Goal: Information Seeking & Learning: Learn about a topic

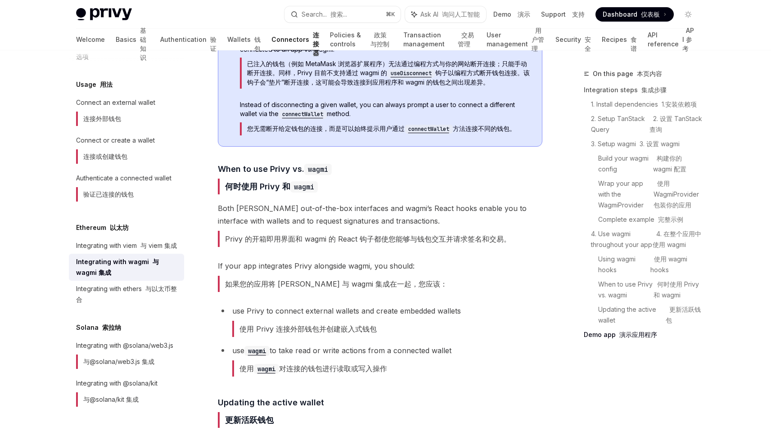
scroll to position [3036, 0]
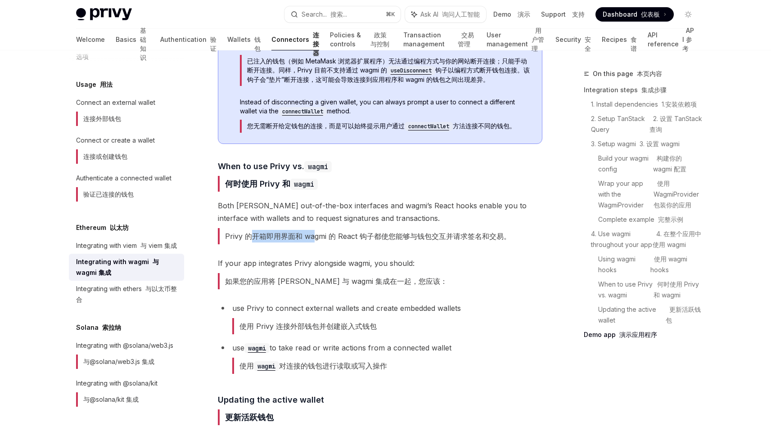
drag, startPoint x: 248, startPoint y: 231, endPoint x: 312, endPoint y: 235, distance: 64.5
click at [312, 235] on font "Privy 的开箱即用界面和 wagmi 的 React 钩子都使您能够与钱包交互并请求签名和交易。" at bounding box center [368, 236] width 286 height 9
drag, startPoint x: 312, startPoint y: 235, endPoint x: 392, endPoint y: 237, distance: 79.2
click at [392, 237] on font "Privy 的开箱即用界面和 wagmi 的 React 钩子都使您能够与钱包交互并请求签名和交易。" at bounding box center [368, 236] width 286 height 9
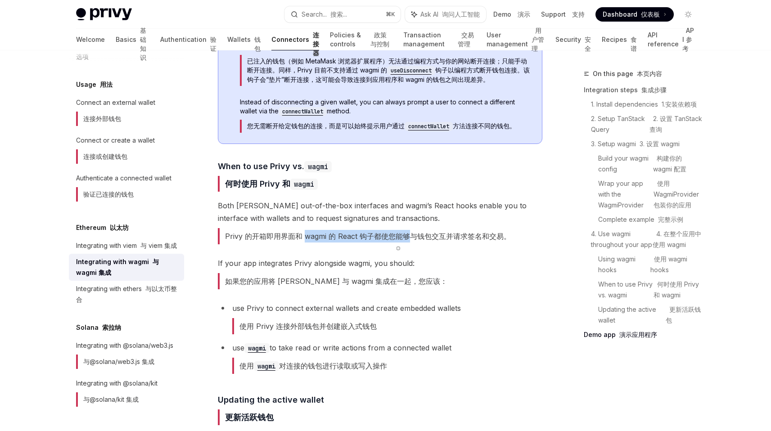
click at [382, 237] on font "Privy 的开箱即用界面和 wagmi 的 React 钩子都使您能够与钱包交互并请求签名和交易。" at bounding box center [368, 236] width 286 height 9
drag, startPoint x: 382, startPoint y: 237, endPoint x: 485, endPoint y: 237, distance: 103.5
click at [485, 237] on font "Privy 的开箱即用界面和 wagmi 的 React 钩子都使您能够与钱包交互并请求签名和交易。" at bounding box center [368, 236] width 286 height 9
click at [428, 236] on font "Privy 的开箱即用界面和 wagmi 的 React 钩子都使您能够与钱包交互并请求签名和交易。" at bounding box center [368, 236] width 286 height 9
click at [379, 236] on font "Privy 的开箱即用界面和 wagmi 的 React 钩子都使您能够与钱包交互并请求签名和交易。" at bounding box center [368, 236] width 286 height 9
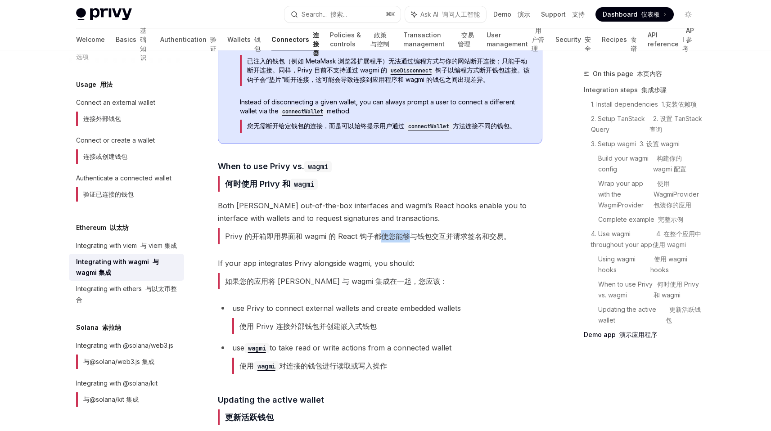
drag, startPoint x: 379, startPoint y: 236, endPoint x: 402, endPoint y: 236, distance: 23.0
click at [402, 236] on font "Privy 的开箱即用界面和 wagmi 的 React 钩子都使您能够与钱包交互并请求签名和交易。" at bounding box center [368, 236] width 286 height 9
click at [367, 237] on font "Privy 的开箱即用界面和 wagmi 的 React 钩子都使您能够与钱包交互并请求签名和交易。" at bounding box center [368, 236] width 286 height 9
drag, startPoint x: 367, startPoint y: 237, endPoint x: 428, endPoint y: 239, distance: 60.3
click at [428, 239] on font "Privy 的开箱即用界面和 wagmi 的 React 钩子都使您能够与钱包交互并请求签名和交易。" at bounding box center [368, 236] width 286 height 9
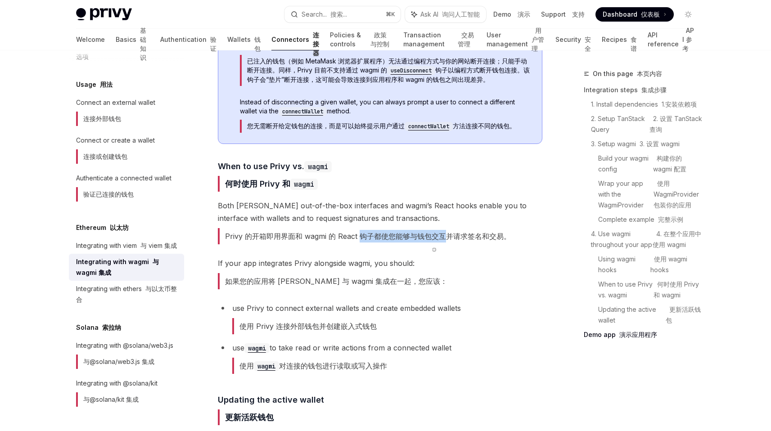
click at [410, 235] on font "Privy 的开箱即用界面和 wagmi 的 React 钩子都使您能够与钱包交互并请求签名和交易。" at bounding box center [368, 236] width 286 height 9
drag, startPoint x: 410, startPoint y: 235, endPoint x: 469, endPoint y: 235, distance: 59.4
click at [469, 235] on font "Privy 的开箱即用界面和 wagmi 的 React 钩子都使您能够与钱包交互并请求签名和交易。" at bounding box center [368, 236] width 286 height 9
click at [432, 270] on span "If your app integrates Privy alongside wagmi, you should: 如果您的应用将 Privy 与 wagmi…" at bounding box center [380, 275] width 325 height 36
click at [426, 277] on span "If your app integrates Privy alongside wagmi, you should: 如果您的应用将 Privy 与 wagmi…" at bounding box center [380, 275] width 325 height 36
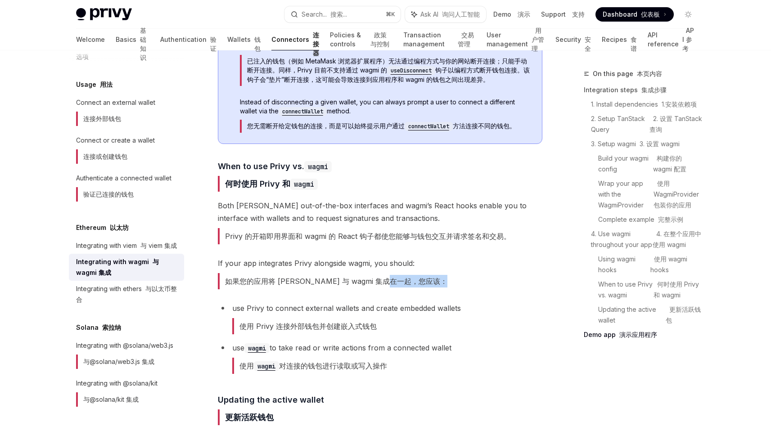
click at [426, 277] on span "If your app integrates Privy alongside wagmi, you should: 如果您的应用将 Privy 与 wagmi…" at bounding box center [380, 275] width 325 height 36
drag, startPoint x: 227, startPoint y: 280, endPoint x: 370, endPoint y: 280, distance: 143.1
click at [370, 280] on font "如果您的应用将 [PERSON_NAME] 与 wagmi 集成在一起，您应该：" at bounding box center [336, 281] width 222 height 9
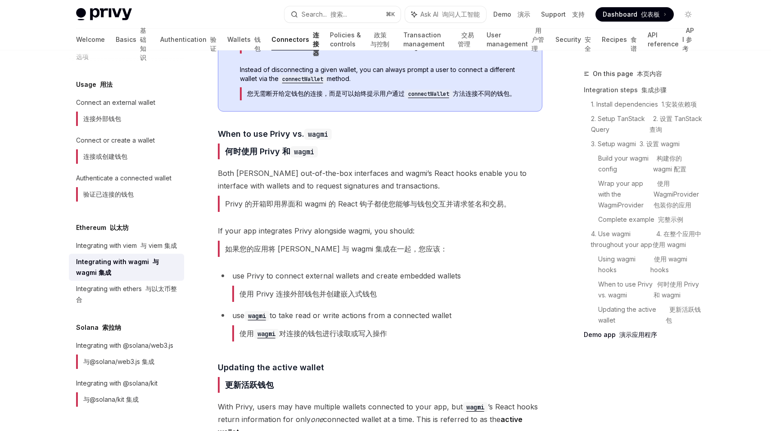
scroll to position [3070, 0]
click at [243, 290] on font "使用 Privy 连接外部钱包并创建嵌入式钱包" at bounding box center [307, 292] width 137 height 9
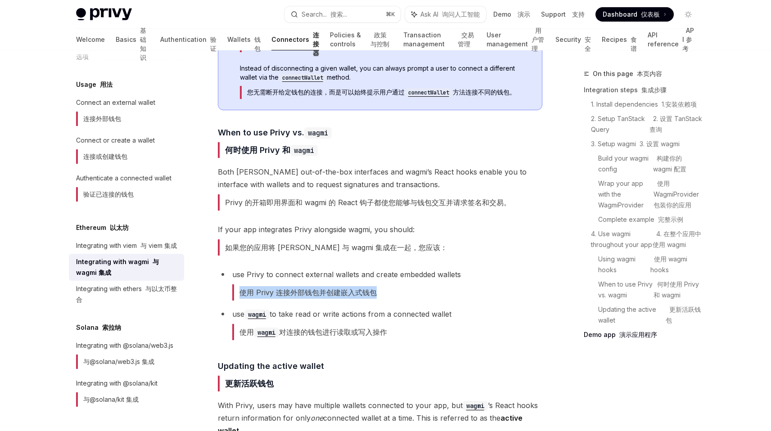
drag, startPoint x: 243, startPoint y: 290, endPoint x: 383, endPoint y: 293, distance: 139.6
click at [383, 293] on li "use Privy to connect external wallets and create embedded wallets 使用 Privy 连接外部…" at bounding box center [380, 286] width 325 height 36
click at [241, 330] on font "使用 wagmi 对连接的钱包进行读取或写入操作" at bounding box center [313, 332] width 148 height 9
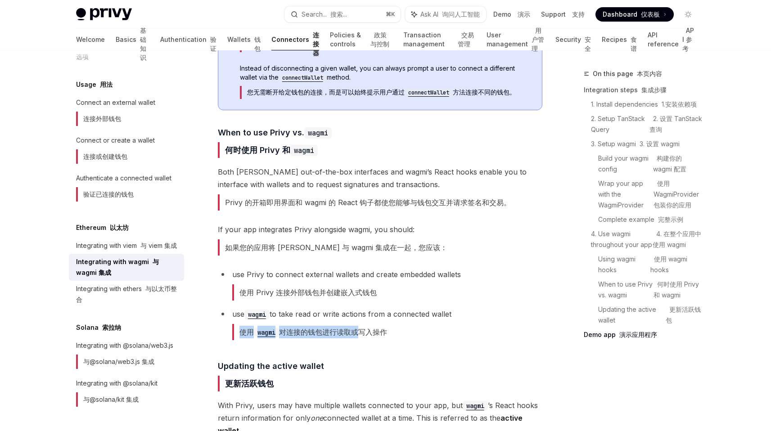
drag, startPoint x: 241, startPoint y: 330, endPoint x: 350, endPoint y: 330, distance: 109.4
click at [350, 330] on font "使用 wagmi 对连接的钱包进行读取或写入操作" at bounding box center [313, 332] width 148 height 9
click at [305, 330] on font "使用 wagmi 对连接的钱包进行读取或写入操作" at bounding box center [313, 332] width 148 height 9
drag, startPoint x: 305, startPoint y: 330, endPoint x: 493, endPoint y: 349, distance: 188.6
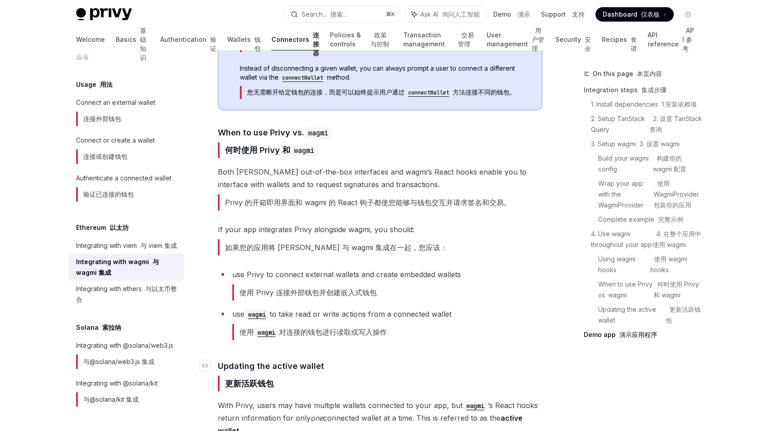
click at [400, 368] on h4 "​ Updating the active wallet 更新活跃钱包" at bounding box center [380, 377] width 325 height 35
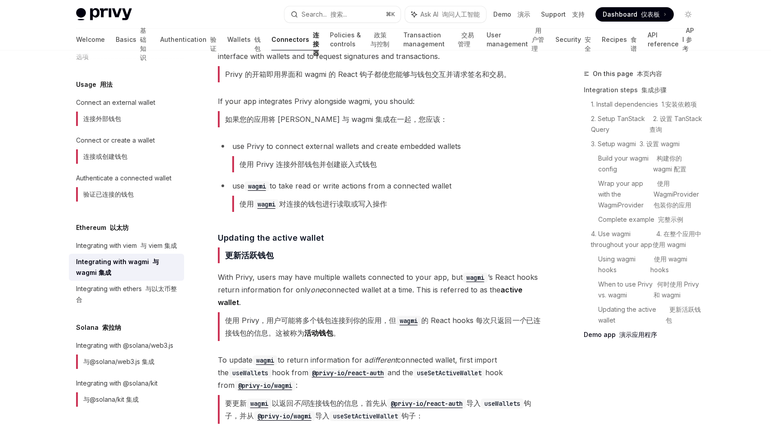
scroll to position [3275, 0]
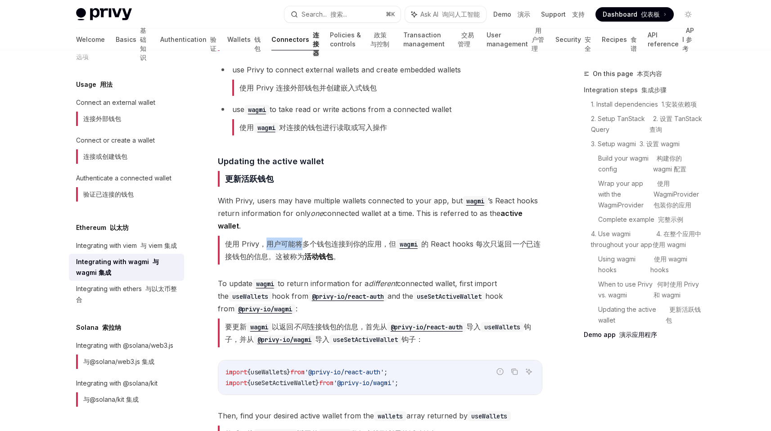
drag, startPoint x: 265, startPoint y: 240, endPoint x: 303, endPoint y: 244, distance: 38.4
click at [303, 244] on font "使用 Privy，用户可能将多个钱包连接到你的应用，但 wagmi 的 React hooks 每次只返回 一个 已连接钱包的信息。这被称为 活动钱包 。" at bounding box center [383, 250] width 316 height 22
click at [268, 245] on font "使用 Privy，用户可能将多个钱包连接到你的应用，但 wagmi 的 React hooks 每次只返回 一个 已连接钱包的信息。这被称为 活动钱包 。" at bounding box center [383, 250] width 316 height 22
drag, startPoint x: 268, startPoint y: 245, endPoint x: 348, endPoint y: 244, distance: 80.6
click at [348, 244] on font "使用 Privy，用户可能将多个钱包连接到你的应用，但 wagmi 的 React hooks 每次只返回 一个 已连接钱包的信息。这被称为 活动钱包 。" at bounding box center [383, 250] width 316 height 22
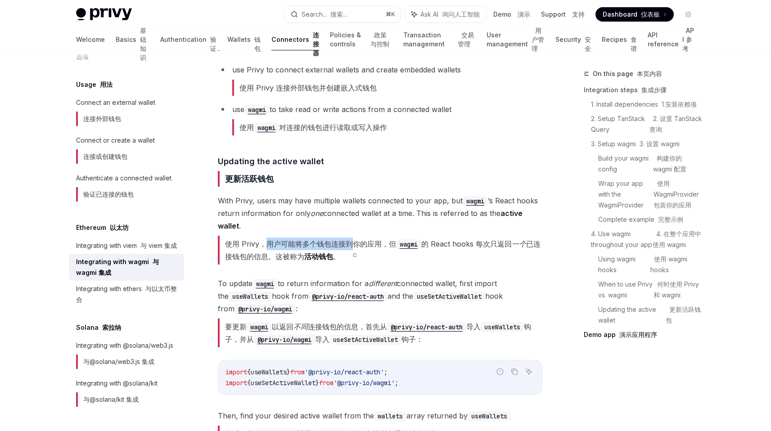
click at [348, 244] on font "使用 Privy，用户可能将多个钱包连接到你的应用，但 wagmi 的 React hooks 每次只返回 一个 已连接钱包的信息。这被称为 活动钱包 。" at bounding box center [383, 250] width 316 height 22
drag, startPoint x: 348, startPoint y: 244, endPoint x: 387, endPoint y: 246, distance: 38.8
click at [387, 246] on font "使用 Privy，用户可能将多个钱包连接到你的应用，但 wagmi 的 React hooks 每次只返回 一个 已连接钱包的信息。这被称为 活动钱包 。" at bounding box center [383, 250] width 316 height 22
click at [270, 243] on font "使用 Privy，用户可能将多个钱包连接到你的应用，但 wagmi 的 React hooks 每次只返回 一个 已连接钱包的信息。这被称为 活动钱包 。" at bounding box center [383, 250] width 316 height 22
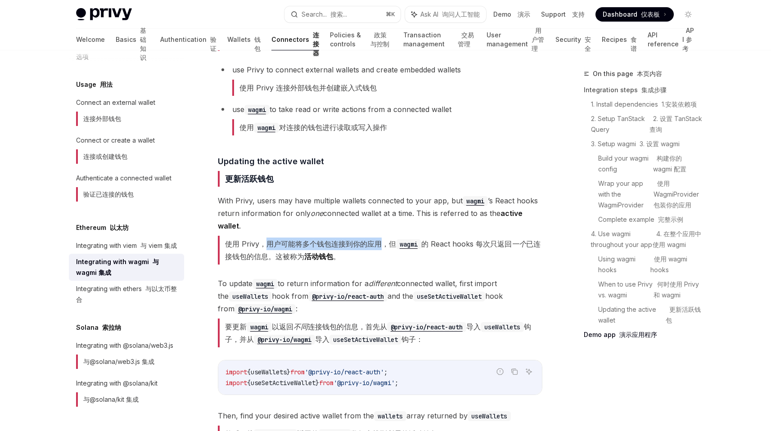
drag, startPoint x: 270, startPoint y: 243, endPoint x: 375, endPoint y: 244, distance: 104.9
click at [375, 244] on font "使用 Privy，用户可能将多个钱包连接到你的应用，但 wagmi 的 React hooks 每次只返回 一个 已连接钱包的信息。这被称为 活动钱包 。" at bounding box center [383, 250] width 316 height 22
drag, startPoint x: 375, startPoint y: 244, endPoint x: 323, endPoint y: 244, distance: 52.2
click at [323, 244] on font "使用 Privy，用户可能将多个钱包连接到你的应用，但 wagmi 的 React hooks 每次只返回 一个 已连接钱包的信息。这被称为 活动钱包 。" at bounding box center [383, 250] width 316 height 22
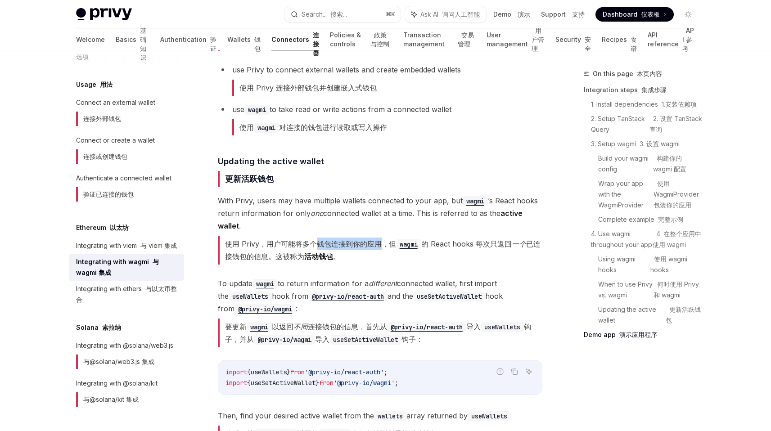
click at [323, 244] on font "使用 Privy，用户可能将多个钱包连接到你的应用，但 wagmi 的 React hooks 每次只返回 一个 已连接钱包的信息。这被称为 活动钱包 。" at bounding box center [383, 250] width 316 height 22
drag, startPoint x: 323, startPoint y: 244, endPoint x: 386, endPoint y: 243, distance: 63.5
click at [387, 244] on font "使用 Privy，用户可能将多个钱包连接到你的应用，但 wagmi 的 React hooks 每次只返回 一个 已连接钱包的信息。这被称为 活动钱包 。" at bounding box center [383, 250] width 316 height 22
click at [381, 243] on font "使用 Privy，用户可能将多个钱包连接到你的应用，但 wagmi 的 React hooks 每次只返回 一个 已连接钱包的信息。这被称为 活动钱包 。" at bounding box center [383, 250] width 316 height 22
click at [388, 243] on font "使用 Privy，用户可能将多个钱包连接到你的应用，但 wagmi 的 React hooks 每次只返回 一个 已连接钱包的信息。这被称为 活动钱包 。" at bounding box center [383, 250] width 316 height 22
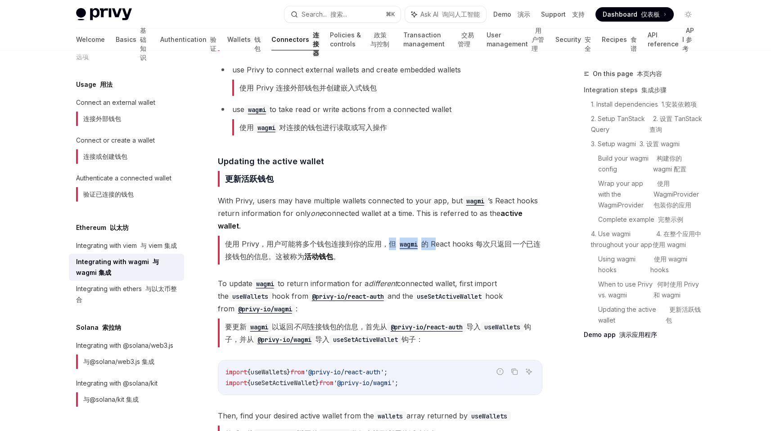
drag, startPoint x: 388, startPoint y: 243, endPoint x: 429, endPoint y: 248, distance: 42.2
click at [429, 248] on font "使用 Privy，用户可能将多个钱包连接到你的应用，但 wagmi 的 React hooks 每次只返回 一个 已连接钱包的信息。这被称为 活动钱包 。" at bounding box center [380, 250] width 325 height 29
click at [387, 244] on font "使用 Privy，用户可能将多个钱包连接到你的应用，但 wagmi 的 React hooks 每次只返回 一个 已连接钱包的信息。这被称为 活动钱包 。" at bounding box center [383, 250] width 316 height 22
drag, startPoint x: 387, startPoint y: 244, endPoint x: 431, endPoint y: 245, distance: 44.6
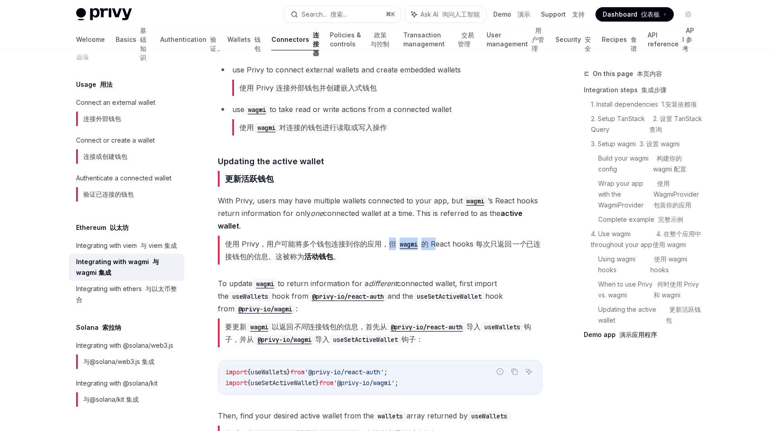
click at [431, 245] on font "使用 Privy，用户可能将多个钱包连接到你的应用，但 wagmi 的 React hooks 每次只返回 一个 已连接钱包的信息。这被称为 活动钱包 。" at bounding box center [383, 250] width 316 height 22
click at [390, 242] on font "使用 Privy，用户可能将多个钱包连接到你的应用，但 wagmi 的 React hooks 每次只返回 一个 已连接钱包的信息。这被称为 活动钱包 。" at bounding box center [383, 250] width 316 height 22
drag, startPoint x: 390, startPoint y: 242, endPoint x: 370, endPoint y: 258, distance: 25.9
click at [370, 258] on font "使用 Privy，用户可能将多个钱包连接到你的应用，但 wagmi 的 React hooks 每次只返回 一个 已连接钱包的信息。这被称为 活动钱包 。" at bounding box center [380, 250] width 325 height 29
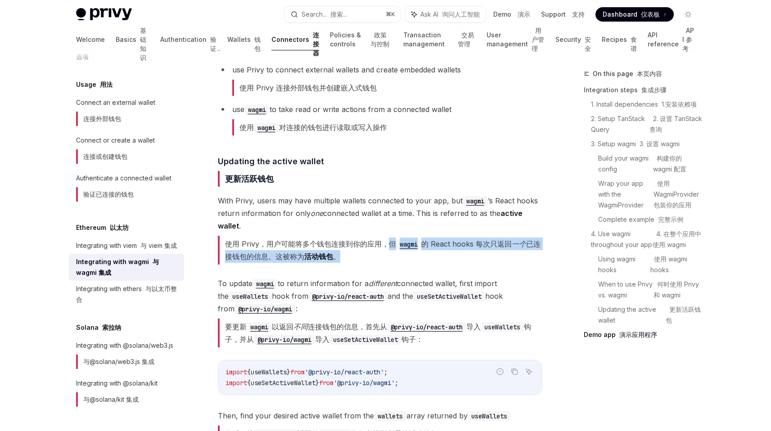
click at [370, 258] on font "使用 Privy，用户可能将多个钱包连接到你的应用，但 wagmi 的 React hooks 每次只返回 一个 已连接钱包的信息。这被称为 活动钱包 。" at bounding box center [380, 250] width 325 height 29
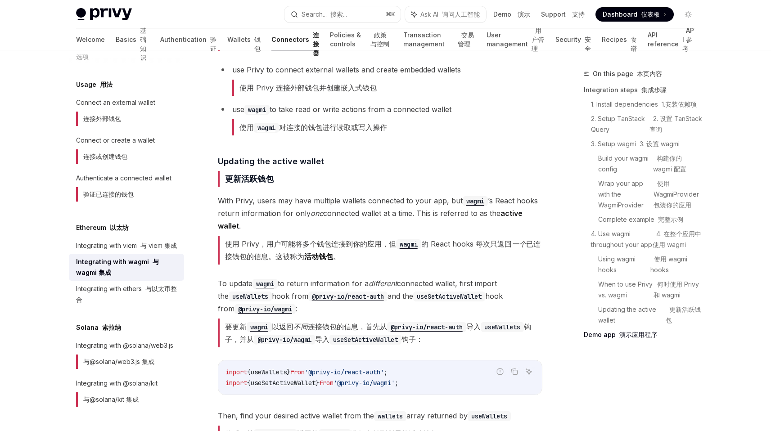
click at [435, 241] on font "使用 Privy，用户可能将多个钱包连接到你的应用，但 wagmi 的 React hooks 每次只返回 一个 已连接钱包的信息。这被称为 活动钱包 。" at bounding box center [383, 250] width 316 height 22
drag, startPoint x: 435, startPoint y: 241, endPoint x: 537, endPoint y: 247, distance: 101.9
click at [537, 247] on font "使用 Privy，用户可能将多个钱包连接到你的应用，但 wagmi 的 React hooks 每次只返回 一个 已连接钱包的信息。这被称为 活动钱包 。" at bounding box center [380, 250] width 325 height 29
click at [454, 248] on font "使用 Privy，用户可能将多个钱包连接到你的应用，但 wagmi 的 React hooks 每次只返回 一个 已连接钱包的信息。这被称为 活动钱包 。" at bounding box center [380, 250] width 325 height 29
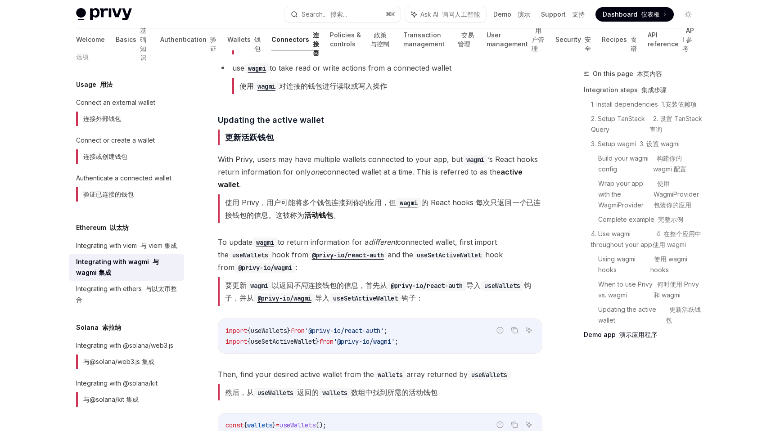
scroll to position [3317, 0]
drag, startPoint x: 271, startPoint y: 215, endPoint x: 338, endPoint y: 215, distance: 67.1
click at [338, 215] on font "使用 Privy，用户可能将多个钱包连接到你的应用，但 wagmi 的 React hooks 每次只返回 一个 已连接钱包的信息。这被称为 活动钱包 。" at bounding box center [383, 209] width 316 height 22
click at [333, 215] on strong "活动钱包" at bounding box center [318, 214] width 29 height 9
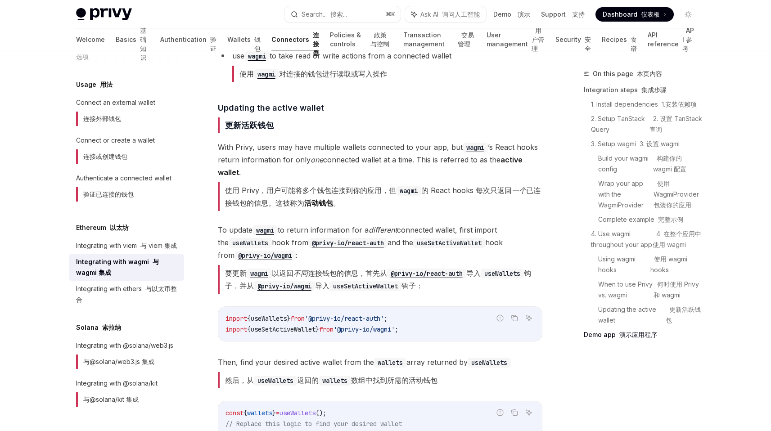
scroll to position [3335, 0]
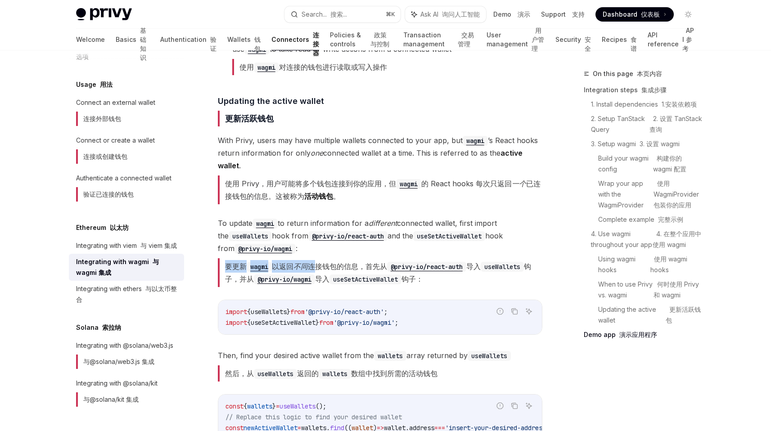
drag, startPoint x: 223, startPoint y: 268, endPoint x: 320, endPoint y: 264, distance: 97.3
click at [320, 264] on font "要更新 wagmi 以返回 不同 连接钱包的信息，首先从 @privy-io/react-auth 导入 useWallets 钩子，并从 @privy-io…" at bounding box center [380, 272] width 325 height 29
click at [320, 264] on font "要更新 wagmi 以返回 不同 连接钱包的信息，首先从 @privy-io/react-auth 导入 useWallets 钩子，并从 @privy-io…" at bounding box center [378, 273] width 306 height 22
click at [296, 264] on font "要更新 wagmi 以返回 不同 连接钱包的信息，首先从 @privy-io/react-auth 导入 useWallets 钩子，并从 @privy-io…" at bounding box center [378, 273] width 306 height 22
drag, startPoint x: 296, startPoint y: 264, endPoint x: 361, endPoint y: 267, distance: 65.8
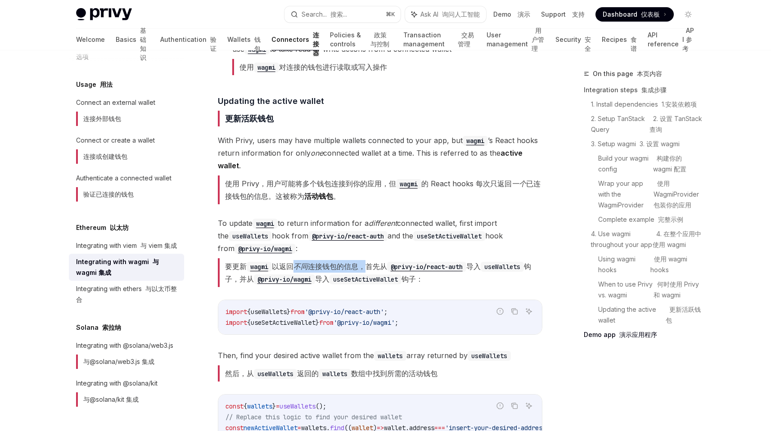
click at [361, 267] on font "要更新 wagmi 以返回 不同 连接钱包的信息，首先从 @privy-io/react-auth 导入 useWallets 钩子，并从 @privy-io…" at bounding box center [378, 273] width 306 height 22
click at [366, 266] on font "要更新 wagmi 以返回 不同 连接钱包的信息，首先从 @privy-io/react-auth 导入 useWallets 钩子，并从 @privy-io…" at bounding box center [378, 273] width 306 height 22
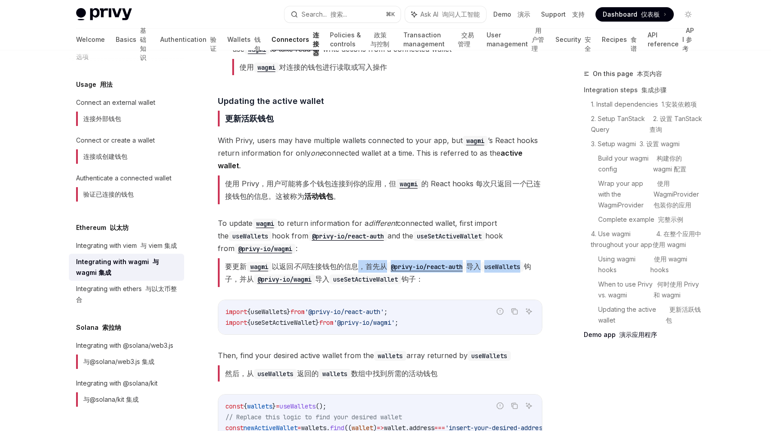
drag, startPoint x: 366, startPoint y: 266, endPoint x: 505, endPoint y: 268, distance: 139.5
click at [505, 268] on font "要更新 wagmi 以返回 不同 连接钱包的信息，首先从 @privy-io/react-auth 导入 useWallets 钩子，并从 @privy-io…" at bounding box center [378, 273] width 306 height 22
click at [505, 268] on code "useWallets" at bounding box center [502, 267] width 43 height 10
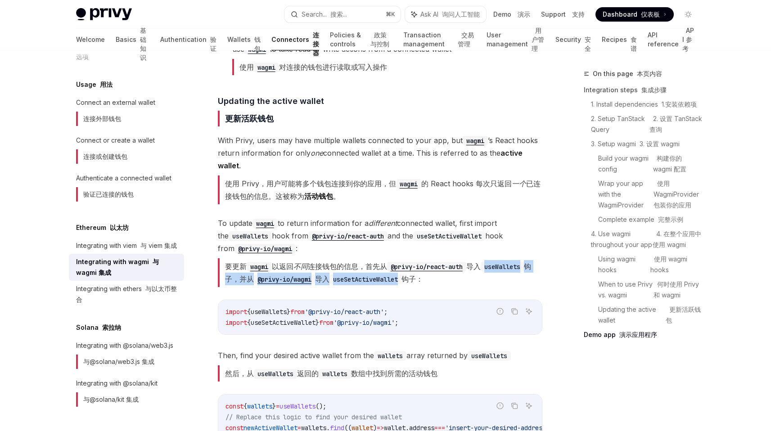
drag, startPoint x: 505, startPoint y: 268, endPoint x: 387, endPoint y: 280, distance: 119.4
click at [387, 280] on font "要更新 wagmi 以返回 不同 连接钱包的信息，首先从 @privy-io/react-auth 导入 useWallets 钩子，并从 @privy-io…" at bounding box center [378, 273] width 306 height 22
click at [387, 280] on code "useSetActiveWallet" at bounding box center [365, 280] width 72 height 10
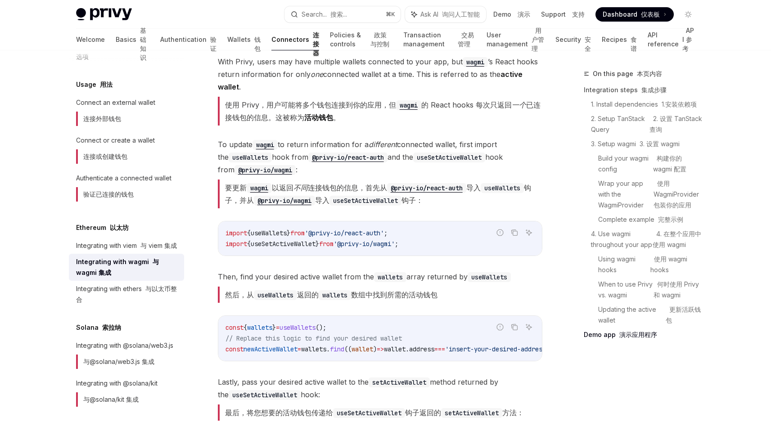
scroll to position [3420, 0]
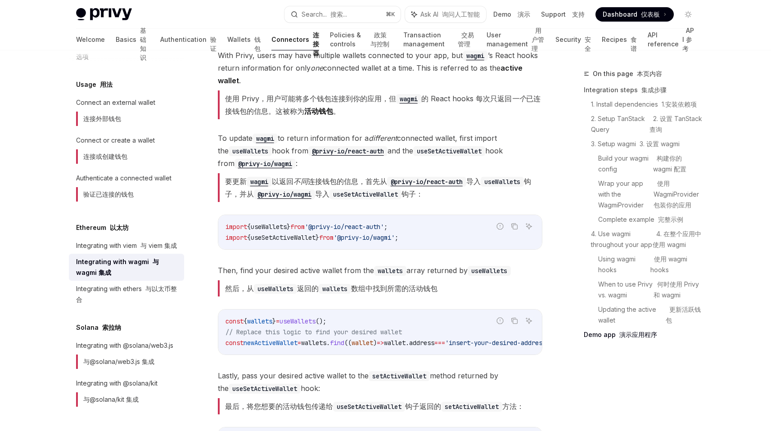
click at [226, 290] on font "然后，从 useWallets 返回的 wallets 数组中找到所需的活动钱包" at bounding box center [331, 288] width 212 height 9
drag, startPoint x: 226, startPoint y: 290, endPoint x: 336, endPoint y: 293, distance: 109.9
click at [336, 293] on font "然后，从 useWallets 返回的 wallets 数组中找到所需的活动钱包" at bounding box center [331, 288] width 212 height 9
click at [338, 290] on code "wallets" at bounding box center [335, 289] width 32 height 10
drag, startPoint x: 338, startPoint y: 290, endPoint x: 424, endPoint y: 290, distance: 86.9
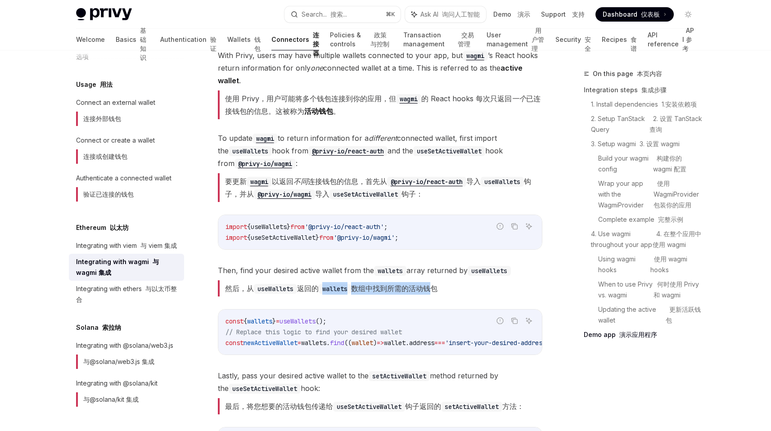
click at [424, 290] on font "然后，从 useWallets 返回的 wallets 数组中找到所需的活动钱包" at bounding box center [331, 288] width 212 height 9
drag, startPoint x: 360, startPoint y: 289, endPoint x: 464, endPoint y: 290, distance: 104.4
click at [464, 290] on span "Then, find your desired active wallet from the wallets array returned by useWal…" at bounding box center [380, 282] width 325 height 36
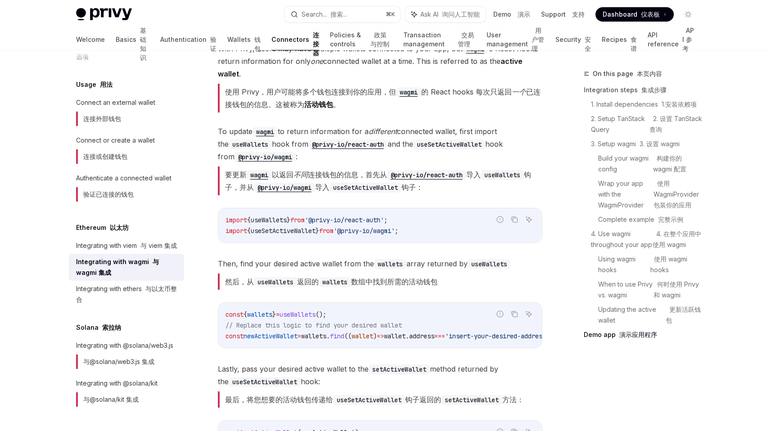
scroll to position [3428, 0]
click at [324, 335] on span "wallets" at bounding box center [313, 336] width 25 height 8
click at [416, 338] on span "'insert-your-desired-address'" at bounding box center [461, 336] width 104 height 8
drag, startPoint x: 416, startPoint y: 338, endPoint x: 490, endPoint y: 335, distance: 73.4
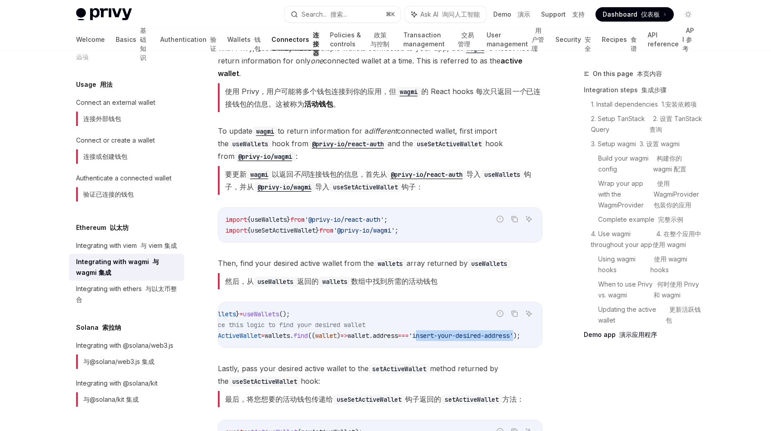
click at [490, 337] on span "'insert-your-desired-address'" at bounding box center [461, 336] width 104 height 8
copy span "insert-your-desired-address"
click at [326, 316] on span "();" at bounding box center [321, 314] width 11 height 8
click at [338, 326] on span "// Replace this logic to find your desired wallet" at bounding box center [314, 325] width 176 height 8
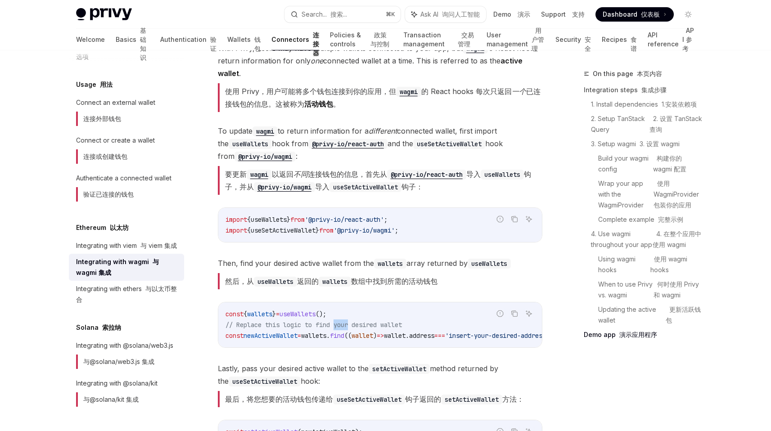
click at [338, 326] on span "// Replace this logic to find your desired wallet" at bounding box center [314, 325] width 176 height 8
copy code "// Replace this logic to find your desired wallet"
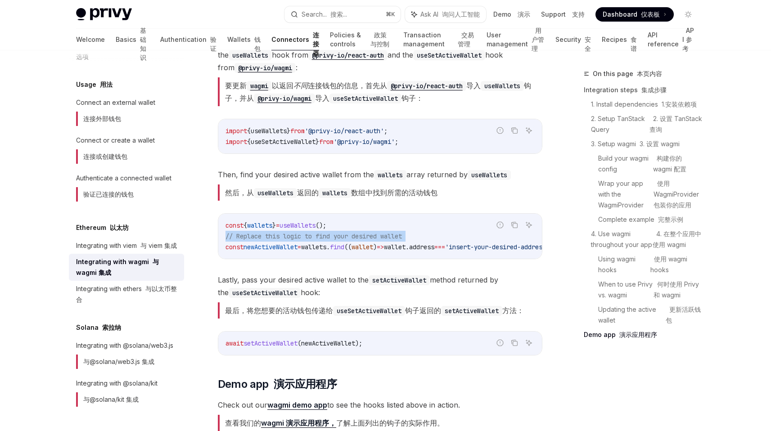
scroll to position [3531, 0]
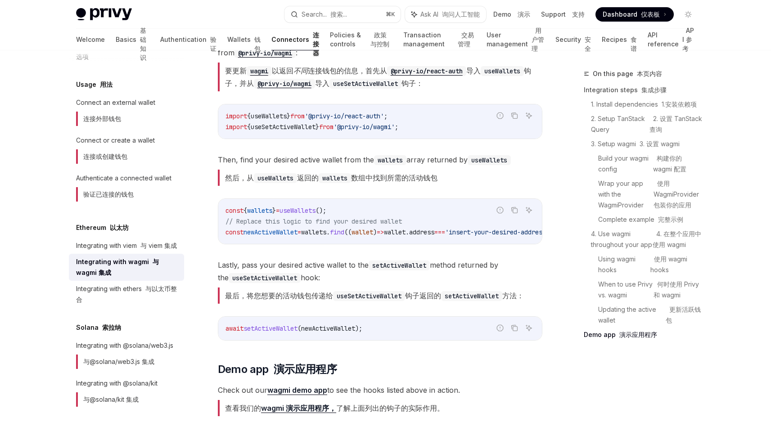
click at [239, 298] on font "最后，将您想要的活动钱包传递给 useSetActiveWallet 钩子返回的 setActiveWallet 方法：" at bounding box center [374, 295] width 299 height 9
drag, startPoint x: 239, startPoint y: 298, endPoint x: 298, endPoint y: 298, distance: 59.0
click at [298, 298] on font "最后，将您想要的活动钱包传递给 useSetActiveWallet 钩子返回的 setActiveWallet 方法：" at bounding box center [374, 295] width 299 height 9
click at [235, 298] on font "最后，将您想要的活动钱包传递给 useSetActiveWallet 钩子返回的 setActiveWallet 方法：" at bounding box center [374, 295] width 299 height 9
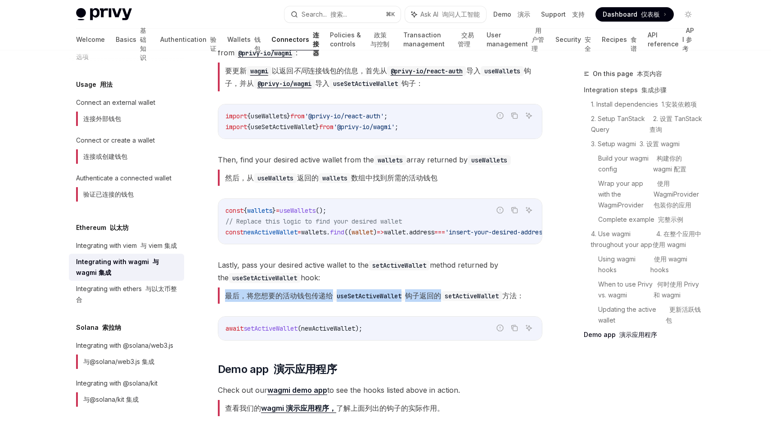
drag, startPoint x: 235, startPoint y: 298, endPoint x: 429, endPoint y: 302, distance: 194.5
click at [428, 300] on font "最后，将您想要的活动钱包传递给 useSetActiveWallet 钩子返回的 setActiveWallet 方法：" at bounding box center [374, 295] width 299 height 9
click at [429, 300] on font "最后，将您想要的活动钱包传递给 useSetActiveWallet 钩子返回的 setActiveWallet 方法：" at bounding box center [374, 295] width 299 height 9
click at [338, 299] on code "useSetActiveWallet" at bounding box center [369, 296] width 72 height 10
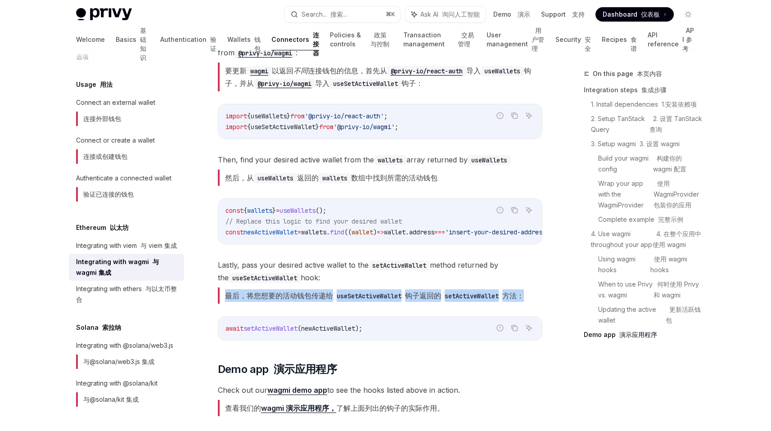
drag, startPoint x: 338, startPoint y: 299, endPoint x: 447, endPoint y: 299, distance: 108.5
click at [447, 299] on font "最后，将您想要的活动钱包传递给 useSetActiveWallet 钩子返回的 setActiveWallet 方法：" at bounding box center [374, 295] width 299 height 9
drag, startPoint x: 432, startPoint y: 302, endPoint x: 510, endPoint y: 303, distance: 77.4
click at [510, 300] on font "最后，将您想要的活动钱包传递给 useSetActiveWallet 钩子返回的 setActiveWallet 方法：" at bounding box center [374, 295] width 299 height 9
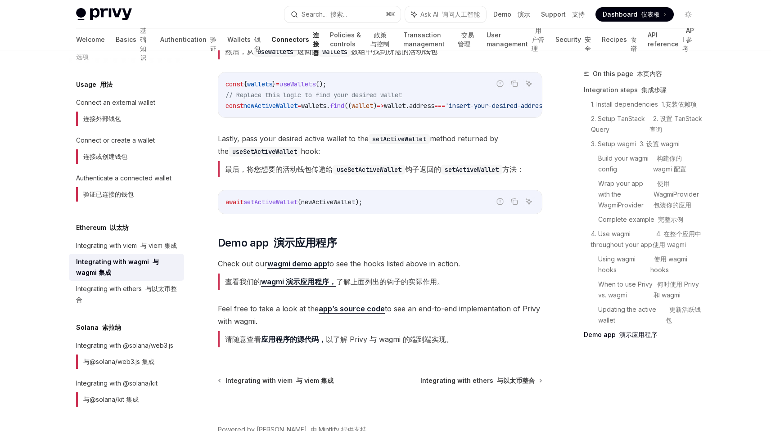
scroll to position [3667, 0]
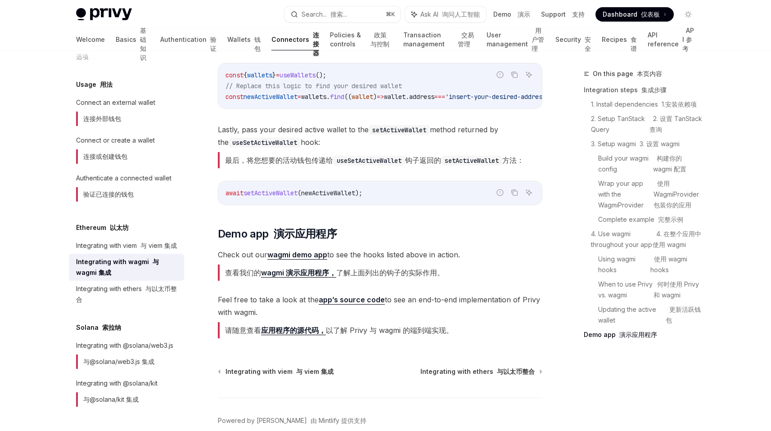
click at [290, 275] on link "wagmi 演示应用程序，" at bounding box center [298, 272] width 75 height 9
click at [127, 284] on div "Integrating with ethers 与以太币整合" at bounding box center [127, 295] width 103 height 22
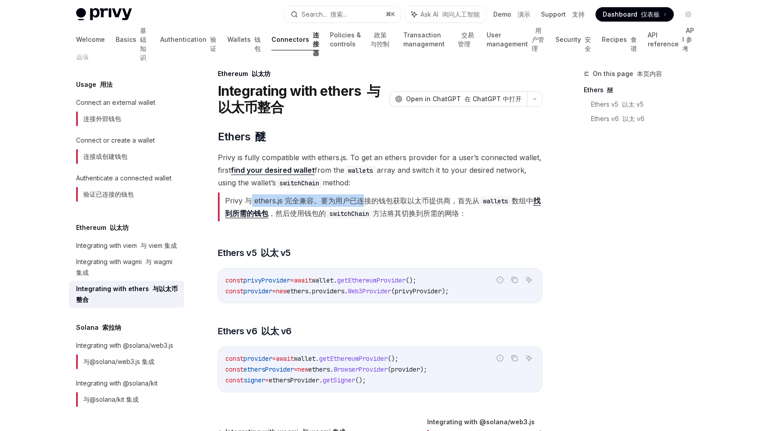
drag, startPoint x: 251, startPoint y: 197, endPoint x: 366, endPoint y: 198, distance: 115.2
click at [366, 198] on font "Privy 与 ethers.js 完全兼容。要为用户已连接的钱包获取以太币提供商，首先从 wallets 数组中 找到所需的钱包 ，然后使用钱包的 swit…" at bounding box center [383, 207] width 316 height 22
click at [339, 203] on font "Privy 与 ethers.js 完全兼容。要为用户已连接的钱包获取以太币提供商，首先从 wallets 数组中 找到所需的钱包 ，然后使用钱包的 swit…" at bounding box center [383, 207] width 316 height 22
drag, startPoint x: 339, startPoint y: 203, endPoint x: 448, endPoint y: 204, distance: 108.9
click at [448, 204] on font "Privy 与 ethers.js 完全兼容。要为用户已连接的钱包获取以太币提供商，首先从 wallets 数组中 找到所需的钱包 ，然后使用钱包的 swit…" at bounding box center [383, 207] width 316 height 22
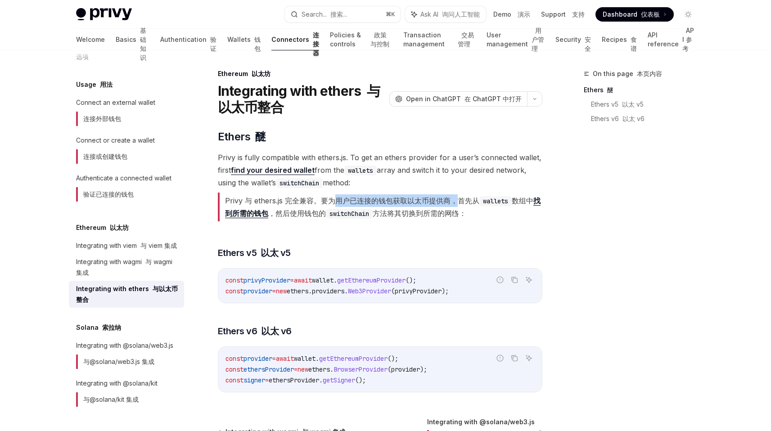
click at [448, 204] on font "Privy 与 ethers.js 完全兼容。要为用户已连接的钱包获取以太币提供商，首先从 wallets 数组中 找到所需的钱包 ，然后使用钱包的 swit…" at bounding box center [383, 207] width 316 height 22
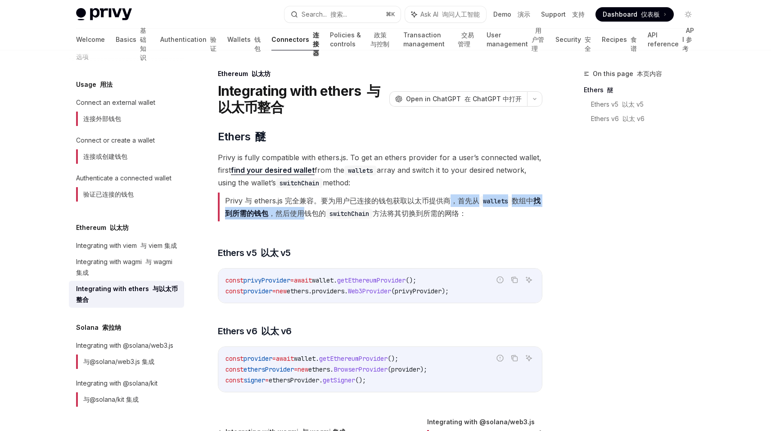
drag, startPoint x: 448, startPoint y: 204, endPoint x: 299, endPoint y: 213, distance: 149.3
click at [299, 214] on font "Privy 与 ethers.js 完全兼容。要为用户已连接的钱包获取以太币提供商，首先从 wallets 数组中 找到所需的钱包 ，然后使用钱包的 swit…" at bounding box center [383, 207] width 316 height 22
click at [287, 214] on font "Privy 与 ethers.js 完全兼容。要为用户已连接的钱包获取以太币提供商，首先从 wallets 数组中 找到所需的钱包 ，然后使用钱包的 swit…" at bounding box center [383, 207] width 316 height 22
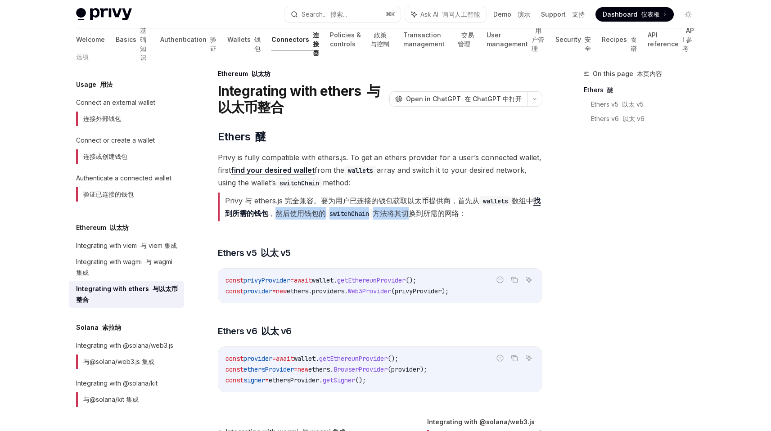
drag, startPoint x: 287, startPoint y: 214, endPoint x: 409, endPoint y: 217, distance: 122.0
click at [409, 217] on font "Privy 与 ethers.js 完全兼容。要为用户已连接的钱包获取以太币提供商，首先从 wallets 数组中 找到所需的钱包 ，然后使用钱包的 swit…" at bounding box center [383, 207] width 316 height 22
drag, startPoint x: 395, startPoint y: 217, endPoint x: 543, endPoint y: 217, distance: 147.6
click at [543, 217] on div "Ethereum 以太坊 Integrating with ethers 与以太币整合 OpenAI Open in ChatGPT 在 ChatGPT 中打…" at bounding box center [295, 307] width 497 height 478
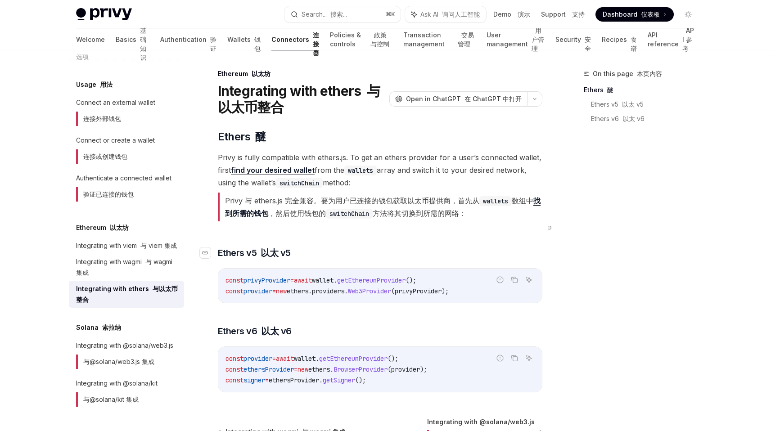
click at [385, 250] on h3 "​ Ethers v5 以太 v5" at bounding box center [380, 253] width 325 height 13
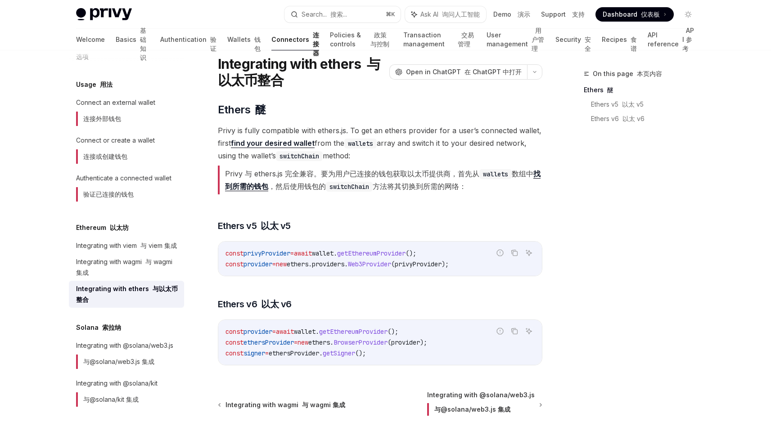
scroll to position [41, 0]
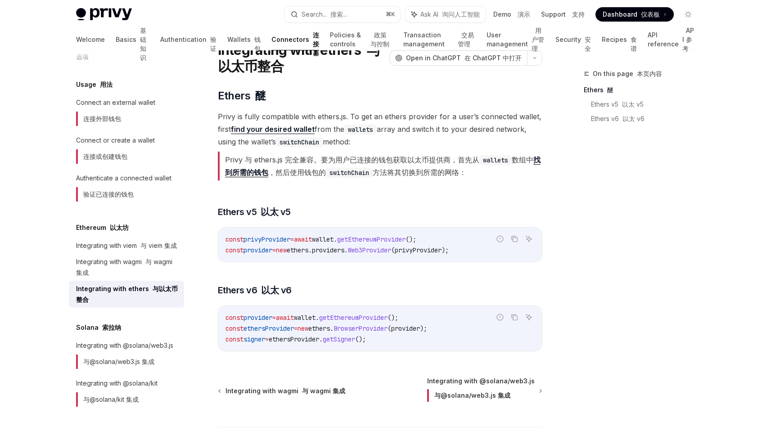
click at [334, 239] on span "wallet" at bounding box center [323, 239] width 22 height 8
drag, startPoint x: 339, startPoint y: 239, endPoint x: 399, endPoint y: 239, distance: 59.9
click at [399, 239] on span "const privyProvider = await wallet . getEthereumProvider ();" at bounding box center [321, 239] width 191 height 8
click at [399, 239] on span "getEthereumProvider" at bounding box center [371, 239] width 68 height 8
click at [369, 239] on span "getEthereumProvider" at bounding box center [371, 239] width 68 height 8
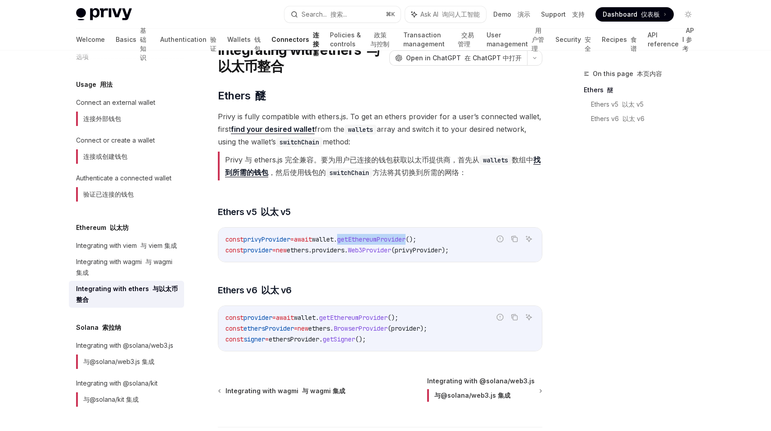
click at [369, 239] on span "getEthereumProvider" at bounding box center [371, 239] width 68 height 8
click at [268, 241] on span "privyProvider" at bounding box center [267, 239] width 47 height 8
click at [313, 254] on code "const privyProvider = await wallet . getEthereumProvider (); const provider = n…" at bounding box center [380, 245] width 309 height 22
drag, startPoint x: 313, startPoint y: 254, endPoint x: 417, endPoint y: 253, distance: 103.5
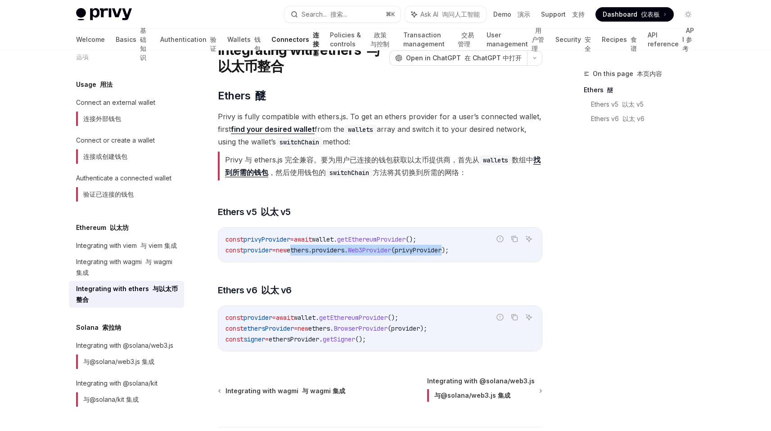
click at [417, 253] on code "const privyProvider = await wallet . getEthereumProvider (); const provider = n…" at bounding box center [380, 245] width 309 height 22
click at [395, 253] on span "(" at bounding box center [393, 250] width 4 height 8
drag, startPoint x: 417, startPoint y: 253, endPoint x: 483, endPoint y: 253, distance: 65.7
click at [483, 253] on div "Report incorrect code 报告错误代码 Copy 复制 Ask AI 询问人工智能 const privyProvider = await …" at bounding box center [380, 244] width 325 height 35
click at [249, 255] on code "const privyProvider = await wallet . getEthereumProvider (); const provider = n…" at bounding box center [380, 245] width 309 height 22
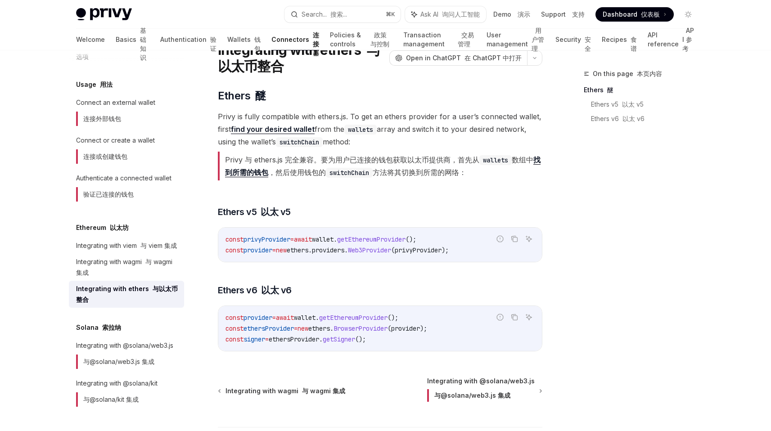
scroll to position [77, 0]
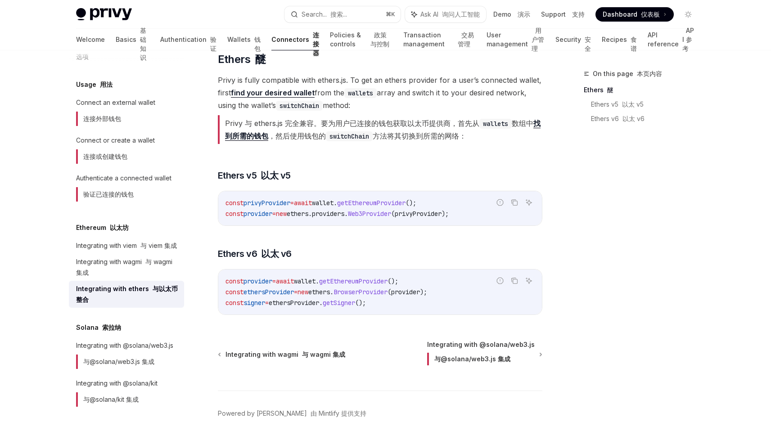
click at [299, 304] on span "ethersProvider" at bounding box center [294, 303] width 50 height 8
drag, startPoint x: 299, startPoint y: 304, endPoint x: 434, endPoint y: 304, distance: 135.0
click at [434, 304] on code "const provider = await wallet . getEthereumProvider (); const ethersProvider = …" at bounding box center [380, 292] width 309 height 32
click at [435, 304] on code "const provider = await wallet . getEthereumProvider (); const ethersProvider = …" at bounding box center [380, 292] width 309 height 32
click at [131, 340] on div "Integrating with @solana/web3.js 与@solana/web3.js 集成" at bounding box center [124, 356] width 97 height 32
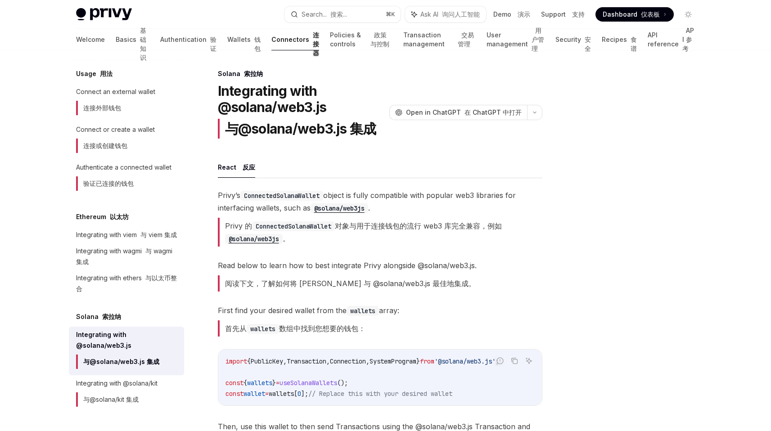
click at [224, 225] on font "Privy 的 ConnectedSolanaWallet 对象与用于连接钱包的流行 web3 库完全兼容，例如 @solana/web3js 。" at bounding box center [380, 232] width 325 height 29
drag, startPoint x: 224, startPoint y: 225, endPoint x: 282, endPoint y: 225, distance: 58.1
click at [282, 225] on font "Privy 的 ConnectedSolanaWallet 对象与用于连接钱包的流行 web3 库完全兼容，例如 @solana/web3js 。" at bounding box center [380, 232] width 325 height 29
click at [282, 225] on code "ConnectedSolanaWallet" at bounding box center [293, 226] width 83 height 10
click at [277, 225] on code "ConnectedSolanaWallet" at bounding box center [293, 226] width 83 height 10
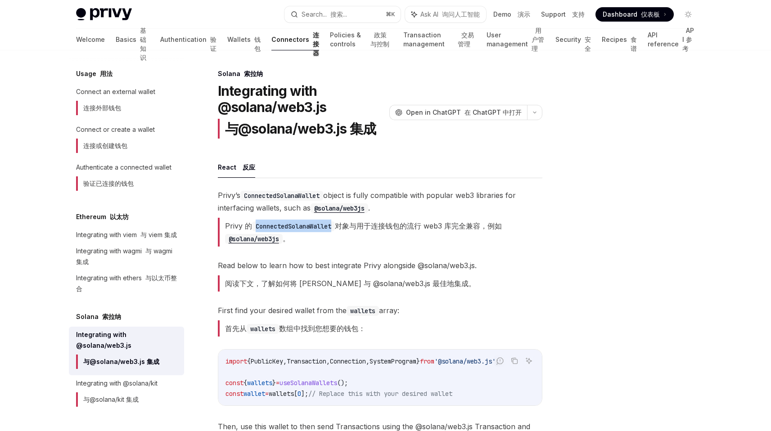
drag, startPoint x: 277, startPoint y: 225, endPoint x: 340, endPoint y: 225, distance: 62.6
click at [280, 225] on code "ConnectedSolanaWallet" at bounding box center [293, 226] width 83 height 10
click at [340, 225] on font "Privy 的 ConnectedSolanaWallet 对象与用于连接钱包的流行 web3 库完全兼容，例如 @solana/web3js 。" at bounding box center [363, 232] width 277 height 22
click at [345, 225] on font "Privy 的 ConnectedSolanaWallet 对象与用于连接钱包的流行 web3 库完全兼容，例如 @solana/web3js 。" at bounding box center [363, 232] width 277 height 22
drag, startPoint x: 345, startPoint y: 225, endPoint x: 367, endPoint y: 226, distance: 22.5
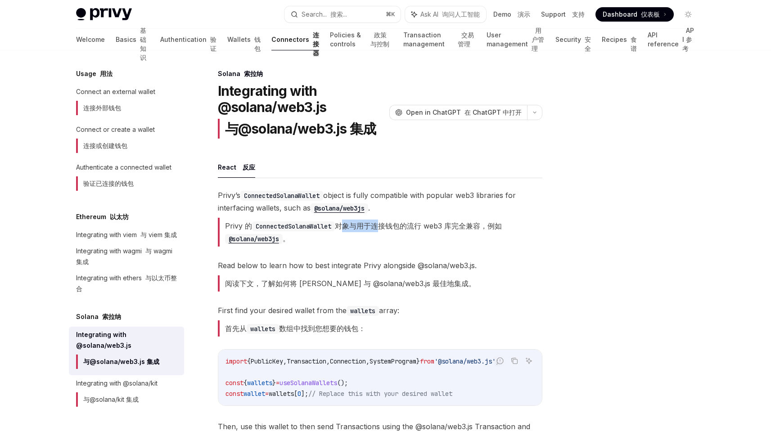
click at [367, 226] on font "Privy 的 ConnectedSolanaWallet 对象与用于连接钱包的流行 web3 库完全兼容，例如 @solana/web3js 。" at bounding box center [363, 232] width 277 height 22
click at [344, 228] on font "Privy 的 ConnectedSolanaWallet 对象与用于连接钱包的流行 web3 库完全兼容，例如 @solana/web3js 。" at bounding box center [363, 232] width 277 height 22
drag, startPoint x: 344, startPoint y: 228, endPoint x: 359, endPoint y: 228, distance: 14.9
click at [359, 228] on font "Privy 的 ConnectedSolanaWallet 对象与用于连接钱包的流行 web3 库完全兼容，例如 @solana/web3js 。" at bounding box center [363, 232] width 277 height 22
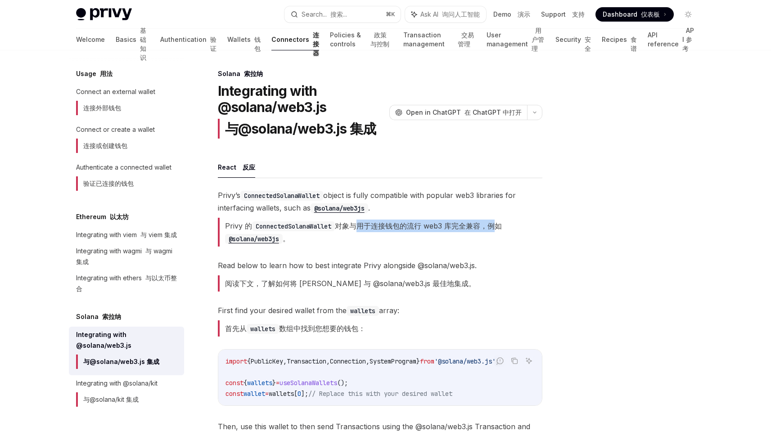
drag, startPoint x: 359, startPoint y: 228, endPoint x: 488, endPoint y: 224, distance: 129.2
click at [488, 225] on font "Privy 的 ConnectedSolanaWallet 对象与用于连接钱包的流行 web3 库完全兼容，例如 @solana/web3js 。" at bounding box center [363, 232] width 277 height 22
click at [488, 224] on font "Privy 的 ConnectedSolanaWallet 对象与用于连接钱包的流行 web3 库完全兼容，例如 @solana/web3js 。" at bounding box center [363, 232] width 277 height 22
drag, startPoint x: 488, startPoint y: 224, endPoint x: 273, endPoint y: 239, distance: 215.2
click at [273, 239] on font "Privy 的 ConnectedSolanaWallet 对象与用于连接钱包的流行 web3 库完全兼容，例如 @solana/web3js 。" at bounding box center [363, 232] width 277 height 22
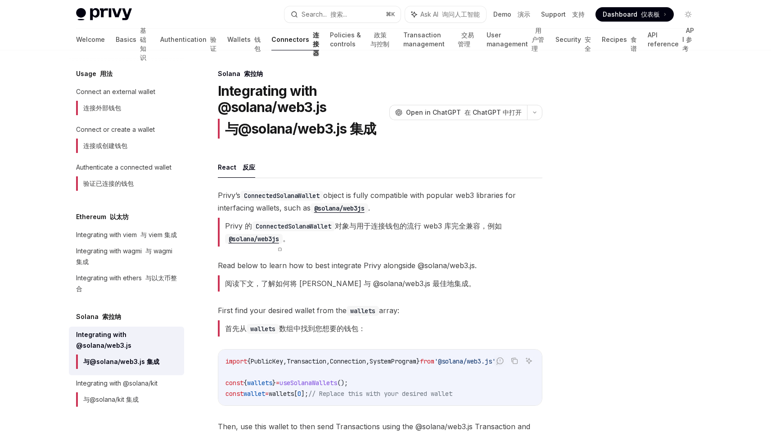
click at [316, 253] on div "Privy’s ConnectedSolanaWallet object is fully compatible with popular web3 libr…" at bounding box center [380, 396] width 325 height 414
click at [264, 282] on font "阅读下文，了解如何将 [PERSON_NAME] 与 @solana/web3.js 最佳地集成。" at bounding box center [350, 283] width 251 height 9
drag, startPoint x: 264, startPoint y: 282, endPoint x: 414, endPoint y: 288, distance: 149.6
click at [414, 288] on font "阅读下文，了解如何将 [PERSON_NAME] 与 @solana/web3.js 最佳地集成。" at bounding box center [350, 283] width 251 height 9
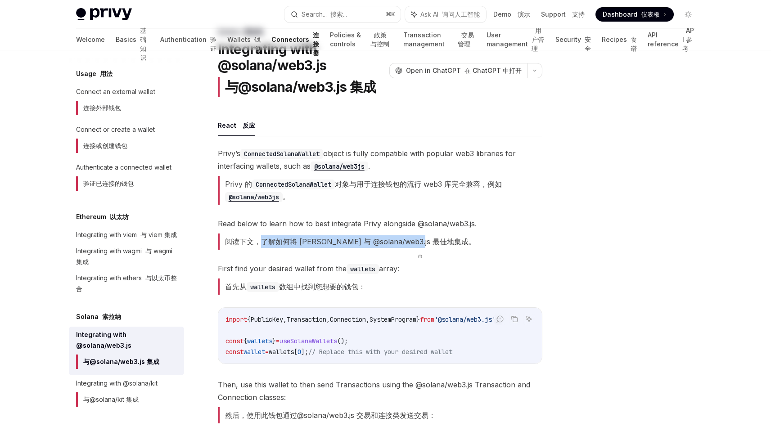
scroll to position [60, 0]
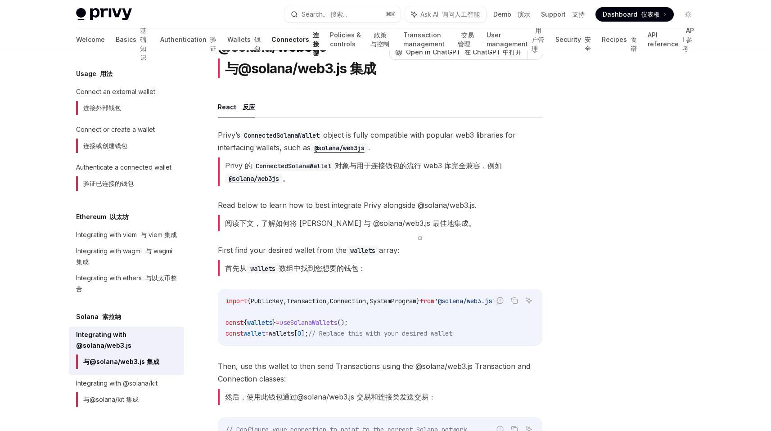
click at [226, 266] on font "首先从 wallets 数组中找到您想要的钱包：" at bounding box center [295, 268] width 140 height 9
drag, startPoint x: 226, startPoint y: 266, endPoint x: 342, endPoint y: 268, distance: 115.7
click at [342, 268] on font "首先从 wallets 数组中找到您想要的钱包：" at bounding box center [295, 268] width 140 height 9
click at [380, 271] on span "First find your desired wallet from the wallets array: 首先从 wallets 数组中找到您想要的钱包：" at bounding box center [380, 262] width 325 height 36
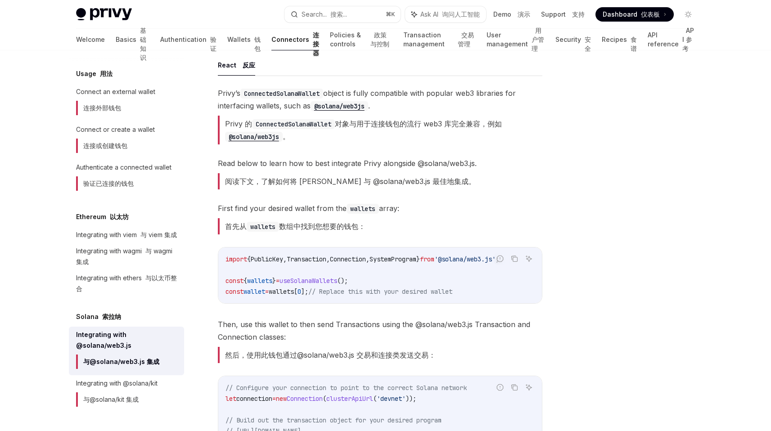
scroll to position [0, 0]
click at [339, 293] on span "// Replace this with your desired wallet" at bounding box center [380, 292] width 144 height 8
drag, startPoint x: 339, startPoint y: 293, endPoint x: 499, endPoint y: 293, distance: 159.8
click at [499, 293] on code "import { PublicKey , Transaction , Connection , SystemProgram } from '@solana/w…" at bounding box center [380, 275] width 309 height 43
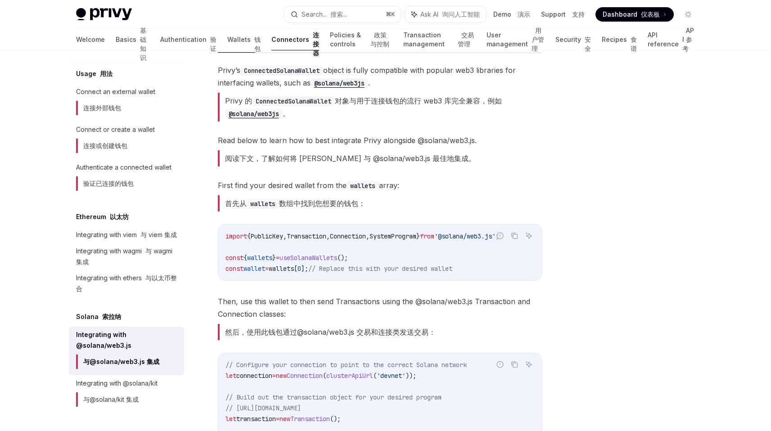
scroll to position [135, 0]
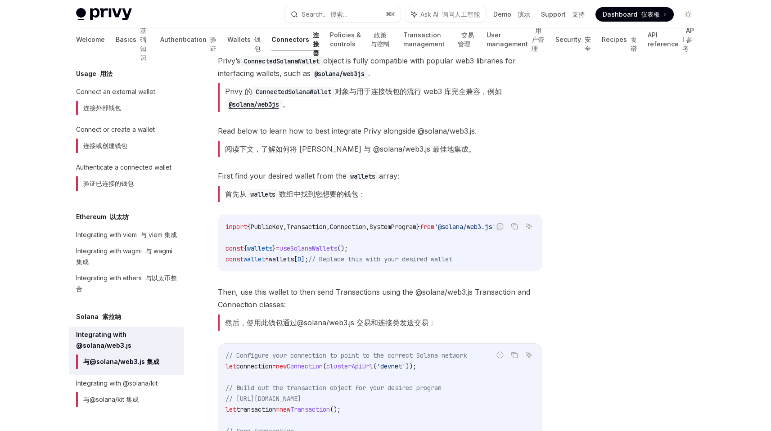
click at [245, 327] on font "然后，使用此钱包通过@solana/web3.js 交易和连接类发送交易：" at bounding box center [330, 322] width 211 height 9
drag, startPoint x: 245, startPoint y: 327, endPoint x: 344, endPoint y: 327, distance: 98.6
click at [344, 327] on font "然后，使用此钱包通过@solana/web3.js 交易和连接类发送交易：" at bounding box center [330, 322] width 211 height 9
click at [268, 327] on font "然后，使用此钱包通过@solana/web3.js 交易和连接类发送交易：" at bounding box center [330, 322] width 211 height 9
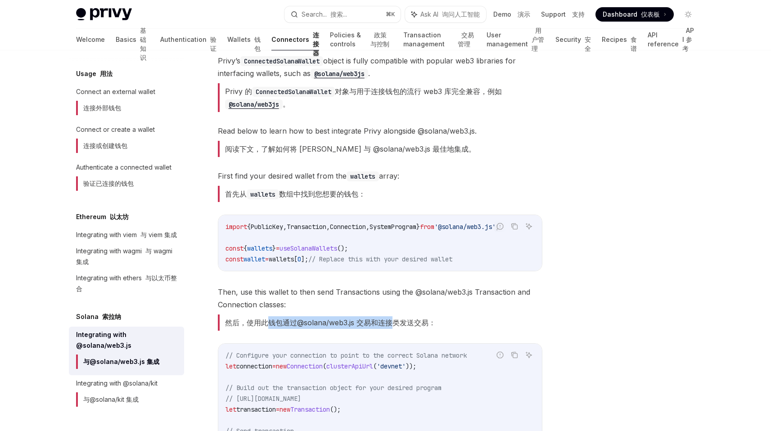
drag, startPoint x: 268, startPoint y: 329, endPoint x: 379, endPoint y: 329, distance: 111.2
click at [379, 327] on font "然后，使用此钱包通过@solana/web3.js 交易和连接类发送交易：" at bounding box center [330, 322] width 211 height 9
drag, startPoint x: 315, startPoint y: 328, endPoint x: 471, endPoint y: 328, distance: 156.2
click at [471, 328] on span "Then, use this wallet to then send Transactions using the @solana/web3.js Trans…" at bounding box center [380, 310] width 325 height 49
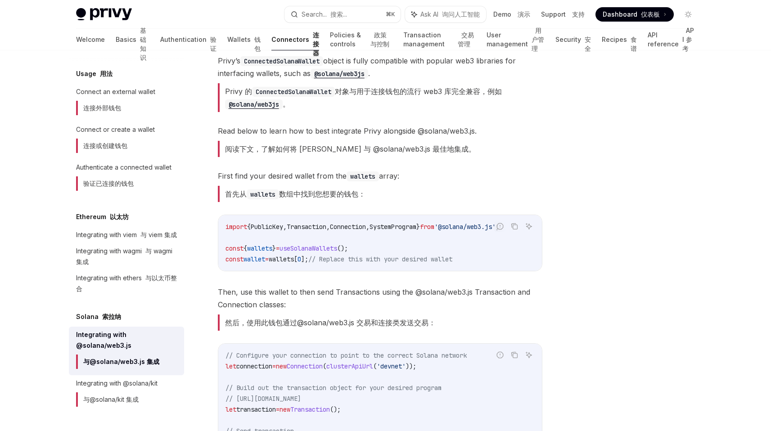
click at [471, 328] on span "Then, use this wallet to then send Transactions using the @solana/web3.js Trans…" at bounding box center [380, 310] width 325 height 49
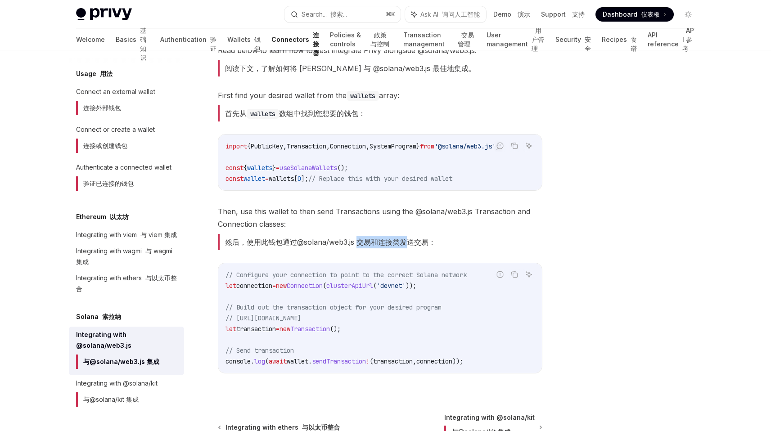
drag, startPoint x: 359, startPoint y: 246, endPoint x: 411, endPoint y: 246, distance: 51.3
click at [411, 246] on font "然后，使用此钱包通过@solana/web3.js 交易和连接类发送交易：" at bounding box center [330, 242] width 211 height 9
click at [290, 247] on font "然后，使用此钱包通过@solana/web3.js 交易和连接类发送交易：" at bounding box center [330, 242] width 211 height 9
drag, startPoint x: 290, startPoint y: 247, endPoint x: 450, endPoint y: 247, distance: 159.8
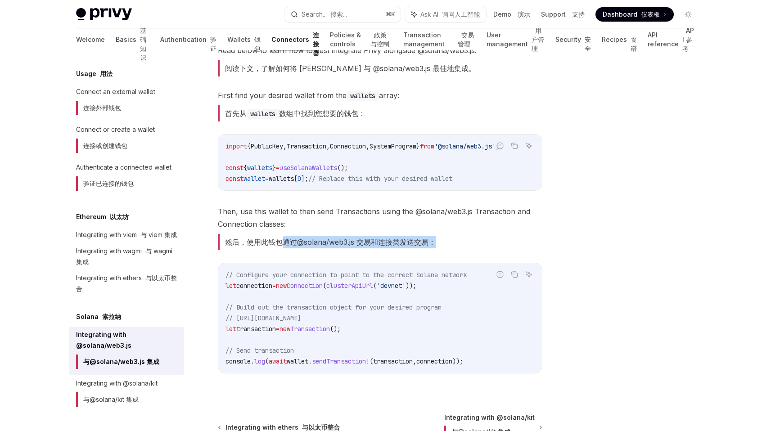
click at [450, 247] on span "Then, use this wallet to then send Transactions using the @solana/web3.js Trans…" at bounding box center [380, 229] width 325 height 49
drag, startPoint x: 450, startPoint y: 247, endPoint x: 339, endPoint y: 247, distance: 111.2
click at [339, 247] on span "Then, use this wallet to then send Transactions using the @solana/web3.js Trans…" at bounding box center [380, 229] width 325 height 49
click at [339, 247] on font "然后，使用此钱包通过@solana/web3.js 交易和连接类发送交易：" at bounding box center [330, 242] width 211 height 9
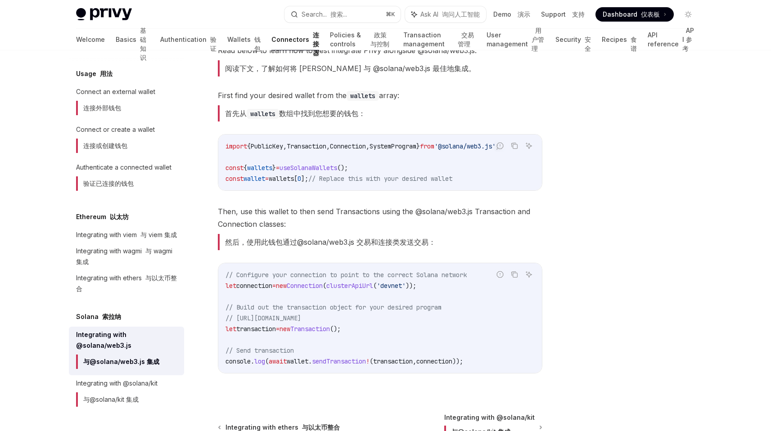
scroll to position [227, 0]
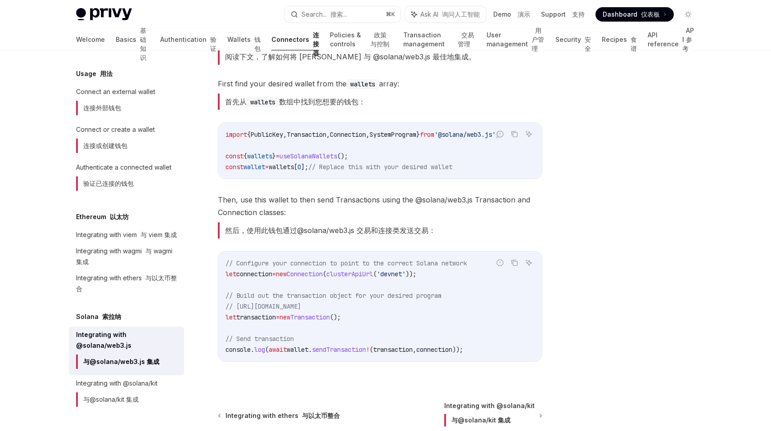
click at [307, 266] on span "// Configure your connection to point to the correct Solana network" at bounding box center [346, 263] width 241 height 8
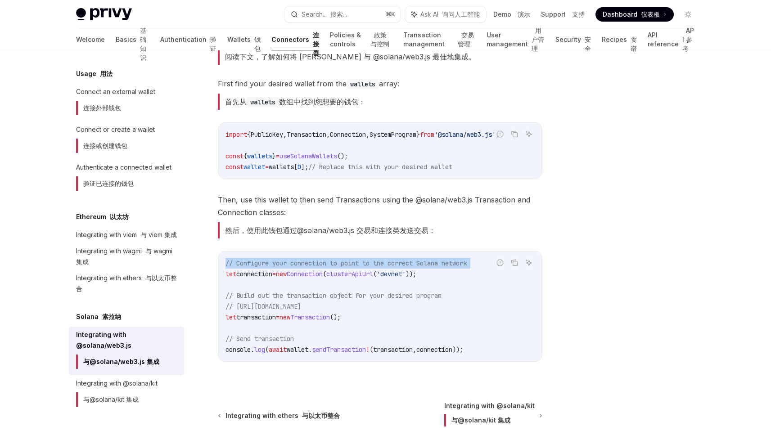
click at [307, 266] on span "// Configure your connection to point to the correct Solana network" at bounding box center [346, 263] width 241 height 8
copy code "// Configure your connection to point to the correct Solana network"
click at [414, 273] on code "// Configure your connection to point to the correct Solana network let connect…" at bounding box center [380, 306] width 309 height 97
click at [372, 276] on span "clusterApiUrl" at bounding box center [349, 274] width 47 height 8
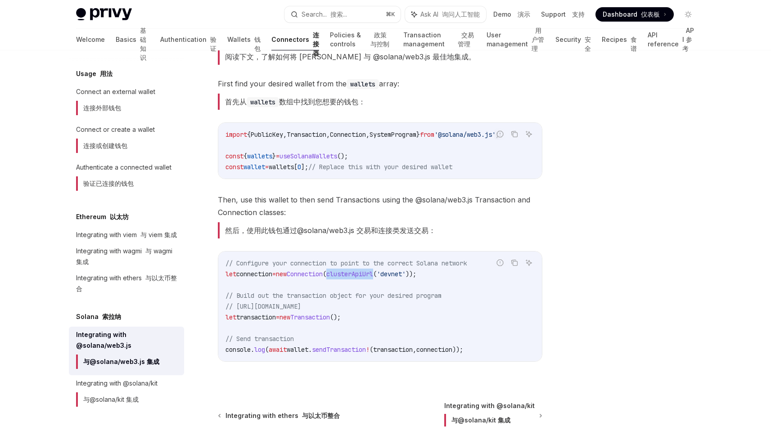
click at [372, 276] on span "clusterApiUrl" at bounding box center [349, 274] width 47 height 8
click at [323, 277] on span "Connection" at bounding box center [305, 274] width 36 height 8
click at [367, 263] on span "// Configure your connection to point to the correct Solana network" at bounding box center [346, 263] width 241 height 8
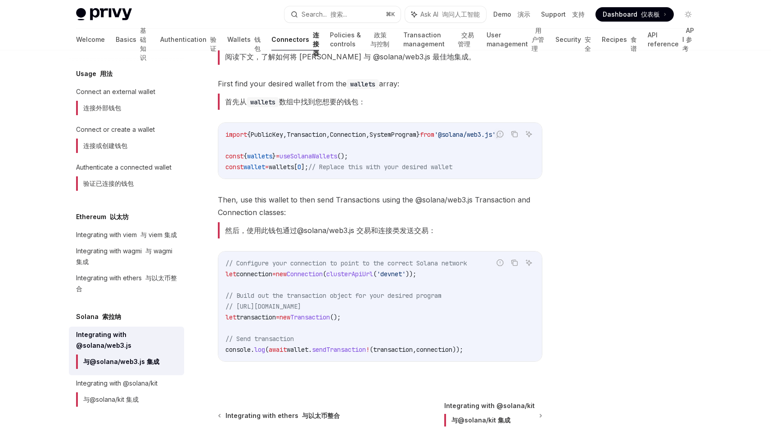
click at [365, 265] on span "// Configure your connection to point to the correct Solana network" at bounding box center [346, 263] width 241 height 8
click at [363, 278] on span "clusterApiUrl" at bounding box center [349, 274] width 47 height 8
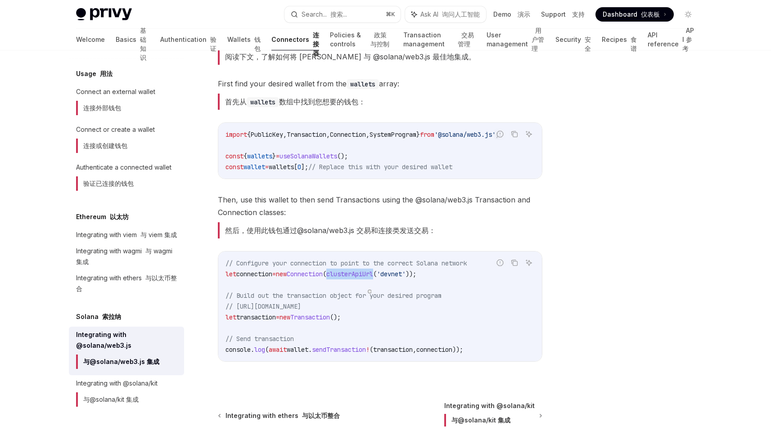
copy span "clusterApiUrl"
click at [321, 282] on code "// Configure your connection to point to the correct Solana network let connect…" at bounding box center [380, 306] width 309 height 97
click at [255, 298] on span "// Build out the transaction object for your desired program" at bounding box center [334, 296] width 216 height 8
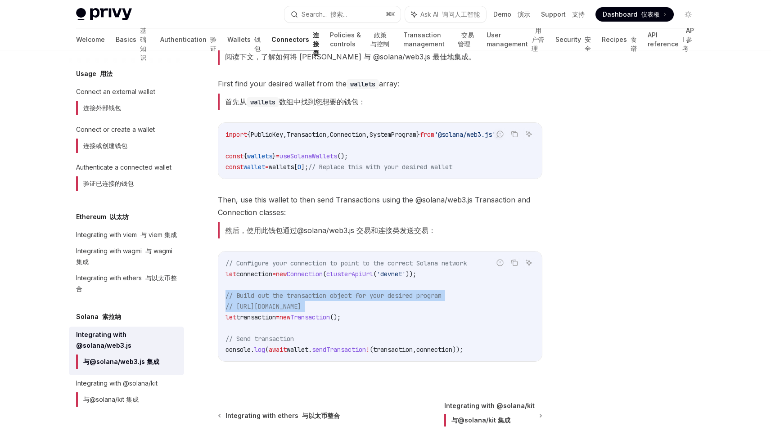
drag, startPoint x: 255, startPoint y: 298, endPoint x: 271, endPoint y: 307, distance: 19.1
click at [272, 307] on code "// Configure your connection to point to the correct Solana network let connect…" at bounding box center [380, 306] width 309 height 97
copy code "// Build out the transaction object for your desired program // [URL][DOMAIN_NA…"
click at [436, 300] on span "// Build out the transaction object for your desired program" at bounding box center [334, 296] width 216 height 8
click at [301, 308] on span "// [URL][DOMAIN_NAME]" at bounding box center [264, 306] width 76 height 8
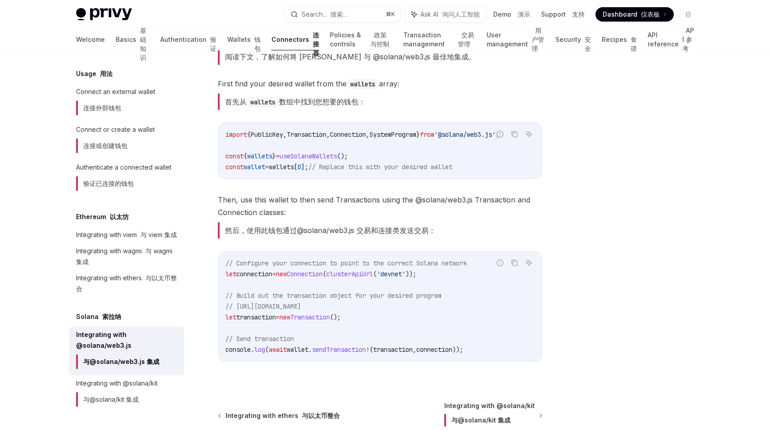
click at [301, 308] on span "// [URL][DOMAIN_NAME]" at bounding box center [264, 306] width 76 height 8
click at [301, 309] on span "// [URL][DOMAIN_NAME]" at bounding box center [264, 306] width 76 height 8
click at [250, 311] on span "// [URL][DOMAIN_NAME]" at bounding box center [264, 306] width 76 height 8
drag, startPoint x: 250, startPoint y: 312, endPoint x: 524, endPoint y: 309, distance: 274.6
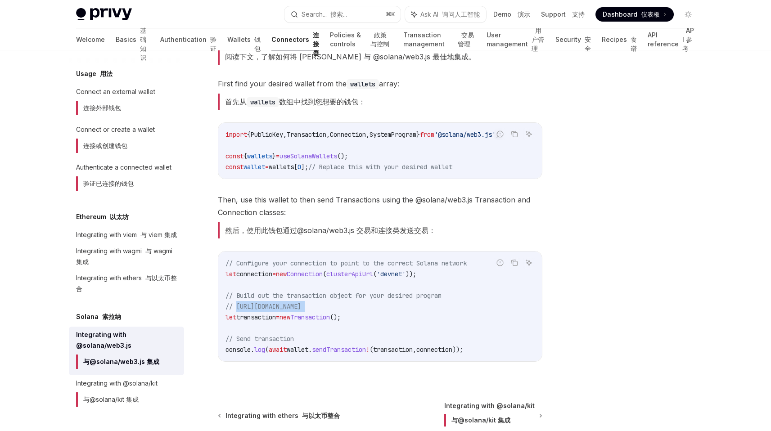
click at [524, 309] on code "// Configure your connection to point to the correct Solana network let connect…" at bounding box center [380, 306] width 309 height 97
copy code "[URL][DOMAIN_NAME]"
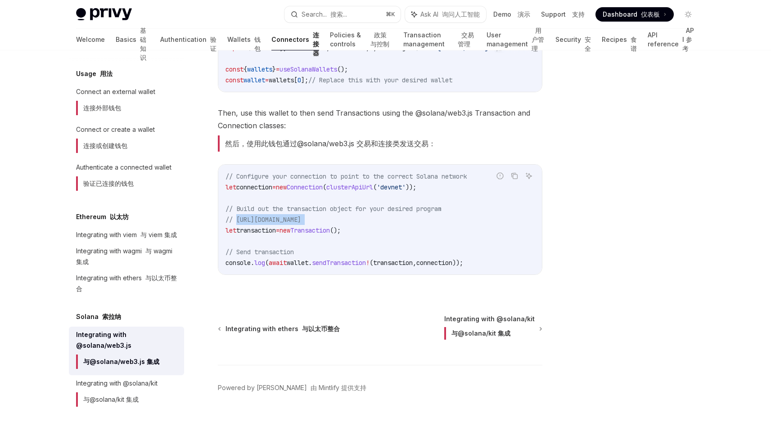
scroll to position [316, 0]
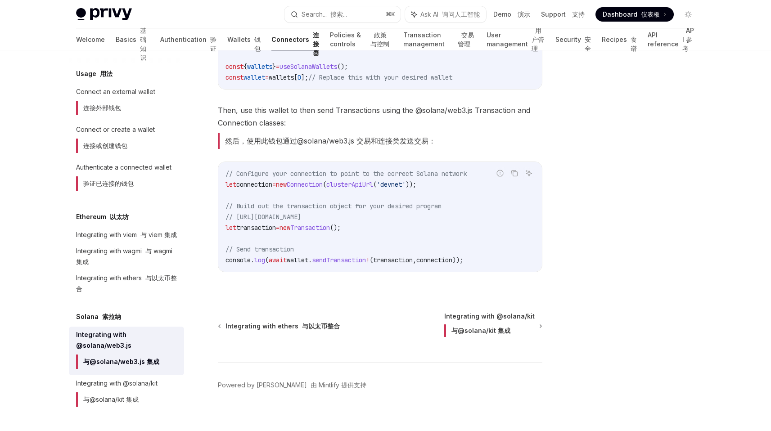
click at [277, 252] on span "// Send transaction" at bounding box center [260, 249] width 68 height 8
click at [122, 392] on font "与@solana/kit 集成" at bounding box center [107, 399] width 63 height 14
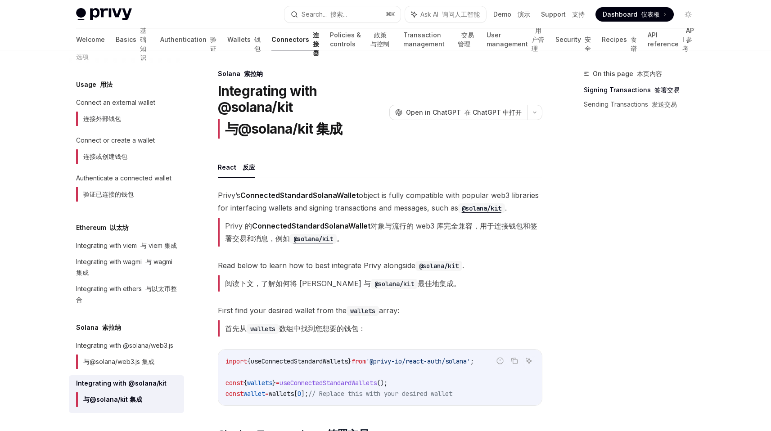
click at [231, 224] on font "Privy 的 ConnectedStandardSolanaWallet 对象与流行的 web3 库完全兼容，用于连接钱包和签署交易和消息，例如 @sola…" at bounding box center [381, 232] width 312 height 22
drag, startPoint x: 231, startPoint y: 224, endPoint x: 381, endPoint y: 225, distance: 150.3
click at [381, 225] on font "Privy 的 ConnectedStandardSolanaWallet 对象与流行的 web3 库完全兼容，用于连接钱包和签署交易和消息，例如 @sola…" at bounding box center [381, 232] width 312 height 22
click at [331, 225] on strong "ConnectedStandardSolanaWallet" at bounding box center [311, 225] width 118 height 9
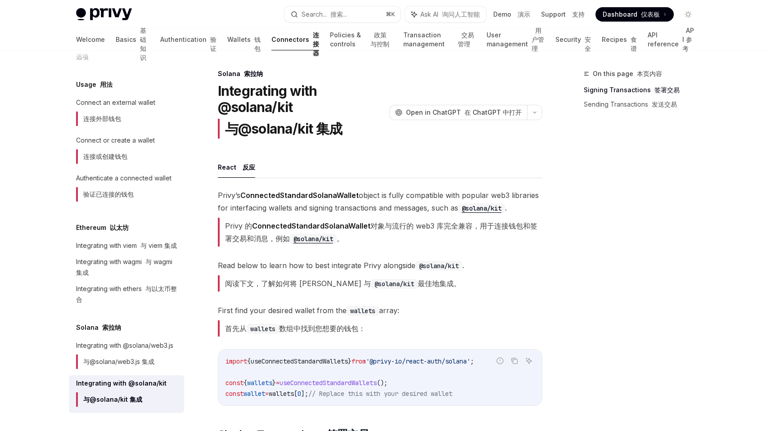
click at [392, 236] on font "Privy 的 ConnectedStandardSolanaWallet 对象与流行的 web3 库完全兼容，用于连接钱包和签署交易和消息，例如 @sola…" at bounding box center [380, 232] width 325 height 29
click at [260, 228] on strong "ConnectedStandardSolanaWallet" at bounding box center [311, 225] width 118 height 9
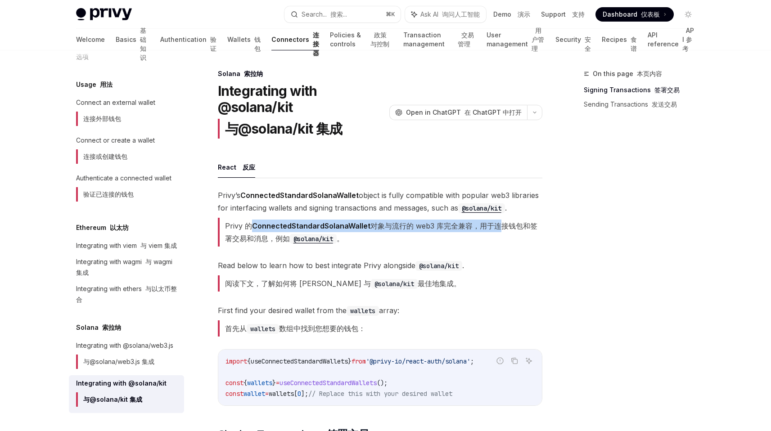
drag, startPoint x: 260, startPoint y: 228, endPoint x: 484, endPoint y: 226, distance: 223.7
click at [484, 226] on font "Privy 的 ConnectedStandardSolanaWallet 对象与流行的 web3 库完全兼容，用于连接钱包和签署交易和消息，例如 @sola…" at bounding box center [381, 232] width 312 height 22
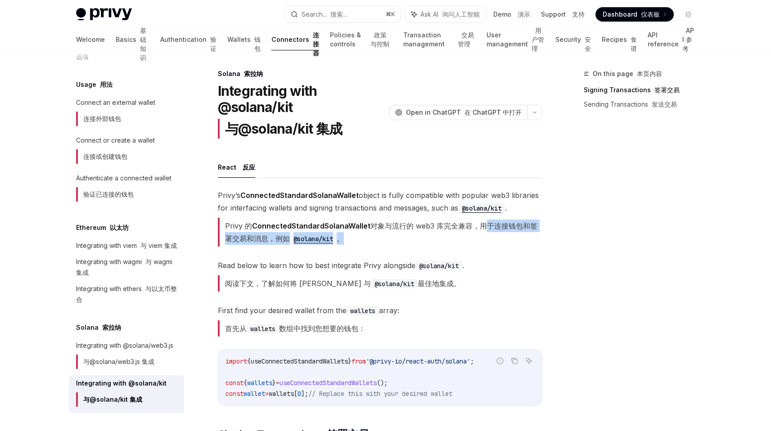
drag, startPoint x: 484, startPoint y: 226, endPoint x: 361, endPoint y: 248, distance: 124.2
click at [360, 248] on span "[PERSON_NAME] ConnectedStandardSolanaWallet object is fully compatible with pop…" at bounding box center [380, 219] width 325 height 61
click at [314, 285] on font "阅读下文，了解如何将 Privy 与 @solana/kit 最佳地集成。" at bounding box center [343, 283] width 236 height 9
click at [262, 286] on font "阅读下文，了解如何将 Privy 与 @solana/kit 最佳地集成。" at bounding box center [343, 283] width 236 height 9
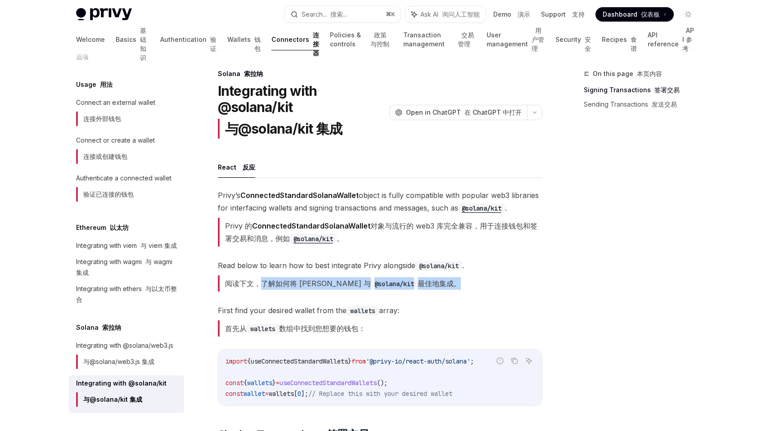
drag, startPoint x: 262, startPoint y: 286, endPoint x: 425, endPoint y: 286, distance: 163.8
click at [425, 286] on span "Read below to learn how to best integrate Privy alongside @solana/kit . 阅读下文，了解…" at bounding box center [380, 277] width 325 height 36
click at [316, 331] on font "首先从 wallets 数组中找到您想要的钱包：" at bounding box center [295, 328] width 140 height 9
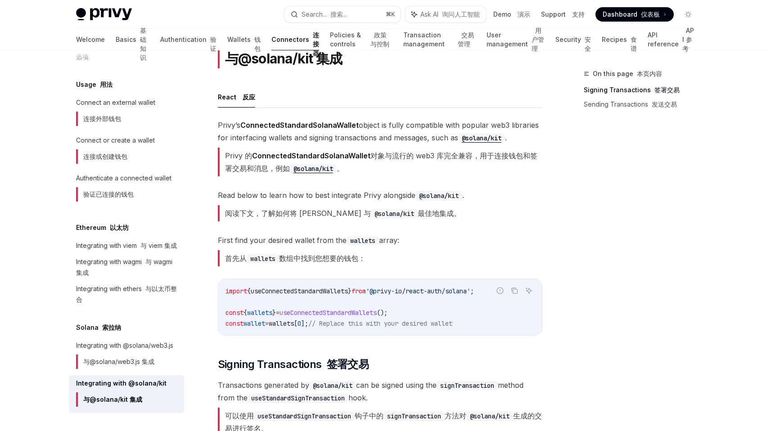
scroll to position [90, 0]
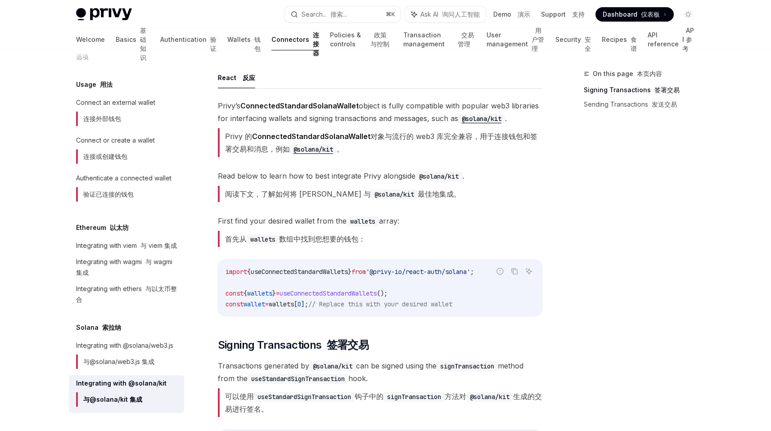
click at [371, 195] on code "@solana/kit" at bounding box center [394, 194] width 47 height 10
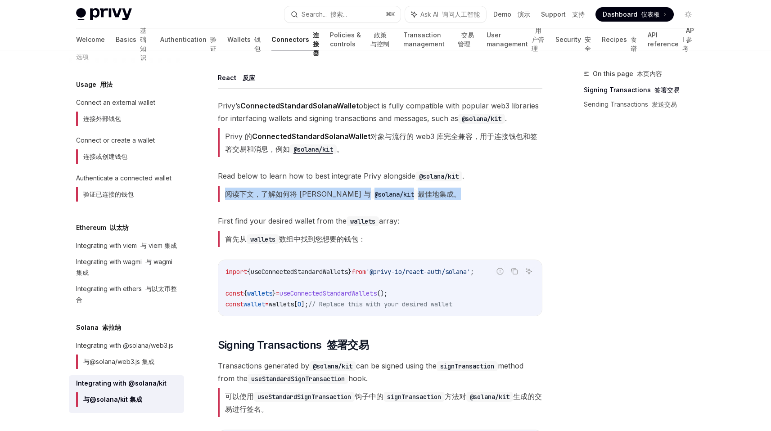
click at [371, 195] on code "@solana/kit" at bounding box center [394, 194] width 47 height 10
drag, startPoint x: 331, startPoint y: 195, endPoint x: 366, endPoint y: 195, distance: 34.7
click at [371, 195] on code "@solana/kit" at bounding box center [394, 194] width 47 height 10
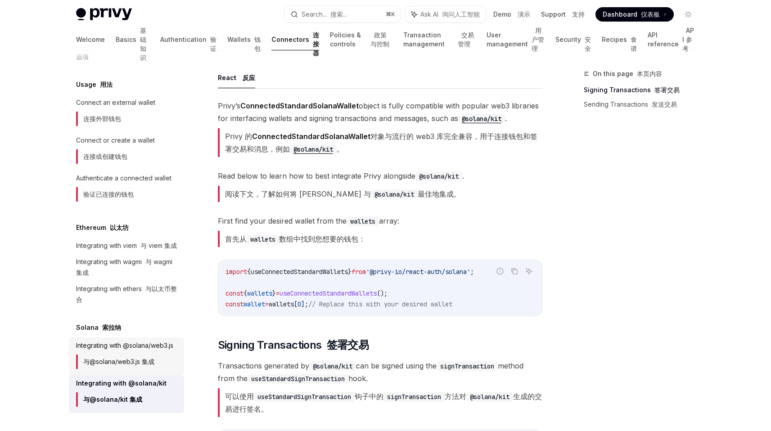
click at [115, 367] on font "与@solana/web3.js 集成" at bounding box center [115, 362] width 78 height 14
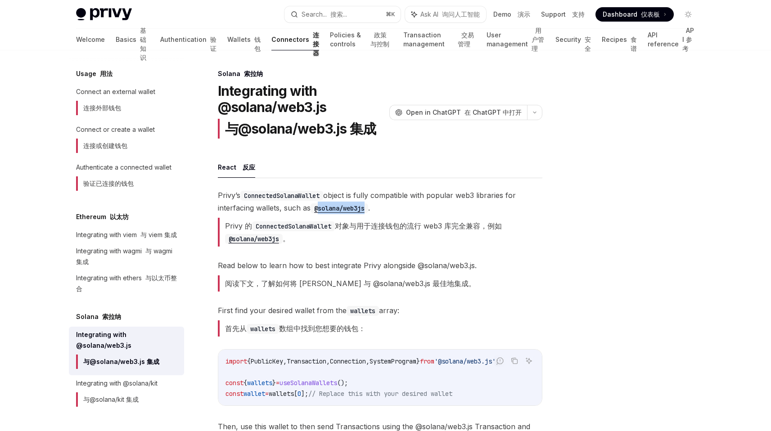
drag, startPoint x: 373, startPoint y: 208, endPoint x: 318, endPoint y: 208, distance: 54.9
click at [318, 208] on span "Privy’s ConnectedSolanaWallet object is fully compatible with popular web3 libr…" at bounding box center [380, 219] width 325 height 61
copy code "@solana/web3js"
click at [142, 397] on div "Integrating with @solana/kit 与@solana/kit 集成" at bounding box center [116, 394] width 81 height 32
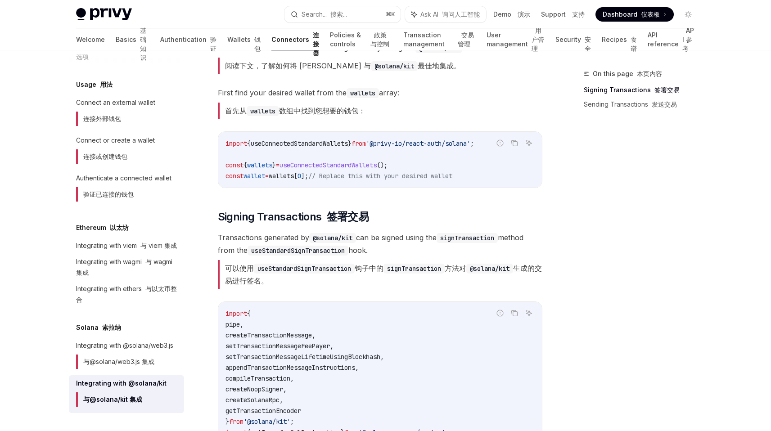
scroll to position [239, 0]
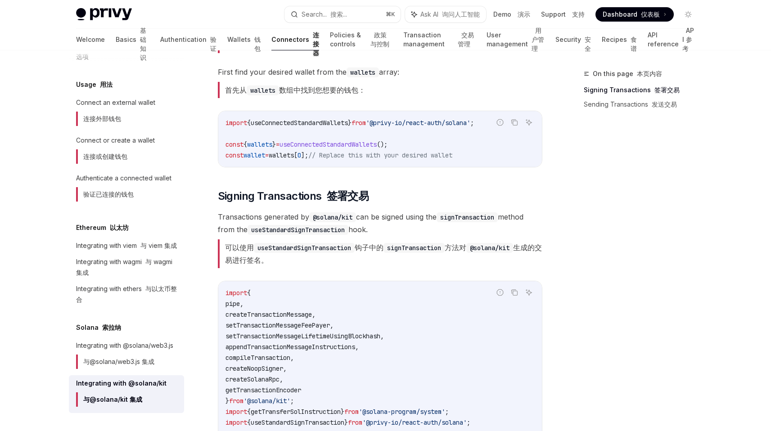
click at [237, 248] on font "可以使用 useStandardSignTransaction 钩子中的 signTransaction 方法对 @solana/kit 生成的交易进行签名。" at bounding box center [383, 254] width 317 height 22
drag, startPoint x: 237, startPoint y: 248, endPoint x: 323, endPoint y: 251, distance: 86.5
click at [323, 251] on font "可以使用 useStandardSignTransaction 钩子中的 signTransaction 方法对 @solana/kit 生成的交易进行签名。" at bounding box center [383, 254] width 317 height 22
click at [323, 251] on code "useStandardSignTransaction" at bounding box center [304, 248] width 101 height 10
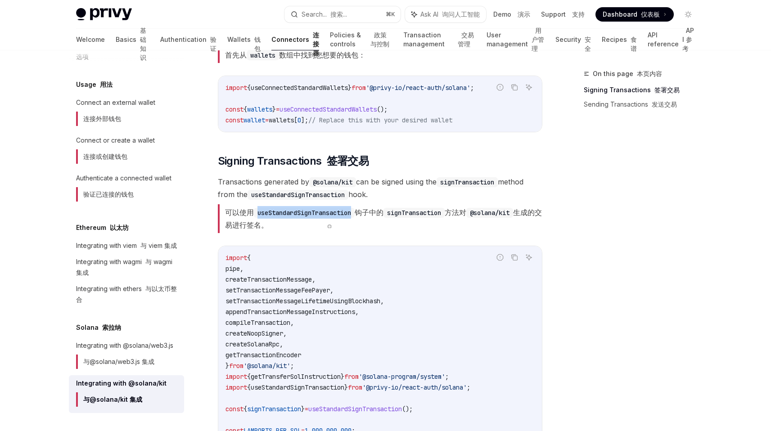
scroll to position [280, 0]
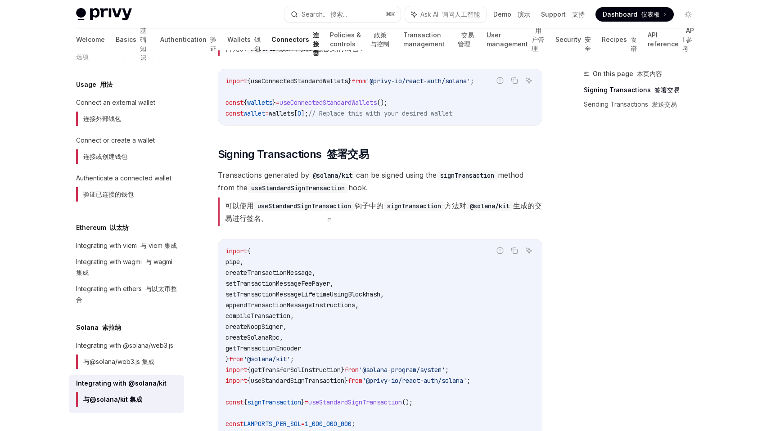
click at [297, 198] on font "可以使用 useStandardSignTransaction 钩子中的 signTransaction 方法对 @solana/kit 生成的交易进行签名。" at bounding box center [380, 212] width 325 height 29
click at [287, 210] on code "useStandardSignTransaction" at bounding box center [304, 206] width 101 height 10
click at [279, 207] on code "useStandardSignTransaction" at bounding box center [304, 206] width 101 height 10
drag, startPoint x: 279, startPoint y: 207, endPoint x: 448, endPoint y: 203, distance: 169.3
click at [448, 203] on font "可以使用 useStandardSignTransaction 钩子中的 signTransaction 方法对 @solana/kit 生成的交易进行签名。" at bounding box center [383, 212] width 317 height 22
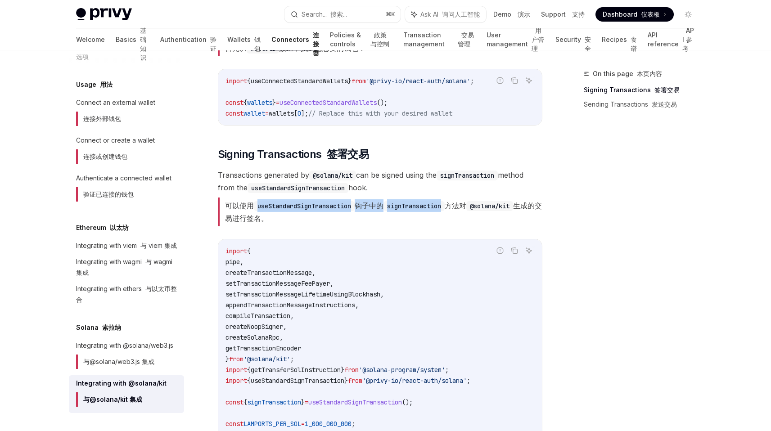
click at [445, 203] on code "signTransaction" at bounding box center [413, 206] width 61 height 10
click at [379, 208] on font "可以使用 useStandardSignTransaction 钩子中的 signTransaction 方法对 @solana/kit 生成的交易进行签名。" at bounding box center [383, 212] width 317 height 22
drag, startPoint x: 379, startPoint y: 208, endPoint x: 417, endPoint y: 208, distance: 38.3
click at [417, 208] on font "可以使用 useStandardSignTransaction 钩子中的 signTransaction 方法对 @solana/kit 生成的交易进行签名。" at bounding box center [383, 212] width 317 height 22
click at [417, 208] on code "signTransaction" at bounding box center [413, 206] width 61 height 10
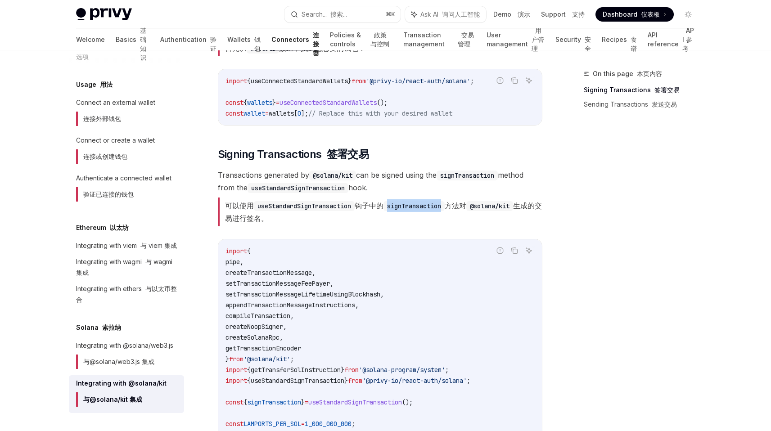
click at [417, 208] on code "signTransaction" at bounding box center [413, 206] width 61 height 10
click at [415, 208] on code "signTransaction" at bounding box center [413, 206] width 61 height 10
click at [376, 208] on font "可以使用 useStandardSignTransaction 钩子中的 signTransaction 方法对 @solana/kit 生成的交易进行签名。" at bounding box center [383, 212] width 317 height 22
drag, startPoint x: 376, startPoint y: 208, endPoint x: 415, endPoint y: 208, distance: 39.2
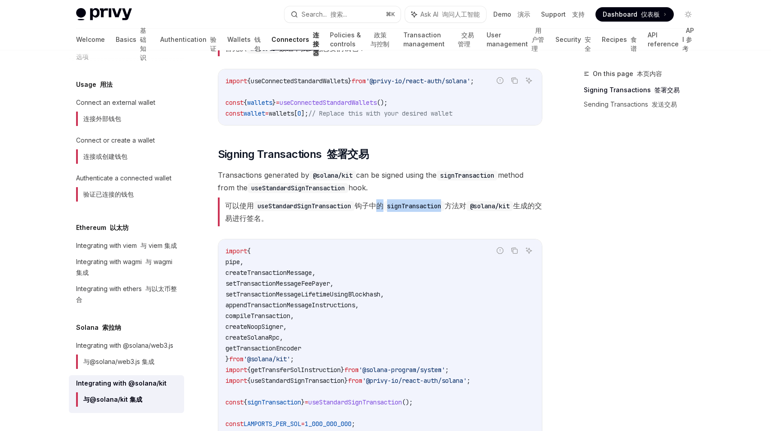
click at [415, 208] on font "可以使用 useStandardSignTransaction 钩子中的 signTransaction 方法对 @solana/kit 生成的交易进行签名。" at bounding box center [383, 212] width 317 height 22
click at [415, 208] on code "signTransaction" at bounding box center [413, 206] width 61 height 10
click at [377, 206] on font "可以使用 useStandardSignTransaction 钩子中的 signTransaction 方法对 @solana/kit 生成的交易进行签名。" at bounding box center [383, 212] width 317 height 22
drag, startPoint x: 377, startPoint y: 206, endPoint x: 424, endPoint y: 206, distance: 46.4
click at [424, 206] on font "可以使用 useStandardSignTransaction 钩子中的 signTransaction 方法对 @solana/kit 生成的交易进行签名。" at bounding box center [383, 212] width 317 height 22
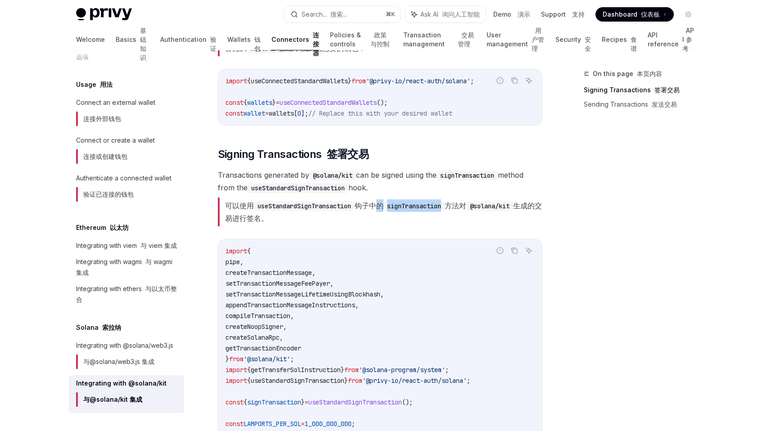
click at [424, 206] on code "signTransaction" at bounding box center [413, 206] width 61 height 10
click at [385, 209] on font "可以使用 useStandardSignTransaction 钩子中的 signTransaction 方法对 @solana/kit 生成的交易进行签名。" at bounding box center [383, 212] width 317 height 22
drag, startPoint x: 385, startPoint y: 209, endPoint x: 418, endPoint y: 209, distance: 32.4
click at [418, 209] on font "可以使用 useStandardSignTransaction 钩子中的 signTransaction 方法对 @solana/kit 生成的交易进行签名。" at bounding box center [383, 212] width 317 height 22
click at [418, 209] on code "signTransaction" at bounding box center [413, 206] width 61 height 10
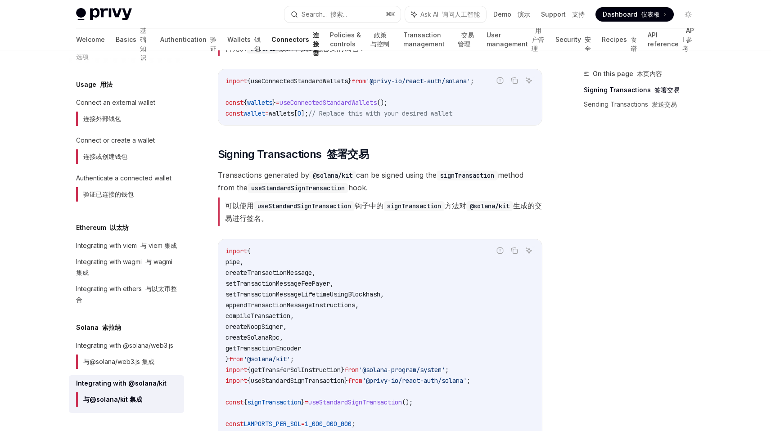
click at [380, 206] on font "可以使用 useStandardSignTransaction 钩子中的 signTransaction 方法对 @solana/kit 生成的交易进行签名。" at bounding box center [383, 212] width 317 height 22
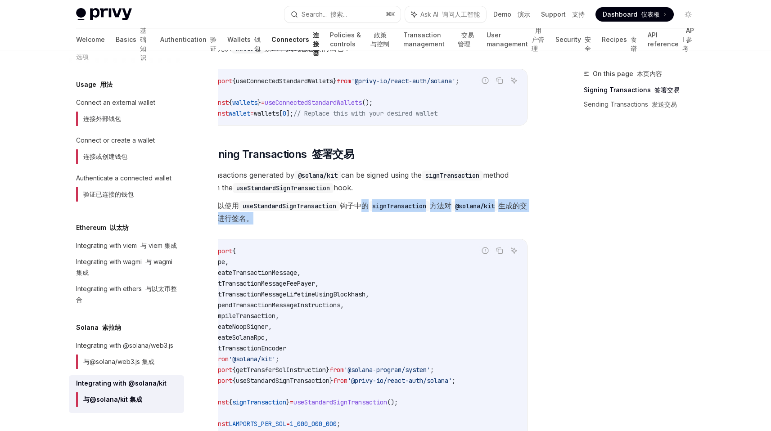
drag, startPoint x: 380, startPoint y: 206, endPoint x: 267, endPoint y: 225, distance: 114.2
click at [267, 225] on font "可以使用 useStandardSignTransaction 钩子中的 signTransaction 方法对 @solana/kit 生成的交易进行签名。" at bounding box center [365, 212] width 325 height 29
click at [271, 283] on span "setTransactionMessageFeePayer" at bounding box center [263, 284] width 104 height 8
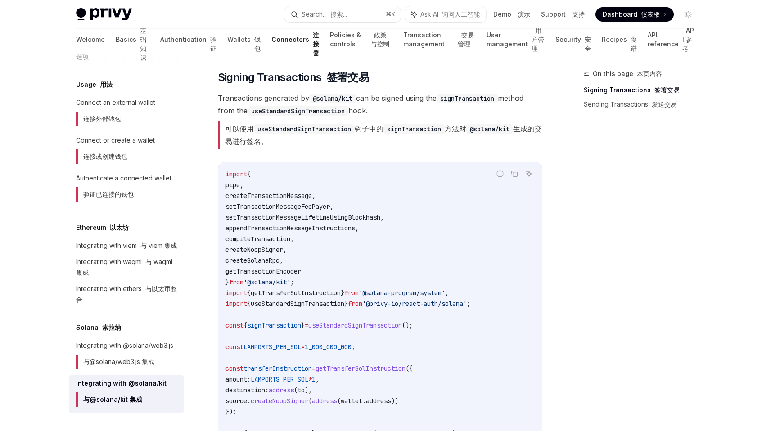
scroll to position [399, 0]
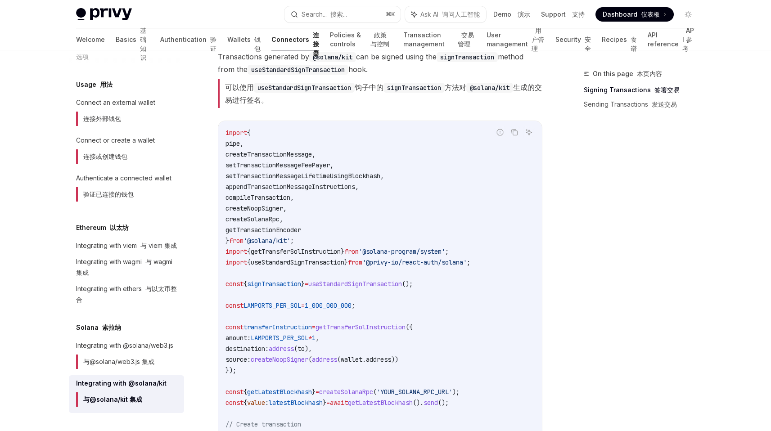
click at [281, 282] on span "signTransaction" at bounding box center [274, 284] width 54 height 8
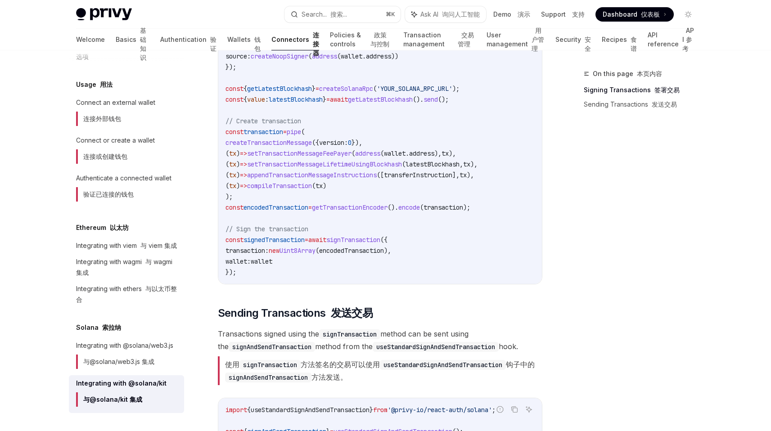
scroll to position [703, 0]
click at [267, 230] on span "// Sign the transaction" at bounding box center [267, 228] width 83 height 8
copy code "// Sign the transaction"
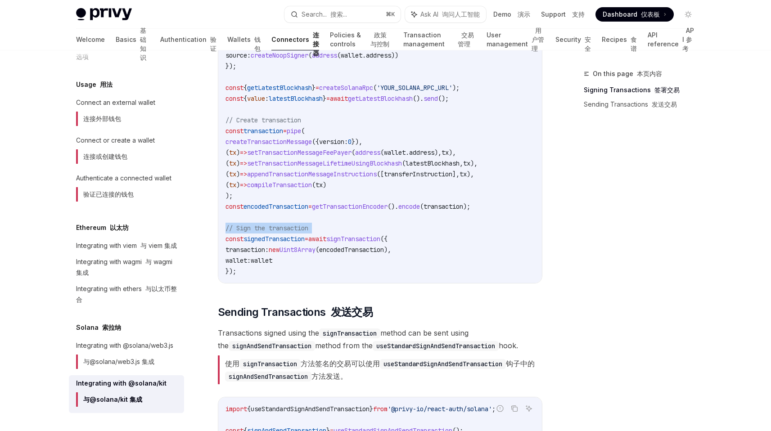
scroll to position [802, 0]
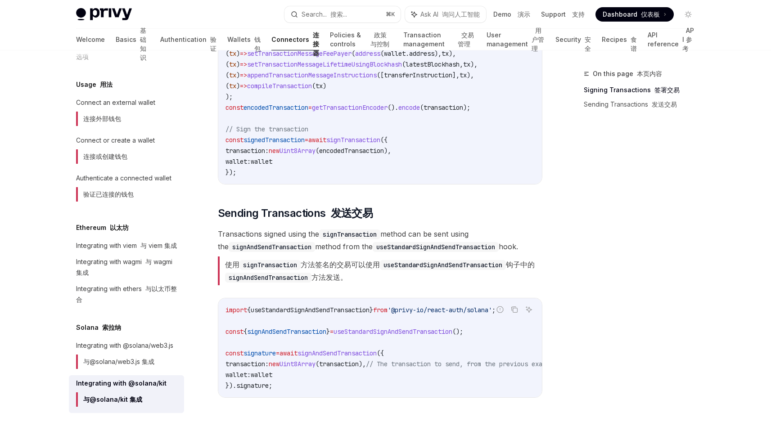
click at [231, 266] on font "使用 signTransaction 方法签名的交易可以使用 useStandardSignAndSendTransaction 钩子中的 signAndSe…" at bounding box center [380, 271] width 310 height 22
drag, startPoint x: 231, startPoint y: 266, endPoint x: 328, endPoint y: 263, distance: 96.4
click at [328, 263] on font "使用 signTransaction 方法签名的交易可以使用 useStandardSignAndSendTransaction 钩子中的 signAndSe…" at bounding box center [380, 271] width 310 height 22
drag, startPoint x: 328, startPoint y: 263, endPoint x: 407, endPoint y: 264, distance: 79.2
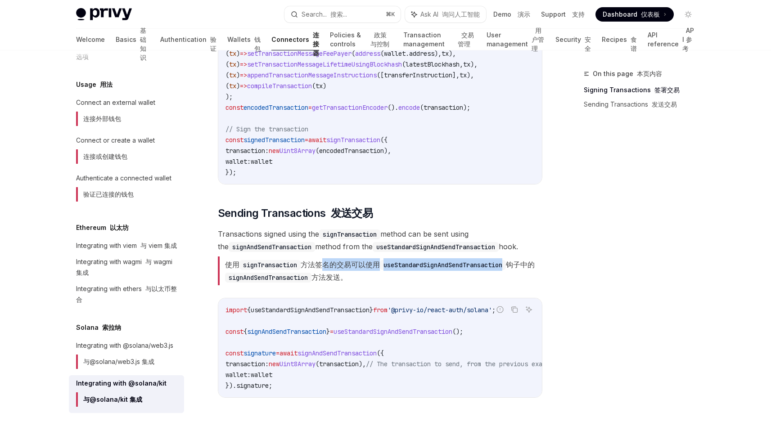
click at [407, 265] on font "使用 signTransaction 方法签名的交易可以使用 useStandardSignAndSendTransaction 钩子中的 signAndSe…" at bounding box center [380, 271] width 310 height 22
click at [407, 264] on code "useStandardSignAndSendTransaction" at bounding box center [443, 265] width 126 height 10
drag, startPoint x: 407, startPoint y: 264, endPoint x: 271, endPoint y: 269, distance: 136.0
click at [271, 269] on font "使用 signTransaction 方法签名的交易可以使用 useStandardSignAndSendTransaction 钩子中的 signAndSe…" at bounding box center [380, 271] width 310 height 22
click at [271, 269] on code "signTransaction" at bounding box center [269, 265] width 61 height 10
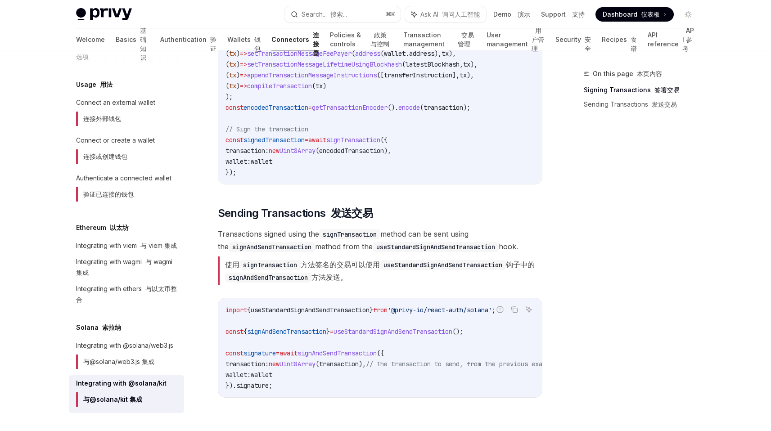
click at [255, 269] on code "signTransaction" at bounding box center [269, 265] width 61 height 10
drag, startPoint x: 255, startPoint y: 269, endPoint x: 404, endPoint y: 268, distance: 149.0
click at [404, 268] on font "使用 signTransaction 方法签名的交易可以使用 useStandardSignAndSendTransaction 钩子中的 signAndSe…" at bounding box center [380, 271] width 310 height 22
click at [404, 268] on code "useStandardSignAndSendTransaction" at bounding box center [443, 265] width 126 height 10
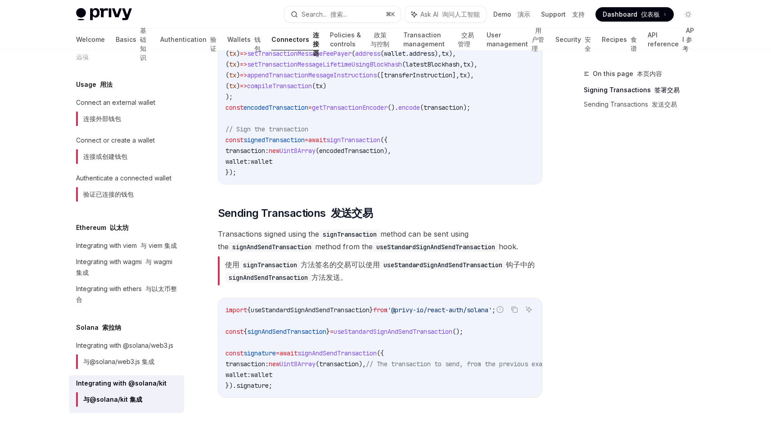
click at [275, 279] on code "signAndSendTransaction" at bounding box center [268, 278] width 86 height 10
click at [333, 279] on font "使用 signTransaction 方法签名的交易可以使用 useStandardSignAndSendTransaction 钩子中的 signAndSe…" at bounding box center [380, 271] width 310 height 22
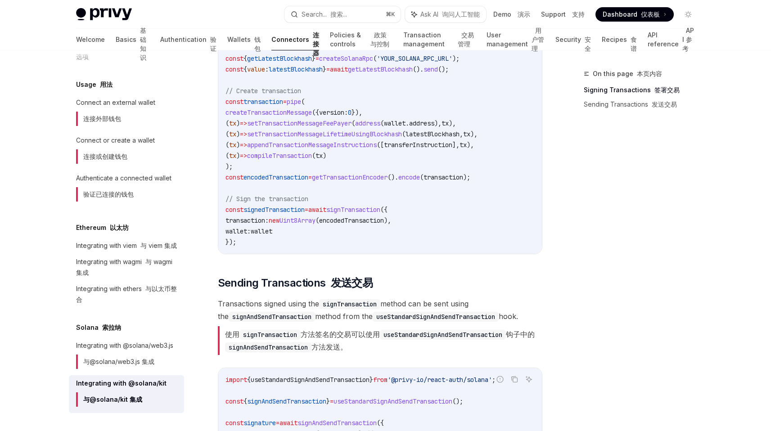
scroll to position [734, 0]
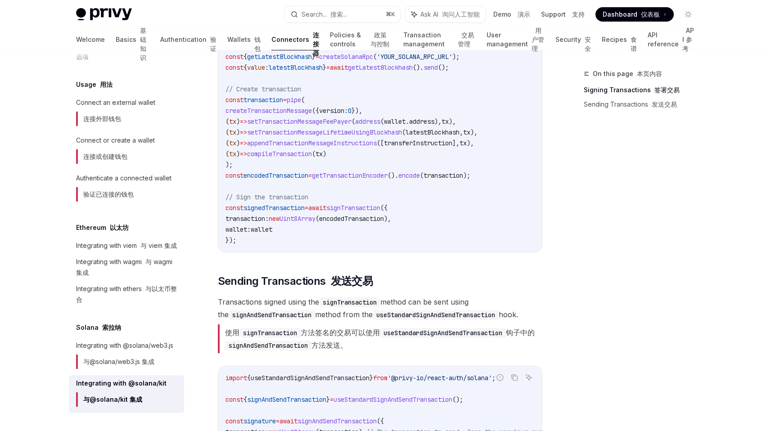
click at [307, 402] on span "signAndSendTransaction" at bounding box center [286, 400] width 79 height 8
copy span "signAndSendTransaction"
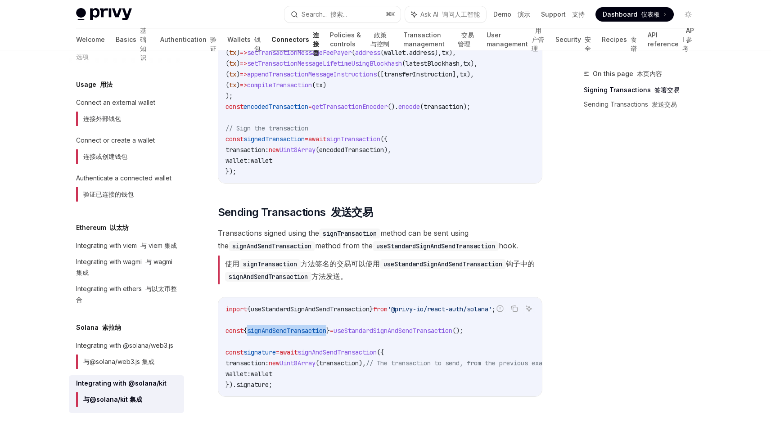
scroll to position [804, 0]
click at [267, 378] on code "import { useStandardSignAndSendTransaction } from '@privy-io/react-auth/solana'…" at bounding box center [402, 346] width 353 height 86
click at [262, 386] on span "signature" at bounding box center [252, 384] width 32 height 8
click at [362, 380] on code "import { useStandardSignAndSendTransaction } from '@privy-io/react-auth/solana'…" at bounding box center [402, 346] width 353 height 86
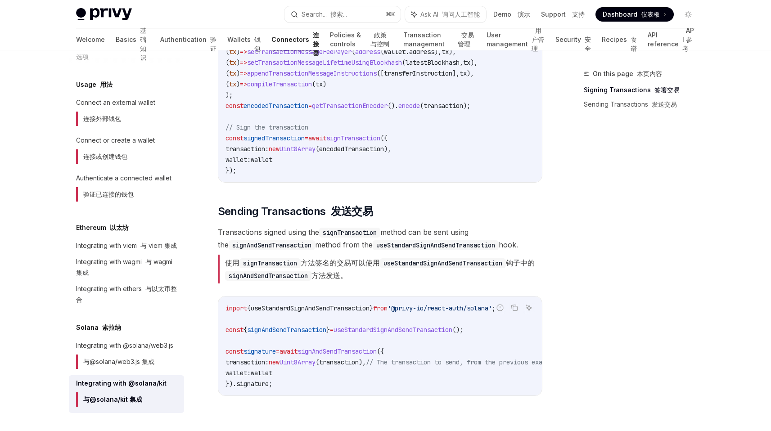
click at [423, 365] on span "// The transaction to send, from the previous example" at bounding box center [461, 362] width 191 height 8
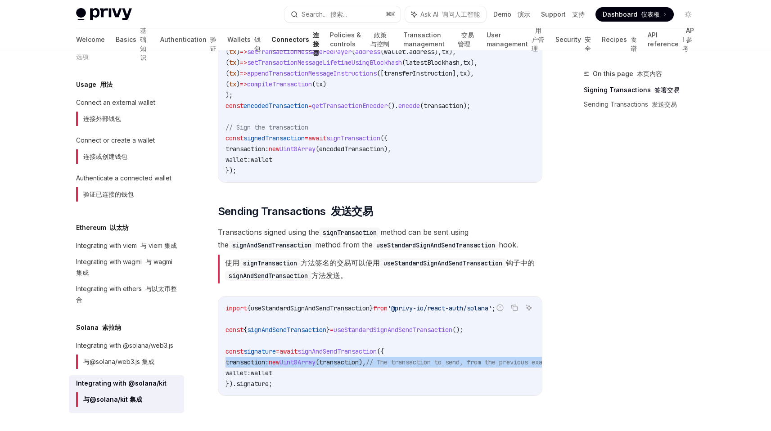
click at [423, 365] on span "// The transaction to send, from the previous example" at bounding box center [461, 362] width 191 height 8
click at [409, 364] on span "// The transaction to send, from the previous example" at bounding box center [461, 362] width 191 height 8
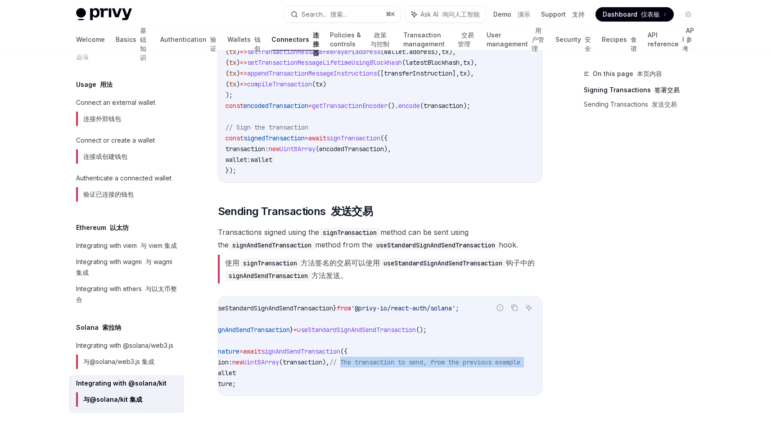
scroll to position [0, 15]
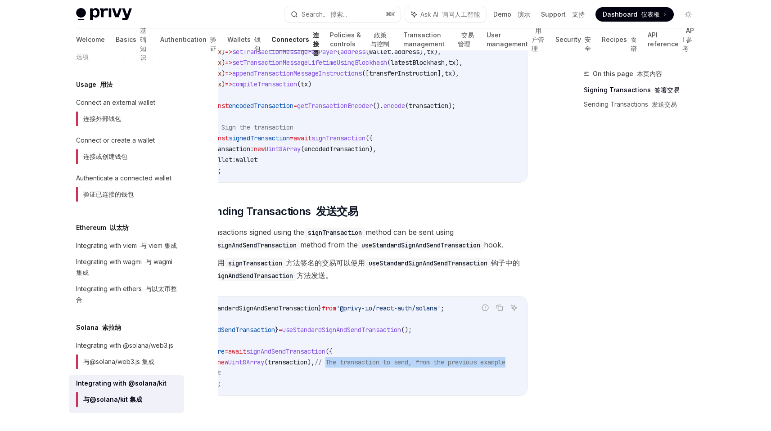
drag, startPoint x: 409, startPoint y: 364, endPoint x: 502, endPoint y: 363, distance: 93.2
click at [502, 363] on span "// The transaction to send, from the previous example" at bounding box center [410, 362] width 191 height 8
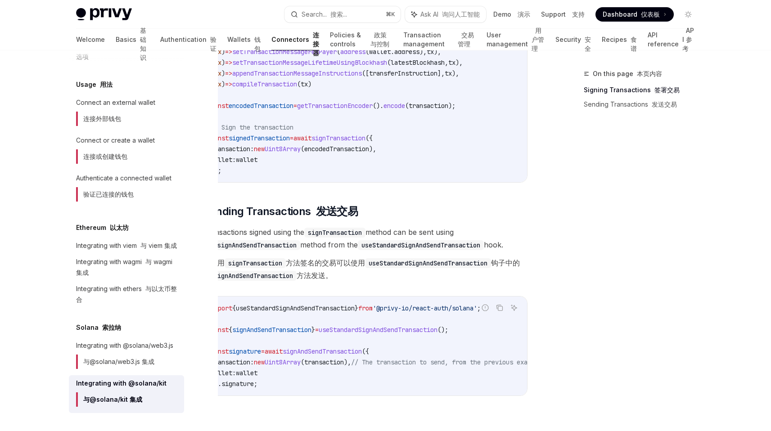
click at [354, 368] on code "import { useStandardSignAndSendTransaction } from '@privy-io/react-auth/solana'…" at bounding box center [387, 346] width 353 height 86
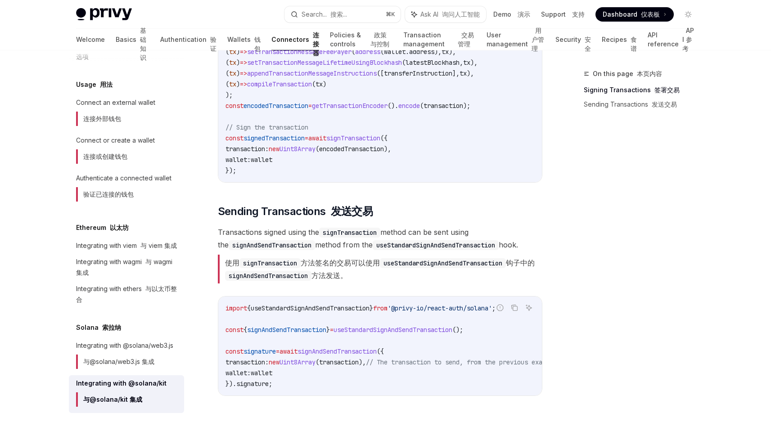
click at [353, 365] on span "transaction" at bounding box center [339, 362] width 40 height 8
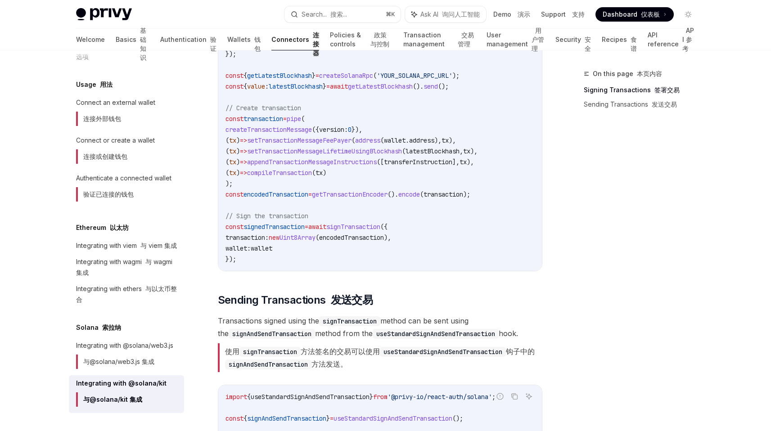
scroll to position [758, 0]
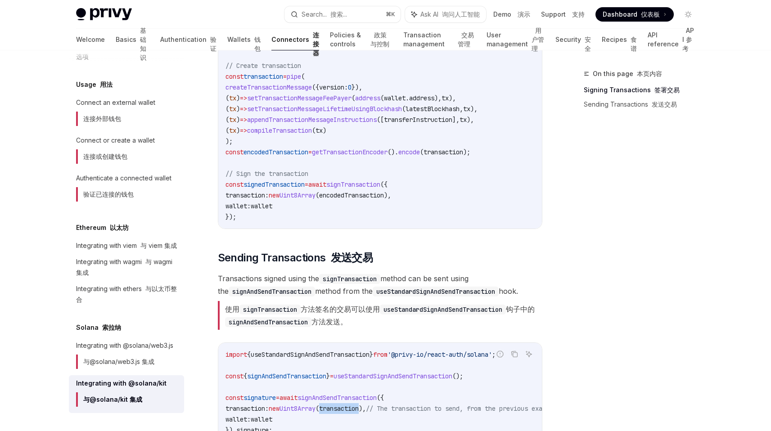
click at [250, 63] on span "// Create transaction" at bounding box center [264, 66] width 76 height 8
drag, startPoint x: 250, startPoint y: 63, endPoint x: 295, endPoint y: 63, distance: 45.0
click at [295, 63] on span "// Create transaction" at bounding box center [264, 66] width 76 height 8
copy span "Create transaction"
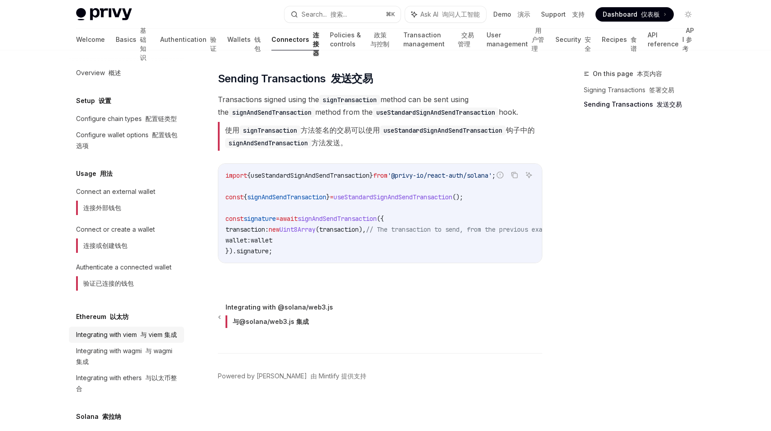
scroll to position [122, 0]
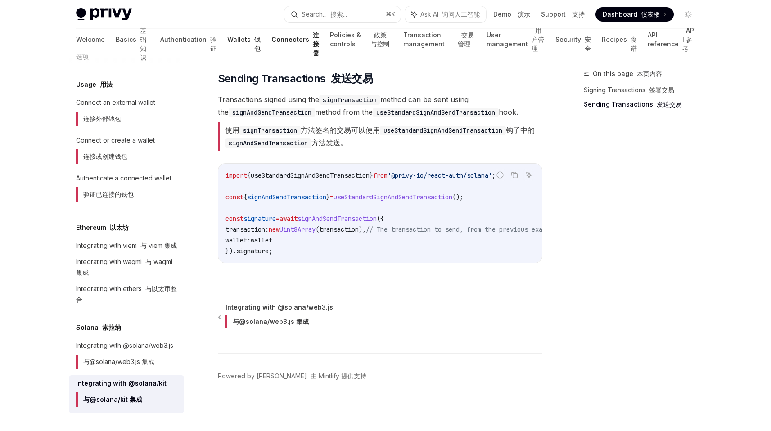
click at [227, 43] on link "Wallets 钱包" at bounding box center [243, 40] width 33 height 22
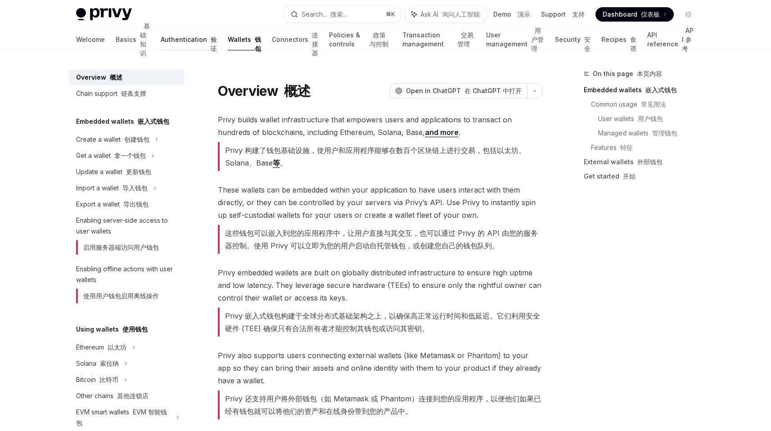
click at [161, 45] on link "Authentication 验证" at bounding box center [189, 40] width 56 height 22
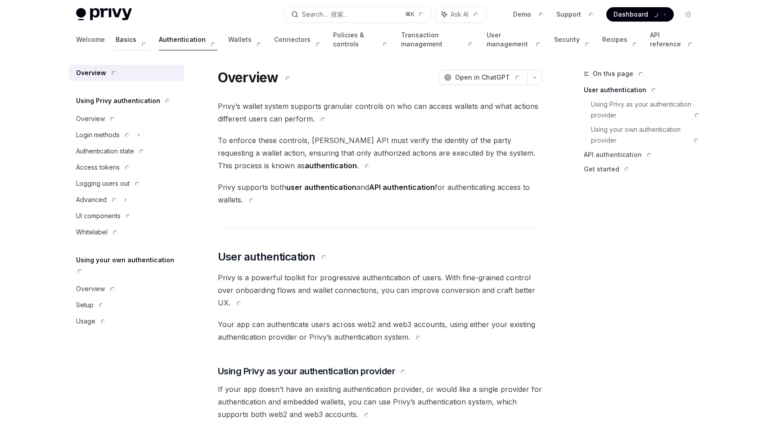
click at [116, 46] on link "Basics" at bounding box center [132, 40] width 32 height 22
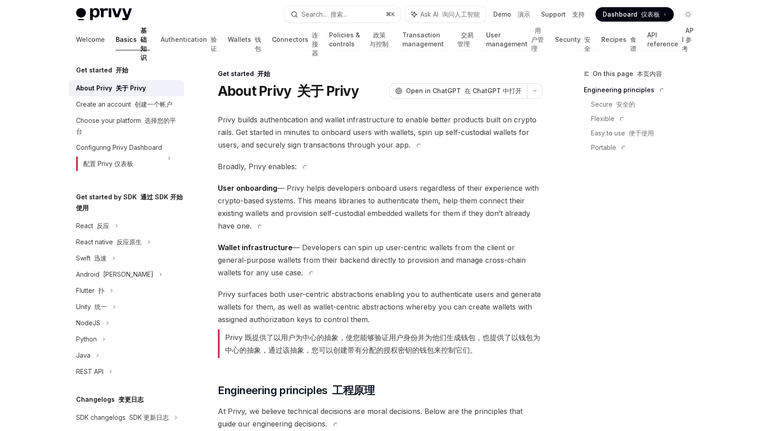
scroll to position [88, 0]
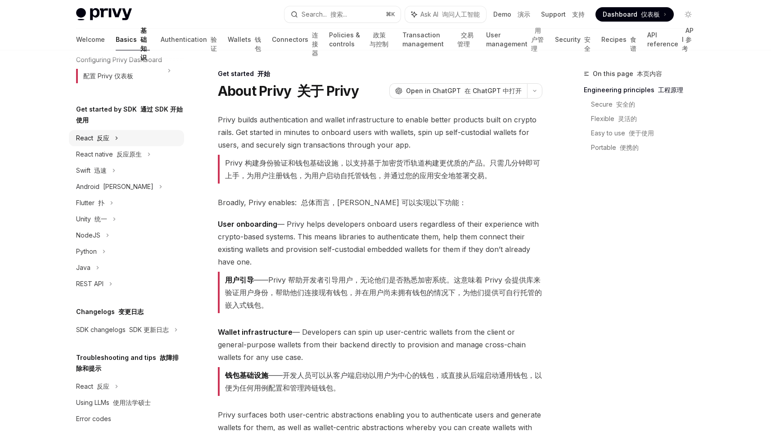
click at [119, 146] on div "React 反应" at bounding box center [126, 138] width 115 height 16
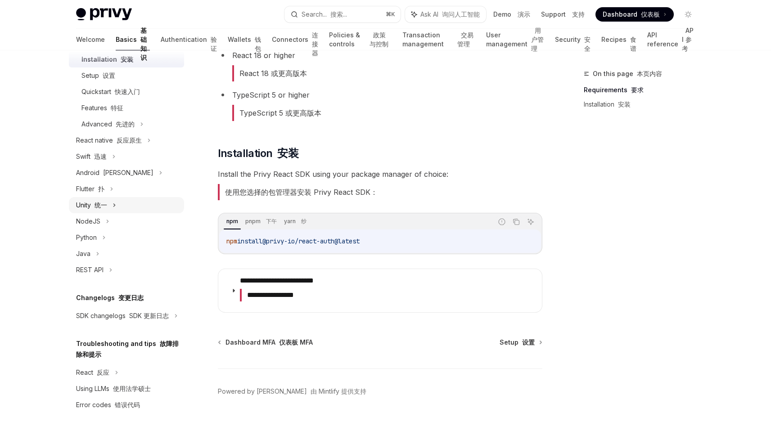
scroll to position [92, 0]
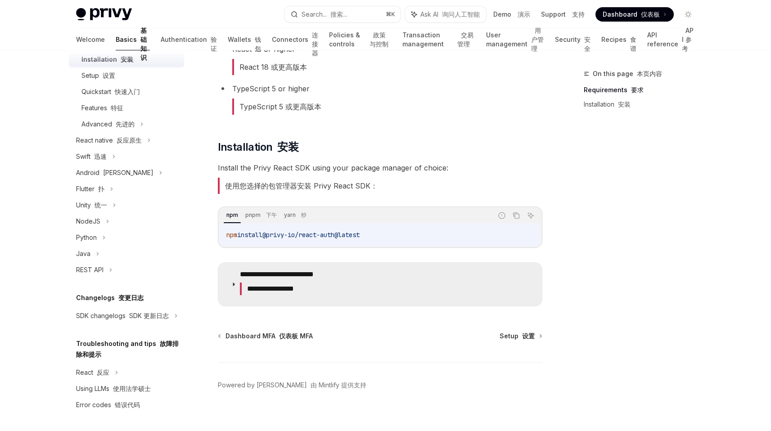
click at [231, 285] on icon at bounding box center [233, 284] width 5 height 5
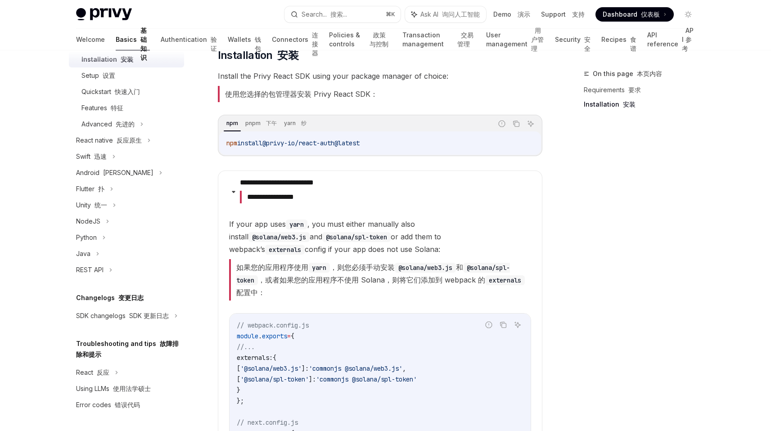
scroll to position [186, 0]
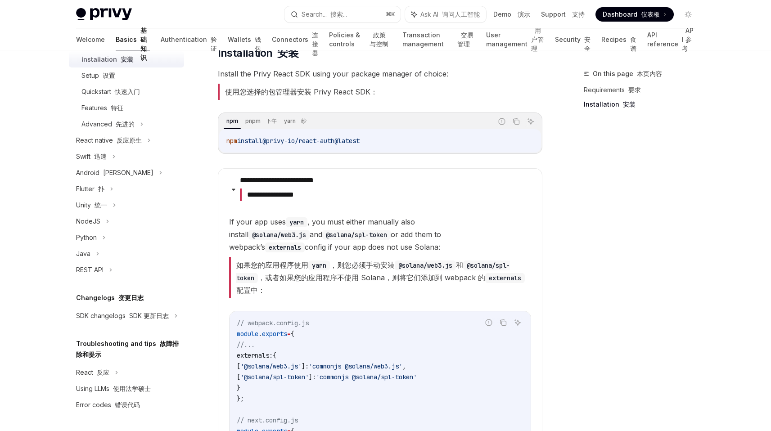
click at [245, 265] on font "如果您的应用程序使用 yarn ，则您必须手动安装 @solana/web3.js 和 @solana/spl-token ，或者如果您的应用程序不使用 So…" at bounding box center [380, 278] width 289 height 34
drag, startPoint x: 245, startPoint y: 265, endPoint x: 474, endPoint y: 269, distance: 228.7
click at [476, 269] on font "如果您的应用程序使用 yarn ，则您必须手动安装 @solana/web3.js 和 @solana/spl-token ，或者如果您的应用程序不使用 So…" at bounding box center [380, 278] width 289 height 34
click at [474, 269] on font "如果您的应用程序使用 yarn ，则您必须手动安装 @solana/web3.js 和 @solana/spl-token ，或者如果您的应用程序不使用 So…" at bounding box center [380, 278] width 289 height 34
drag, startPoint x: 474, startPoint y: 269, endPoint x: 377, endPoint y: 281, distance: 97.1
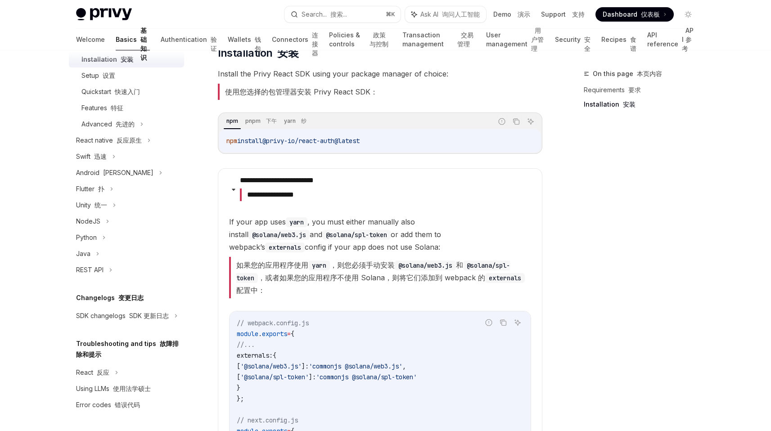
click at [377, 281] on font "如果您的应用程序使用 yarn ，则您必须手动安装 @solana/web3.js 和 @solana/spl-token ，或者如果您的应用程序不使用 So…" at bounding box center [380, 278] width 289 height 34
click at [275, 277] on font "如果您的应用程序使用 yarn ，则您必须手动安装 @solana/web3.js 和 @solana/spl-token ，或者如果您的应用程序不使用 So…" at bounding box center [380, 278] width 289 height 34
drag, startPoint x: 275, startPoint y: 277, endPoint x: 406, endPoint y: 276, distance: 130.5
click at [406, 276] on font "如果您的应用程序使用 yarn ，则您必须手动安装 @solana/web3.js 和 @solana/spl-token ，或者如果您的应用程序不使用 So…" at bounding box center [380, 278] width 289 height 34
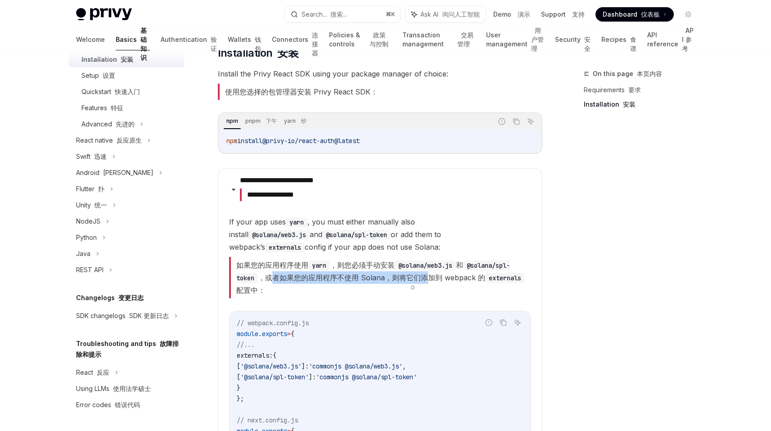
click at [388, 277] on font "如果您的应用程序使用 yarn ，则您必须手动安装 @solana/web3.js 和 @solana/spl-token ，或者如果您的应用程序不使用 So…" at bounding box center [380, 278] width 289 height 34
click at [394, 277] on font "如果您的应用程序使用 yarn ，则您必须手动安装 @solana/web3.js 和 @solana/spl-token ，或者如果您的应用程序不使用 So…" at bounding box center [380, 278] width 289 height 34
drag, startPoint x: 394, startPoint y: 277, endPoint x: 438, endPoint y: 277, distance: 44.1
click at [438, 277] on font "如果您的应用程序使用 yarn ，则您必须手动安装 @solana/web3.js 和 @solana/spl-token ，或者如果您的应用程序不使用 So…" at bounding box center [380, 278] width 289 height 34
click at [403, 292] on font "如果您的应用程序使用 yarn ，则您必须手动安装 @solana/web3.js 和 @solana/spl-token ，或者如果您的应用程序不使用 So…" at bounding box center [380, 277] width 302 height 41
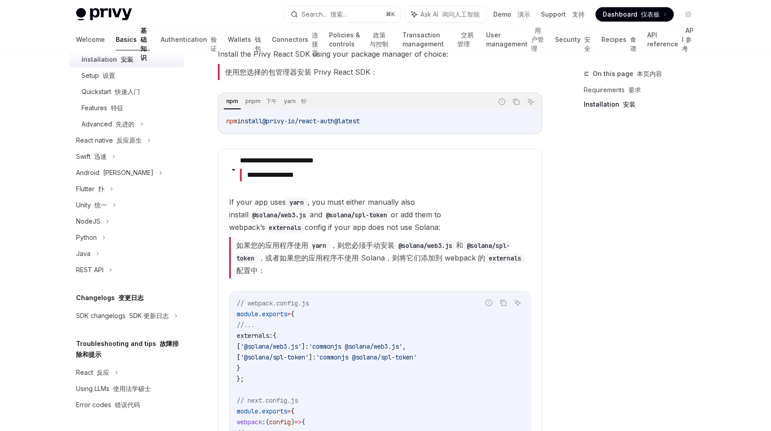
scroll to position [209, 0]
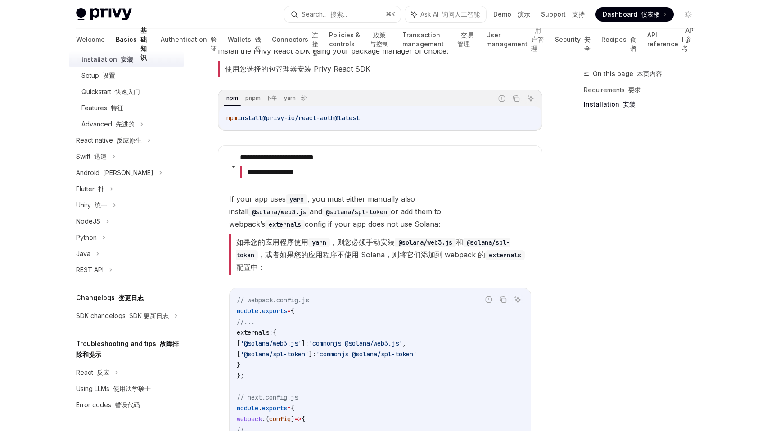
click at [392, 256] on font "如果您的应用程序使用 yarn ，则您必须手动安装 @solana/web3.js 和 @solana/spl-token ，或者如果您的应用程序不使用 So…" at bounding box center [380, 255] width 289 height 34
click at [392, 255] on font "如果您的应用程序使用 yarn ，则您必须手动安装 @solana/web3.js 和 @solana/spl-token ，或者如果您的应用程序不使用 So…" at bounding box center [380, 255] width 289 height 34
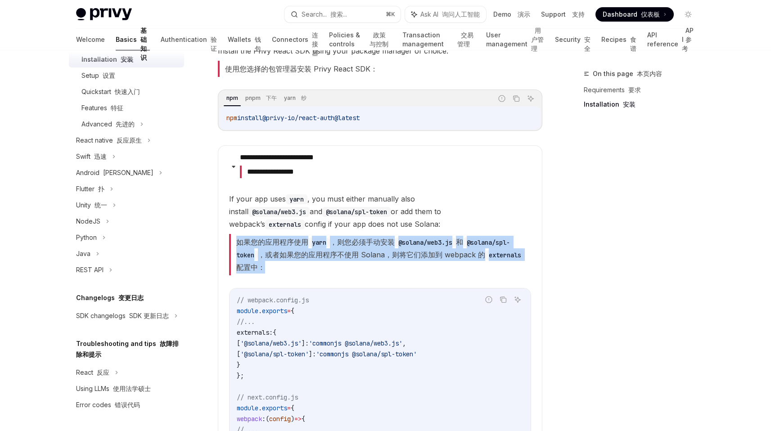
drag, startPoint x: 392, startPoint y: 255, endPoint x: 493, endPoint y: 255, distance: 100.8
click at [493, 255] on font "如果您的应用程序使用 yarn ，则您必须手动安装 @solana/web3.js 和 @solana/spl-token ，或者如果您的应用程序不使用 So…" at bounding box center [380, 255] width 289 height 34
click at [487, 255] on font "如果您的应用程序使用 yarn ，则您必须手动安装 @solana/web3.js 和 @solana/spl-token ，或者如果您的应用程序不使用 So…" at bounding box center [380, 255] width 289 height 34
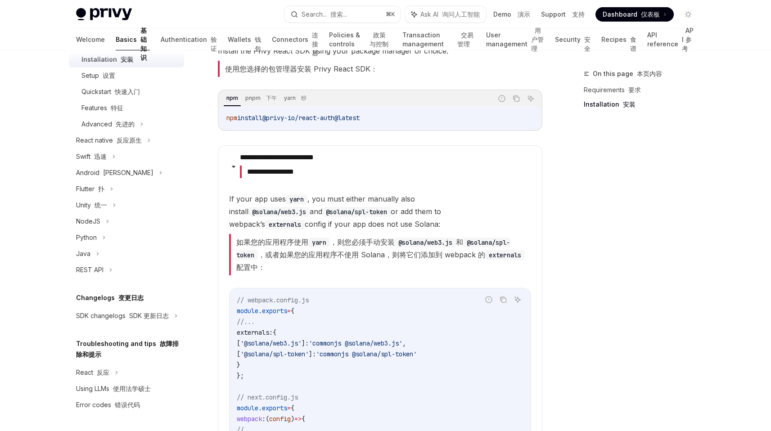
click at [392, 282] on children "If your app uses yarn , you must either manually also install @solana/web3.js a…" at bounding box center [380, 352] width 302 height 318
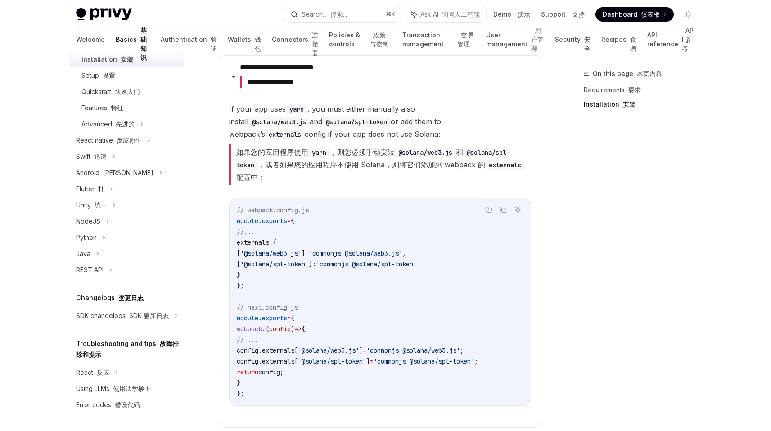
scroll to position [301, 0]
click at [362, 267] on code "// webpack.config.js module . exports = { //... externals: { [ '@solana/web3.js…" at bounding box center [380, 300] width 287 height 194
drag, startPoint x: 362, startPoint y: 267, endPoint x: 459, endPoint y: 267, distance: 97.2
click at [459, 267] on code "// webpack.config.js module . exports = { //... externals: { [ '@solana/web3.js…" at bounding box center [380, 300] width 287 height 194
click at [380, 314] on code "// webpack.config.js module . exports = { //... externals: { [ '@solana/web3.js…" at bounding box center [380, 300] width 287 height 194
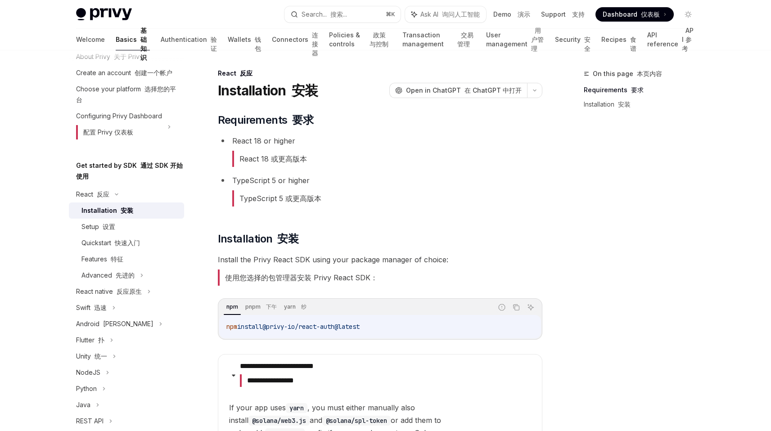
scroll to position [0, 0]
click at [269, 160] on font "React 18 或更高版本" at bounding box center [273, 159] width 68 height 9
drag, startPoint x: 269, startPoint y: 160, endPoint x: 384, endPoint y: 173, distance: 116.0
click at [384, 173] on ul "React 18 or higher React 18 或更高版本 TypeScript 5 or higher TypeScript 5 或更高版本" at bounding box center [380, 173] width 325 height 76
click at [108, 232] on div "Setup 设置" at bounding box center [98, 226] width 34 height 11
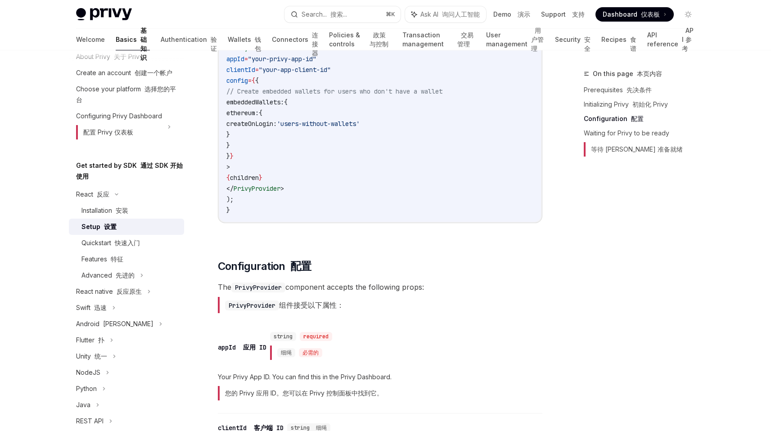
scroll to position [645, 0]
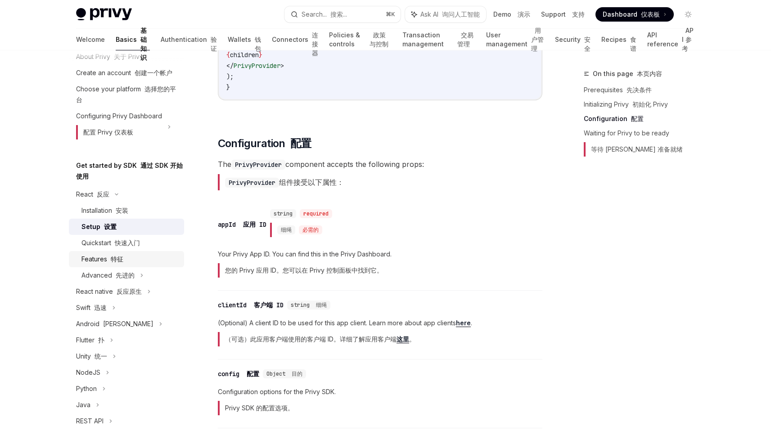
click at [113, 263] on link "Features 特征" at bounding box center [126, 259] width 115 height 16
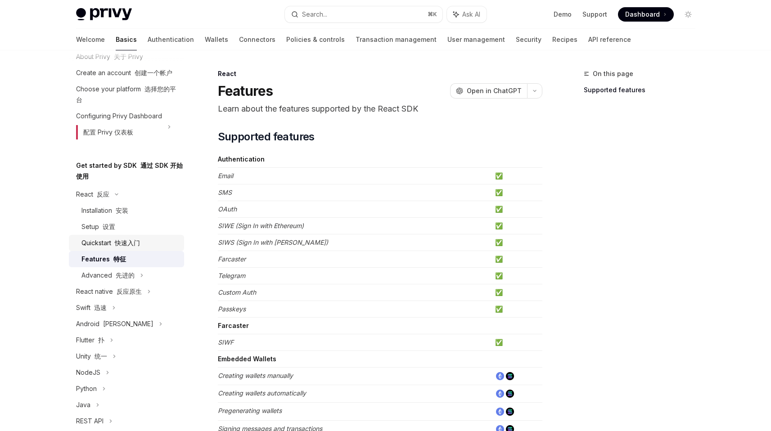
click at [123, 247] on font "快速入门" at bounding box center [127, 243] width 25 height 8
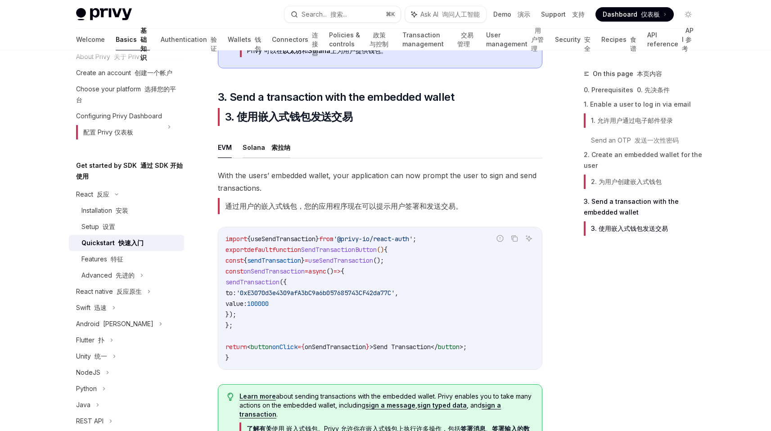
click at [270, 153] on font "索拉纳" at bounding box center [279, 147] width 23 height 11
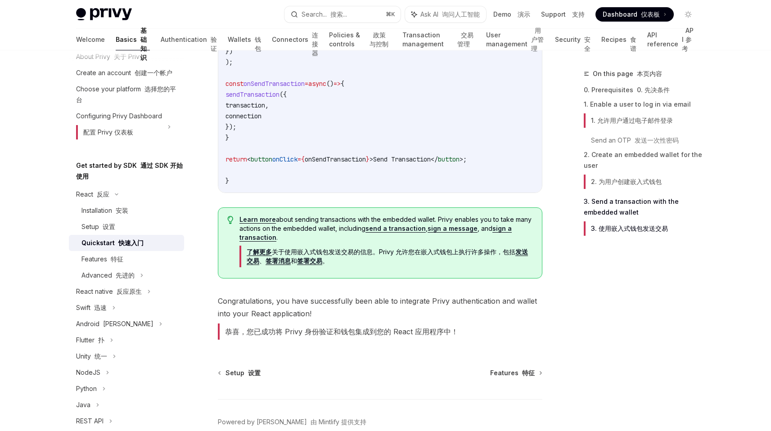
scroll to position [1425, 0]
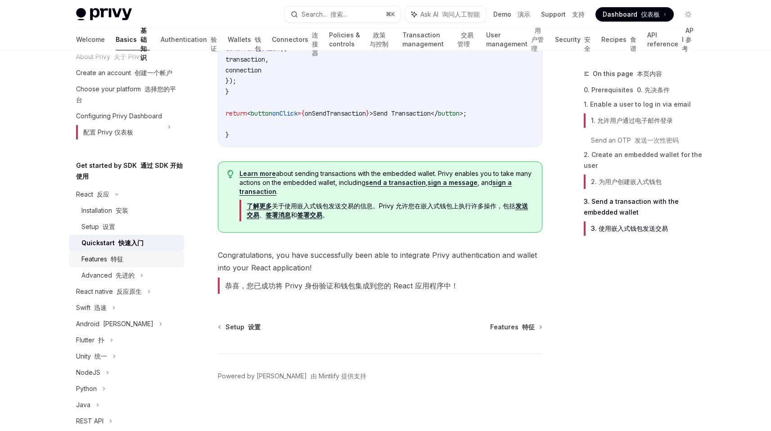
click at [147, 265] on div "Features 特征" at bounding box center [129, 259] width 97 height 11
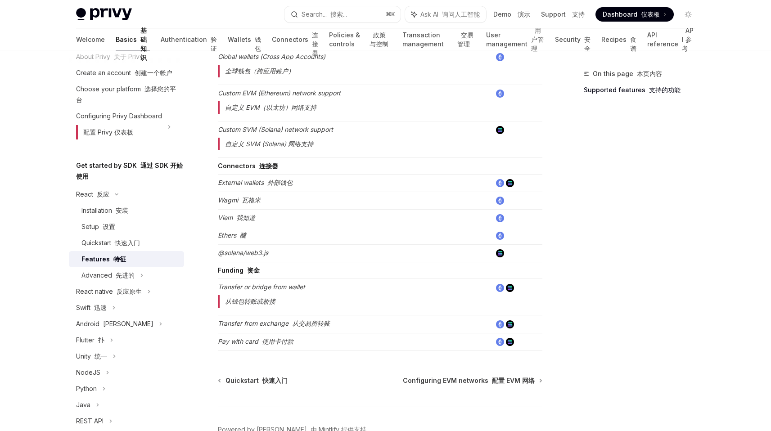
scroll to position [702, 0]
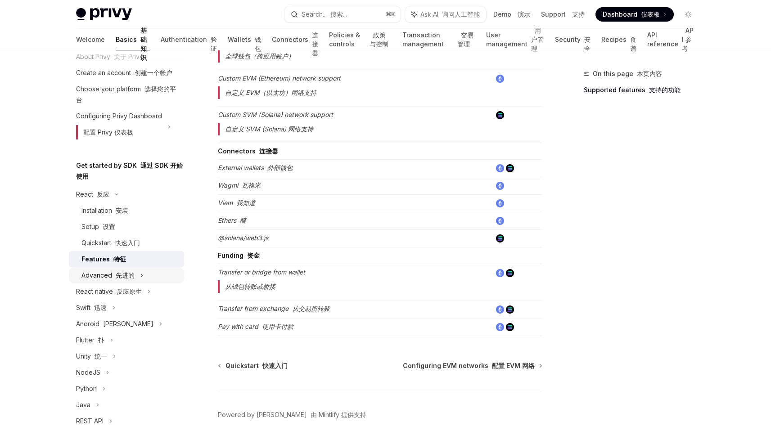
click at [137, 284] on div "Advanced 先进的" at bounding box center [126, 275] width 115 height 16
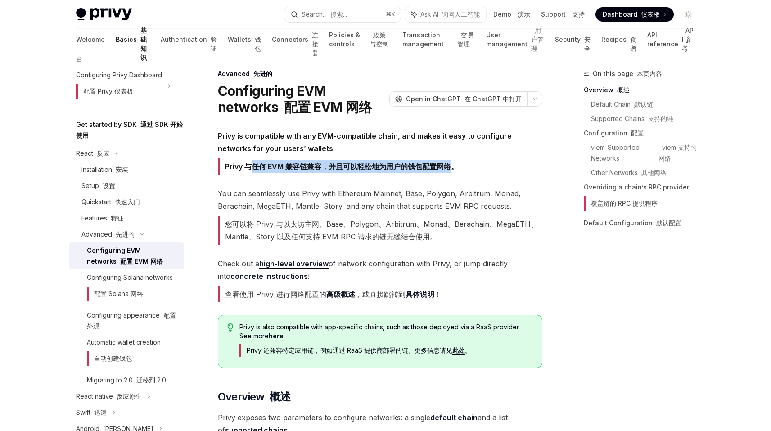
drag, startPoint x: 360, startPoint y: 167, endPoint x: 451, endPoint y: 167, distance: 90.9
click at [451, 167] on font "Privy 与任何 EVM 兼容链兼容，并且可以轻松地为用户的钱包配置网络。" at bounding box center [341, 166] width 233 height 9
click at [348, 226] on font "您可以将 Privy 与以太坊主网、Base、Polygon、Arbitrum、Monad、Berachain、MegaETH、Mantle、Story 以及…" at bounding box center [381, 231] width 313 height 22
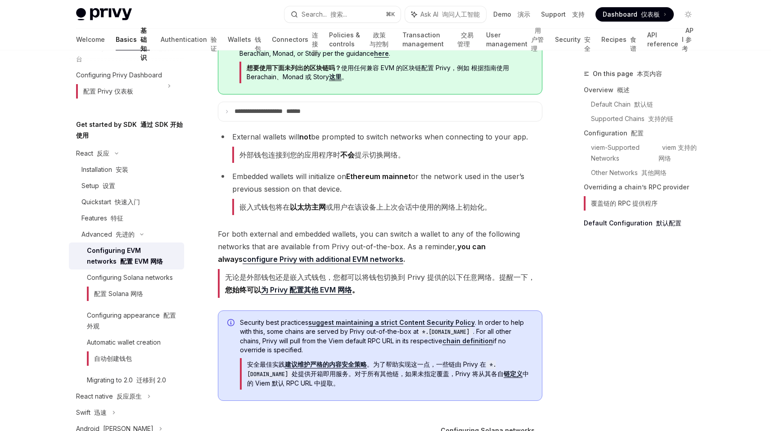
scroll to position [3599, 0]
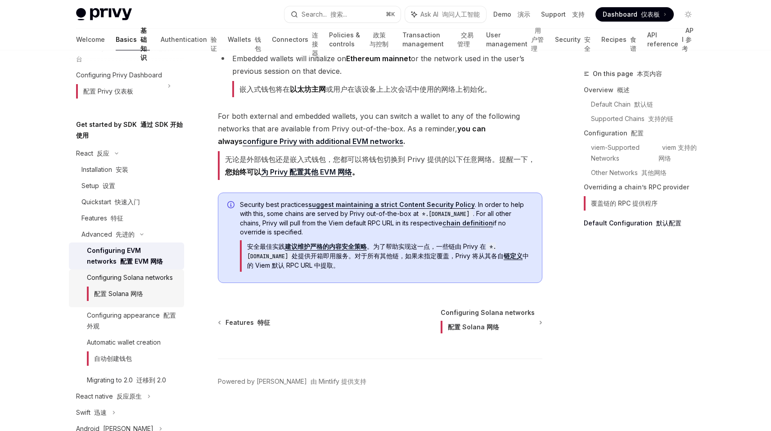
click at [134, 298] on font "配置 Solana 网络" at bounding box center [118, 294] width 49 height 8
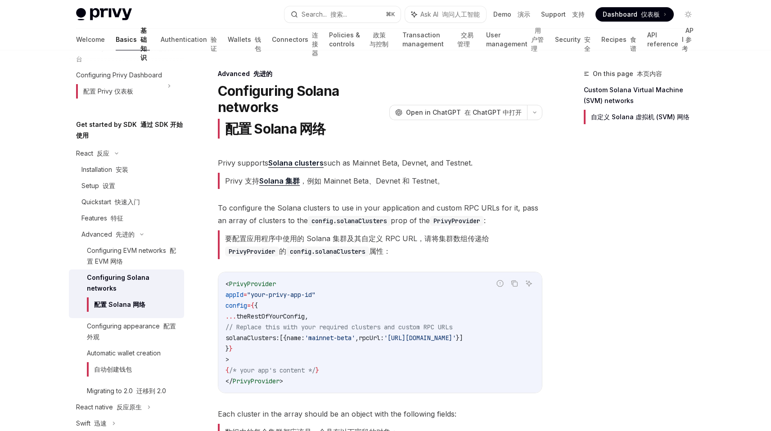
click at [228, 238] on font "要配置应用程序中使用的 Solana 集群及其自定义 RPC URL，请将集群数组传递给 [PERSON_NAME] 的 config.solanaClust…" at bounding box center [357, 245] width 264 height 22
drag, startPoint x: 228, startPoint y: 238, endPoint x: 331, endPoint y: 236, distance: 103.1
click at [331, 236] on font "要配置应用程序中使用的 Solana 集群及其自定义 RPC URL，请将集群数组传递给 [PERSON_NAME] 的 config.solanaClust…" at bounding box center [357, 245] width 264 height 22
drag, startPoint x: 331, startPoint y: 236, endPoint x: 416, endPoint y: 240, distance: 85.6
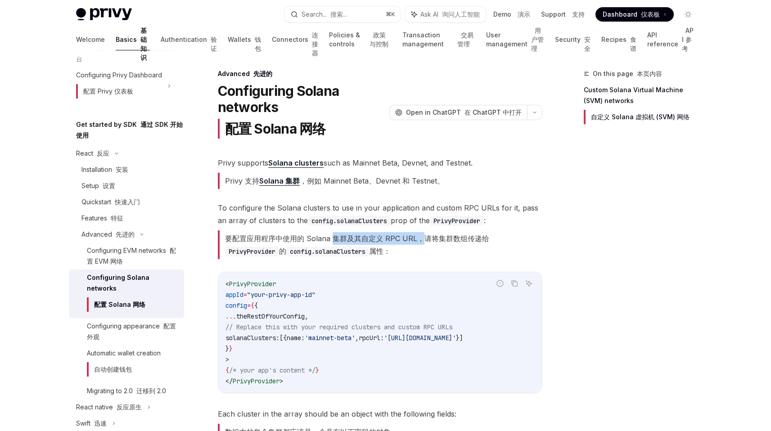
click at [416, 240] on font "要配置应用程序中使用的 Solana 集群及其自定义 RPC URL，请将集群数组传递给 [PERSON_NAME] 的 config.solanaClust…" at bounding box center [357, 245] width 264 height 22
click at [422, 240] on font "要配置应用程序中使用的 Solana 集群及其自定义 RPC URL，请将集群数组传递给 [PERSON_NAME] 的 config.solanaClust…" at bounding box center [357, 245] width 264 height 22
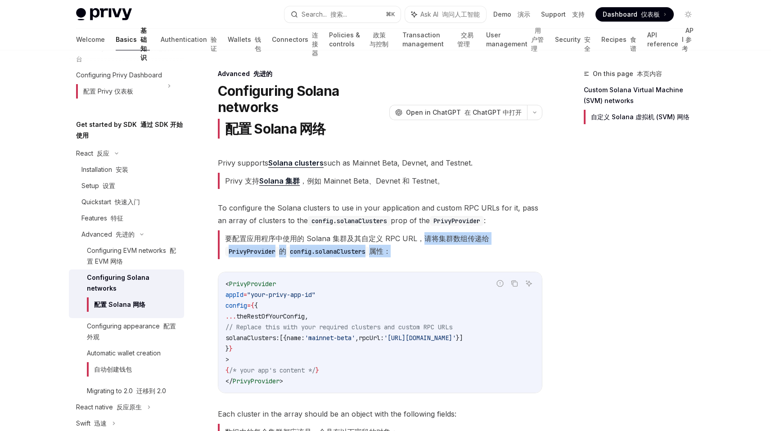
drag, startPoint x: 422, startPoint y: 240, endPoint x: 414, endPoint y: 255, distance: 17.1
click at [411, 255] on font "要配置应用程序中使用的 Solana 集群及其自定义 RPC URL，请将集群数组传递给 [PERSON_NAME] 的 config.solanaClust…" at bounding box center [380, 244] width 325 height 29
click at [414, 255] on font "要配置应用程序中使用的 Solana 集群及其自定义 RPC URL，请将集群数组传递给 [PERSON_NAME] 的 config.solanaClust…" at bounding box center [380, 244] width 325 height 29
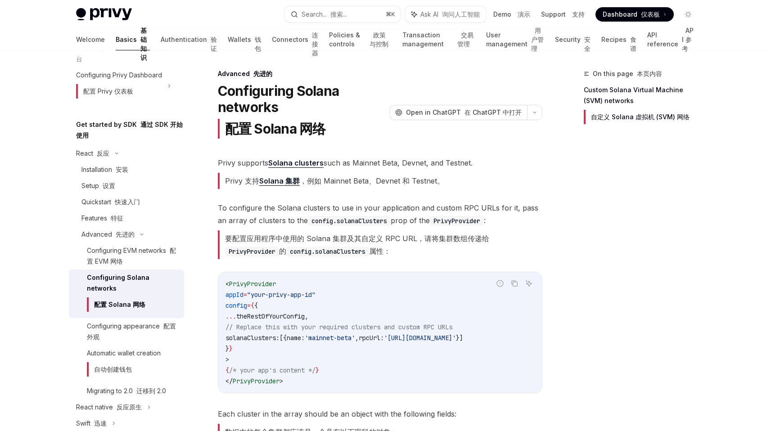
click at [353, 312] on code "< PrivyProvider appId = "your-privy-app-id" config = { { ... theRestOfYourConfi…" at bounding box center [380, 333] width 309 height 108
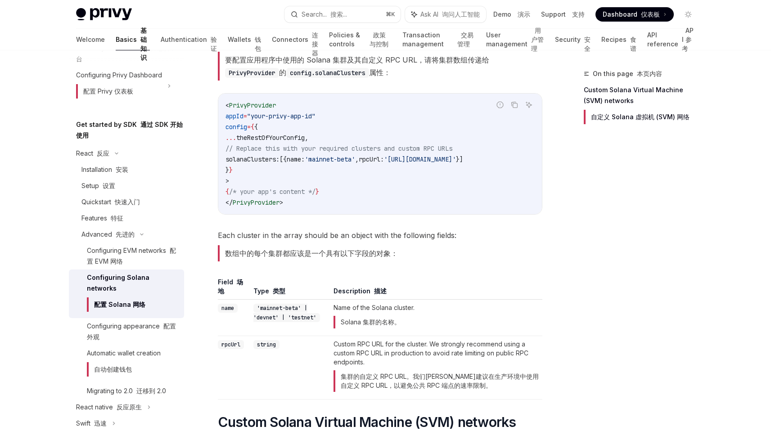
scroll to position [185, 0]
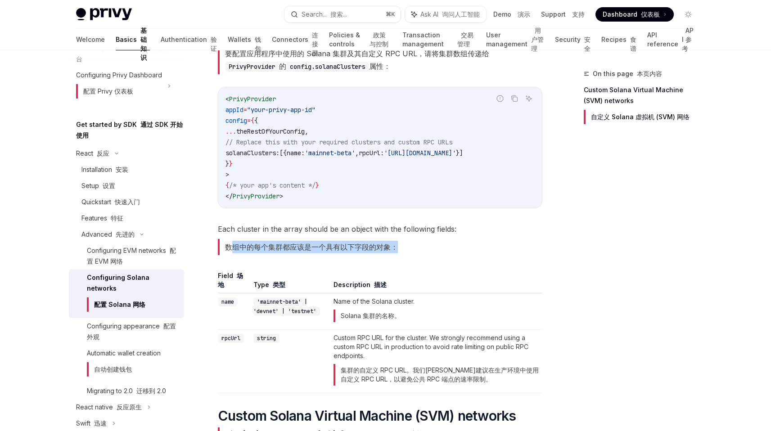
drag, startPoint x: 235, startPoint y: 252, endPoint x: 442, endPoint y: 252, distance: 207.1
click at [442, 252] on span "Each cluster in the array should be an object with the following fields: 数组中的每个…" at bounding box center [380, 241] width 325 height 36
drag, startPoint x: 442, startPoint y: 252, endPoint x: 402, endPoint y: 271, distance: 44.5
click at [442, 252] on span "Each cluster in the array should be an object with the following fields: 数组中的每个…" at bounding box center [380, 241] width 325 height 36
click at [402, 271] on div "Privy supports Solana clusters such as Mainnet Beta, Devnet, and Testnet. Privy…" at bounding box center [380, 349] width 325 height 755
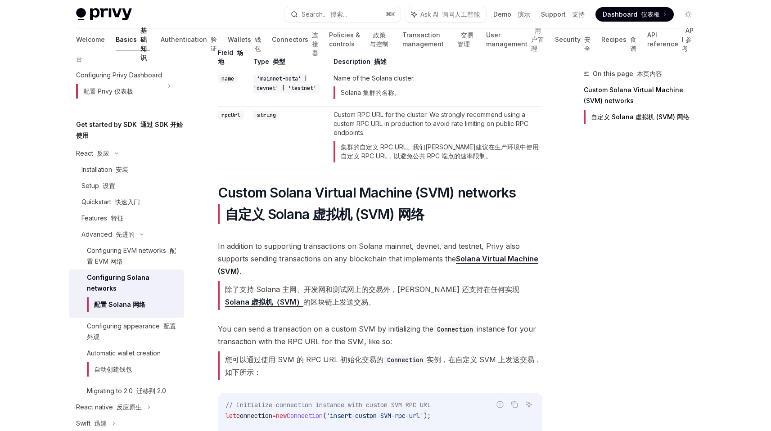
scroll to position [411, 0]
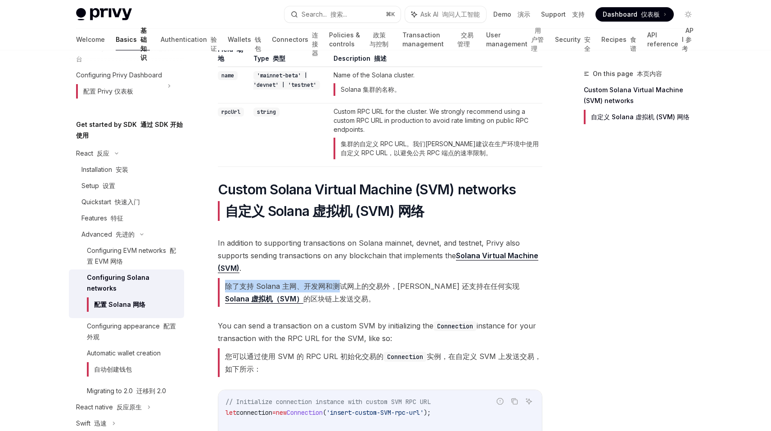
drag, startPoint x: 222, startPoint y: 296, endPoint x: 339, endPoint y: 296, distance: 117.0
click at [339, 296] on font "除了支持 Solana 主网、开发网和测试网上的交易外，[PERSON_NAME] 还支持在任何实现 Solana 虚拟机（SVM） 的区块链上发送交易。" at bounding box center [380, 292] width 325 height 29
click at [316, 307] on font "除了支持 Solana 主网、开发网和测试网上的交易外，[PERSON_NAME] 还支持在任何实现 Solana 虚拟机（SVM） 的区块链上发送交易。" at bounding box center [380, 292] width 325 height 29
drag, startPoint x: 309, startPoint y: 287, endPoint x: 360, endPoint y: 298, distance: 52.2
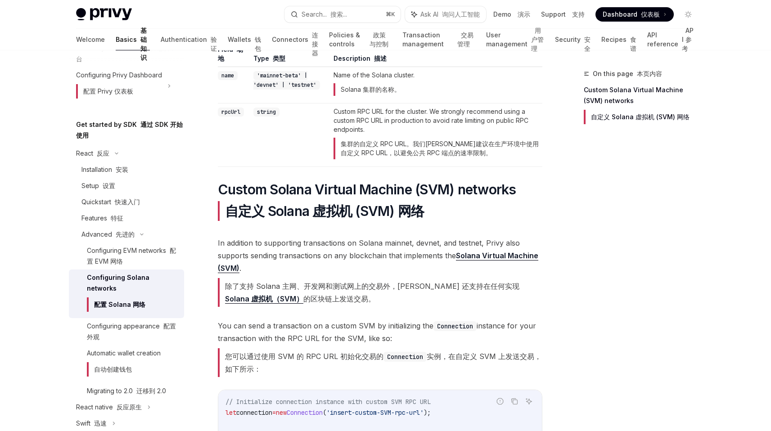
click at [361, 298] on font "除了支持 Solana 主网、开发网和测试网上的交易外，[PERSON_NAME] 还支持在任何实现 Solana 虚拟机（SVM） 的区块链上发送交易。" at bounding box center [380, 292] width 325 height 29
click at [360, 298] on font "除了支持 Solana 主网、开发网和测试网上的交易外，[PERSON_NAME] 还支持在任何实现 Solana 虚拟机（SVM） 的区块链上发送交易。" at bounding box center [380, 292] width 325 height 29
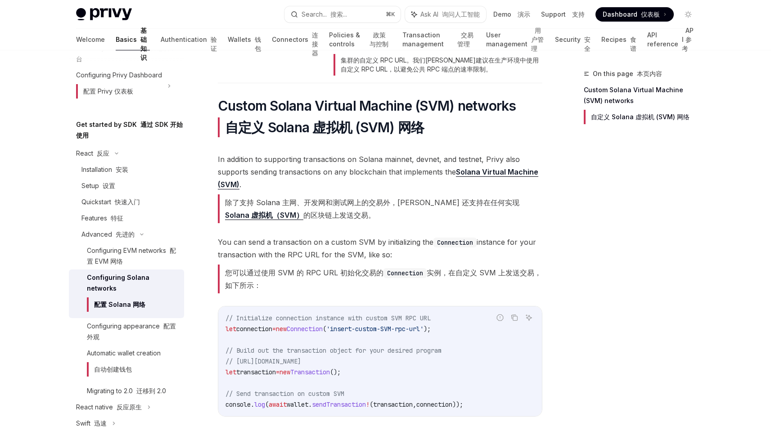
scroll to position [497, 0]
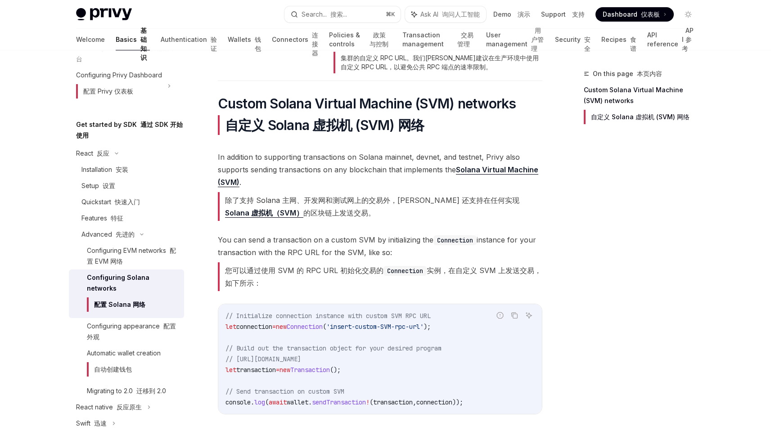
click at [237, 274] on font "您可以通过使用 SVM 的 RPC URL 初始化交易的 Connection 实例，在自定义 SVM 上发送交易，如下所示：" at bounding box center [383, 277] width 316 height 22
drag, startPoint x: 237, startPoint y: 274, endPoint x: 334, endPoint y: 274, distance: 96.3
click at [334, 274] on font "您可以通过使用 SVM 的 RPC URL 初始化交易的 Connection 实例，在自定义 SVM 上发送交易，如下所示：" at bounding box center [383, 277] width 316 height 22
click at [324, 281] on font "您可以通过使用 SVM 的 RPC URL 初始化交易的 Connection 实例，在自定义 SVM 上发送交易，如下所示：" at bounding box center [380, 276] width 325 height 29
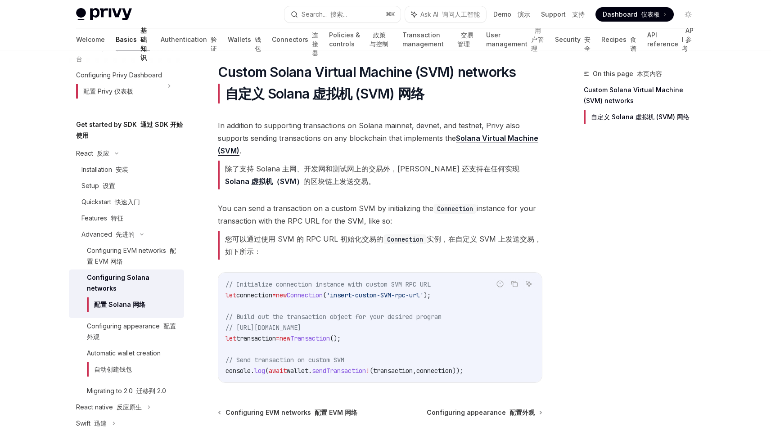
scroll to position [541, 0]
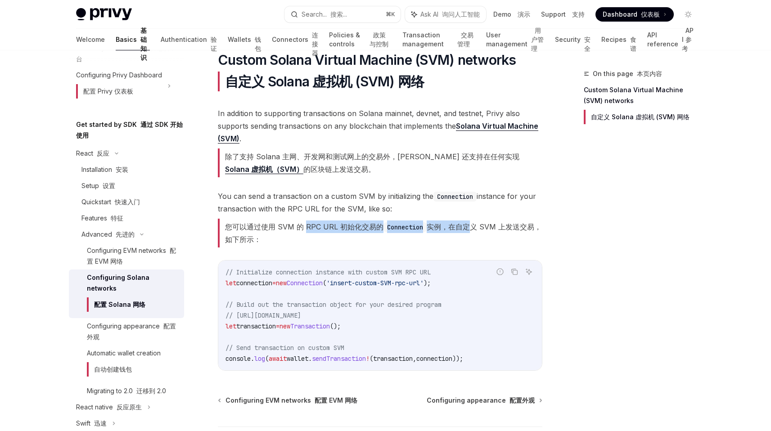
drag, startPoint x: 376, startPoint y: 229, endPoint x: 467, endPoint y: 229, distance: 90.5
click at [467, 229] on font "您可以通过使用 SVM 的 RPC URL 初始化交易的 Connection 实例，在自定义 SVM 上发送交易，如下所示：" at bounding box center [383, 233] width 316 height 22
click at [413, 268] on div "// Initialize connection instance with custom SVM RPC URL let connection = new …" at bounding box center [380, 316] width 324 height 110
click at [307, 230] on font "您可以通过使用 SVM 的 RPC URL 初始化交易的 Connection 实例，在自定义 SVM 上发送交易，如下所示：" at bounding box center [383, 233] width 316 height 22
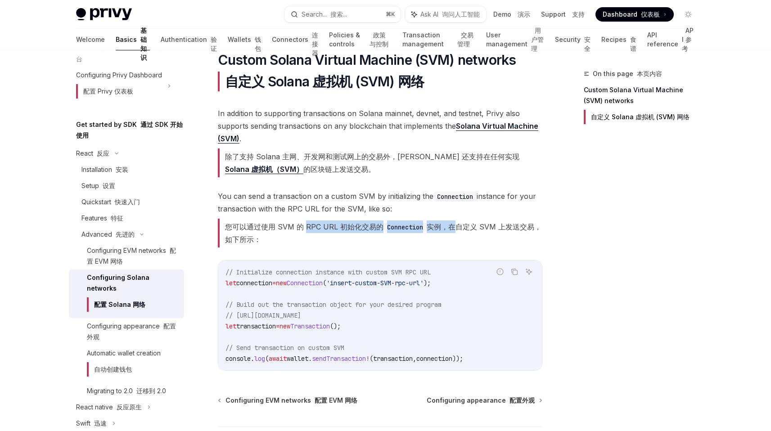
drag, startPoint x: 307, startPoint y: 230, endPoint x: 442, endPoint y: 230, distance: 134.1
click at [442, 230] on font "您可以通过使用 SVM 的 RPC URL 初始化交易的 Connection 实例，在自定义 SVM 上发送交易，如下所示：" at bounding box center [383, 233] width 316 height 22
click at [454, 230] on font "您可以通过使用 SVM 的 RPC URL 初始化交易的 Connection 实例，在自定义 SVM 上发送交易，如下所示：" at bounding box center [383, 233] width 316 height 22
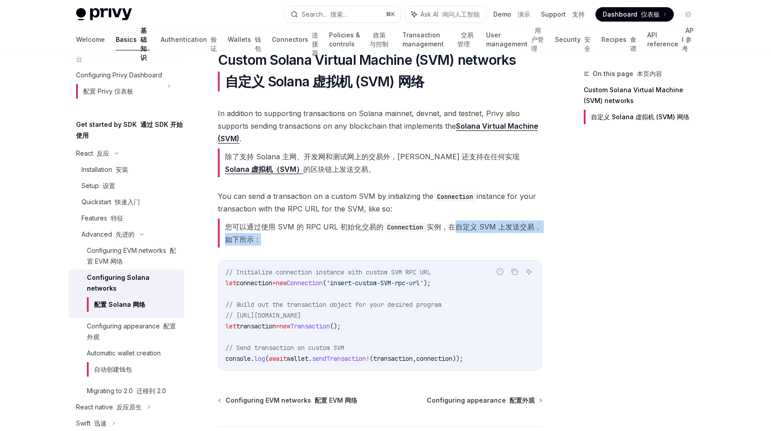
drag, startPoint x: 454, startPoint y: 230, endPoint x: 290, endPoint y: 244, distance: 164.9
click at [288, 244] on font "您可以通过使用 SVM 的 RPC URL 初始化交易的 Connection 实例，在自定义 SVM 上发送交易，如下所示：" at bounding box center [380, 233] width 325 height 29
click at [290, 244] on font "您可以通过使用 SVM 的 RPC URL 初始化交易的 Connection 实例，在自定义 SVM 上发送交易，如下所示：" at bounding box center [380, 233] width 325 height 29
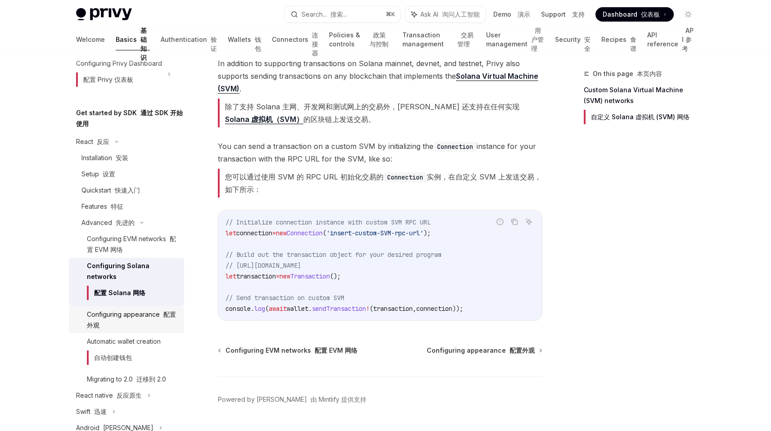
scroll to position [87, 0]
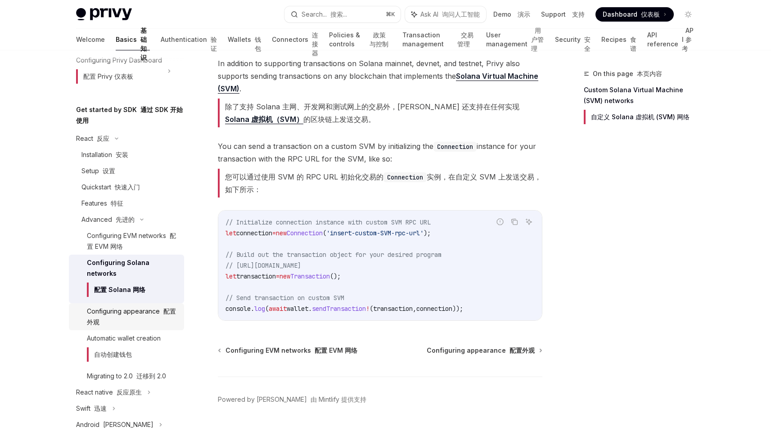
click at [120, 328] on div "Configuring appearance 配置外观" at bounding box center [133, 317] width 92 height 22
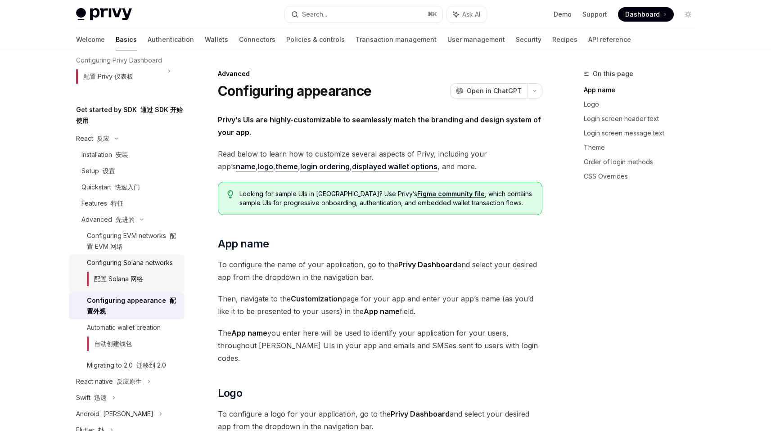
click at [129, 273] on div "Configuring Solana networks 配置 Solana 网络" at bounding box center [130, 273] width 86 height 32
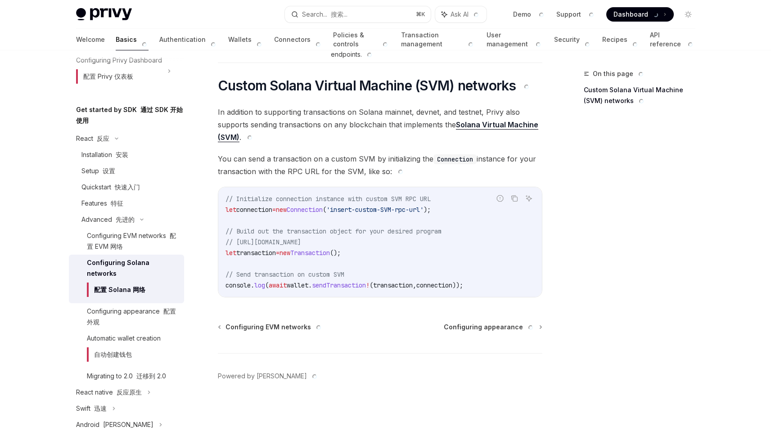
scroll to position [618, 0]
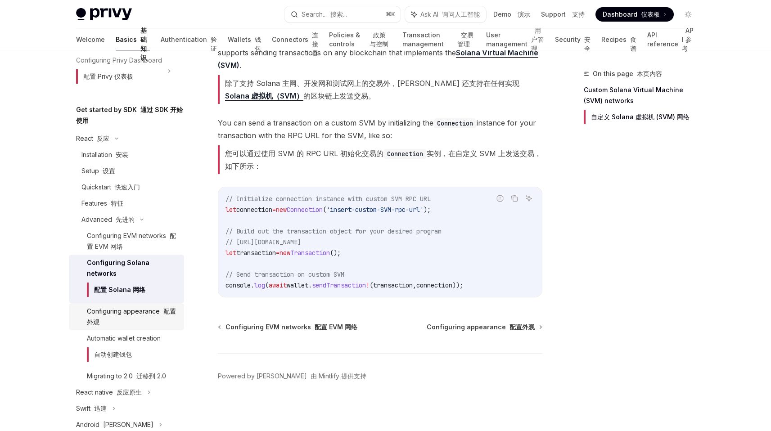
click at [127, 324] on div "Configuring appearance 配置外观" at bounding box center [133, 317] width 92 height 22
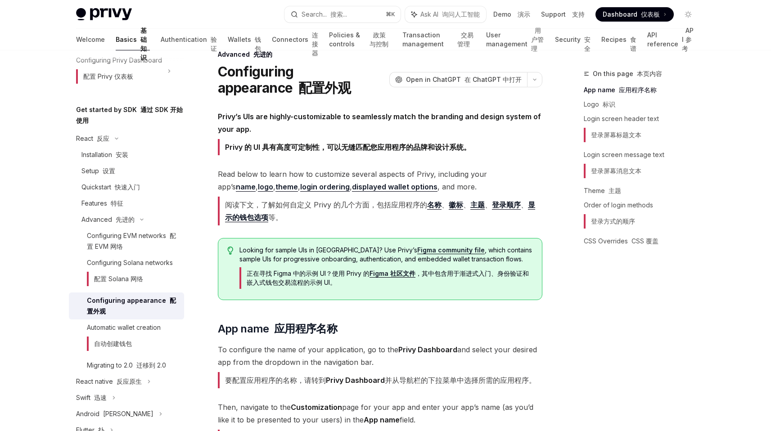
scroll to position [18, 0]
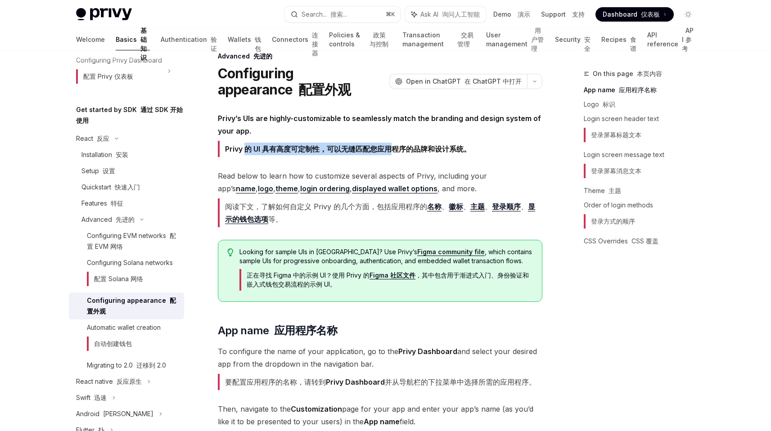
drag, startPoint x: 244, startPoint y: 148, endPoint x: 397, endPoint y: 149, distance: 153.0
click at [397, 149] on font "Privy 的 UI 具有高度可定制性，可以无缝匹配您应用程序的品牌和设计系统。" at bounding box center [348, 148] width 246 height 9
click at [264, 211] on font "阅读下文，了解如何自定义 Privy 的几个方面，包括应用程序的 名称 、 徽标 、 主题 、 登录顺序 、 显示的钱包选项 等。" at bounding box center [380, 212] width 325 height 29
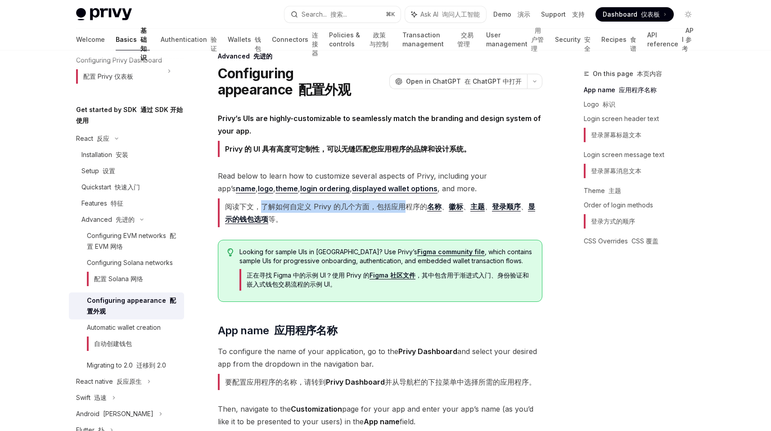
drag, startPoint x: 264, startPoint y: 211, endPoint x: 388, endPoint y: 211, distance: 123.8
click at [388, 211] on font "阅读下文，了解如何自定义 Privy 的几个方面，包括应用程序的 名称 、 徽标 、 主题 、 登录顺序 、 显示的钱包选项 等。" at bounding box center [380, 212] width 325 height 29
click at [372, 221] on font "阅读下文，了解如何自定义 Privy 的几个方面，包括应用程序的 名称 、 徽标 、 主题 、 登录顺序 、 显示的钱包选项 等。" at bounding box center [380, 212] width 325 height 29
click at [247, 276] on font "正在寻找 Figma 中的示例 UI？使用 Privy 的 Figma 社区文件 ，其中包含用于渐进式入门、身份验证和嵌入式钱包交易流程的示例 UI。" at bounding box center [388, 279] width 282 height 17
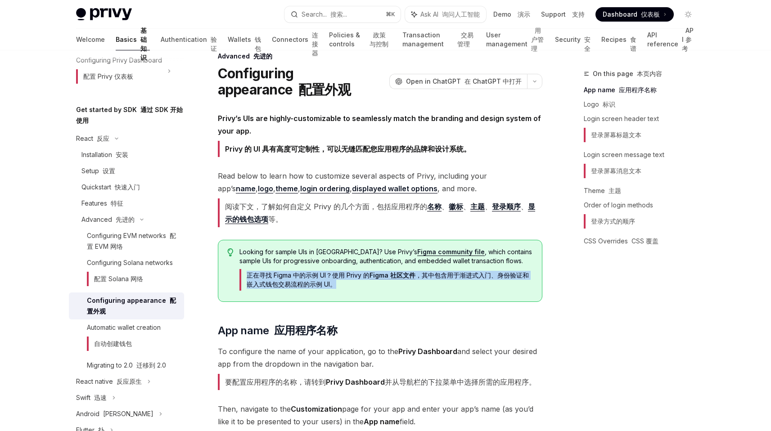
drag, startPoint x: 247, startPoint y: 276, endPoint x: 443, endPoint y: 280, distance: 196.3
click at [443, 280] on font "正在寻找 Figma 中的示例 UI？使用 Privy 的 Figma 社区文件 ，其中包含用于渐进式入门、身份验证和嵌入式钱包交易流程的示例 UI。" at bounding box center [385, 280] width 293 height 22
click at [466, 269] on font "正在寻找 Figma 中的示例 UI？使用 Privy 的 Figma 社区文件 ，其中包含用于渐进式入门、身份验证和嵌入式钱包交易流程的示例 UI。" at bounding box center [385, 280] width 293 height 22
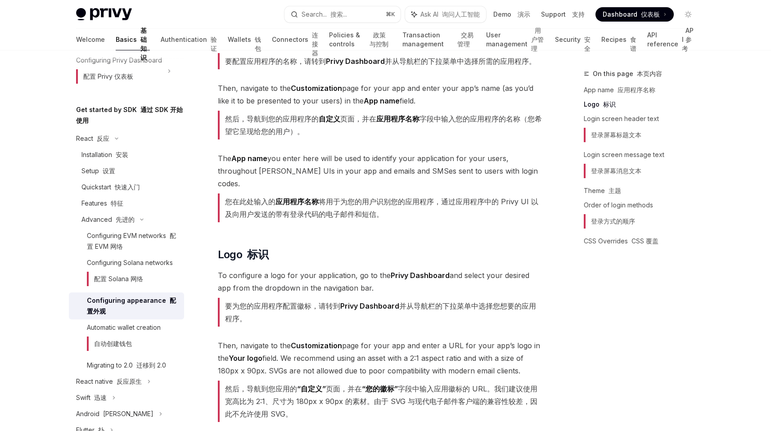
scroll to position [344, 0]
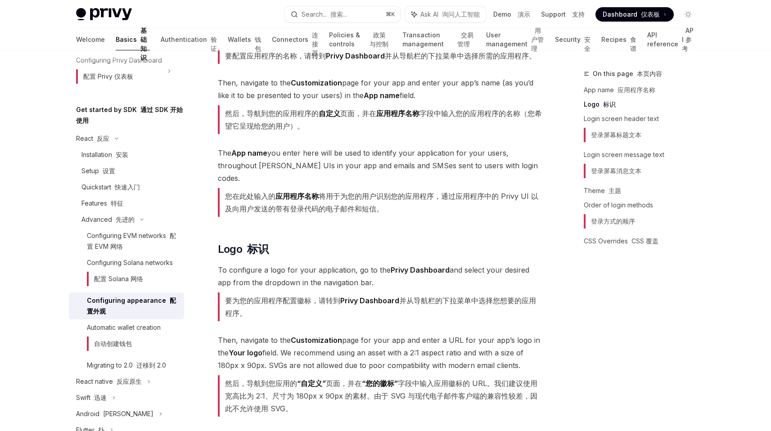
click at [228, 296] on font "要为您的应用程序配置徽标，请转到 Privy Dashboard 并从导航栏的下拉菜单中选择您想要的应用程序。" at bounding box center [380, 307] width 311 height 22
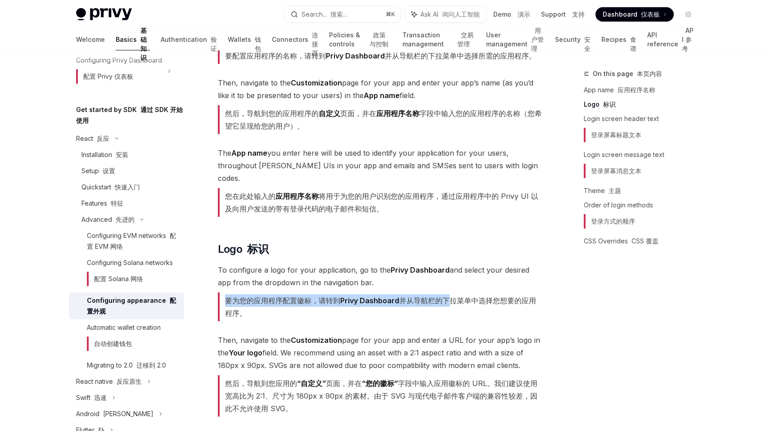
drag, startPoint x: 228, startPoint y: 290, endPoint x: 438, endPoint y: 284, distance: 210.3
click at [438, 296] on font "要为您的应用程序配置徽标，请转到 Privy Dashboard 并从导航栏的下拉菜单中选择您想要的应用程序。" at bounding box center [380, 307] width 311 height 22
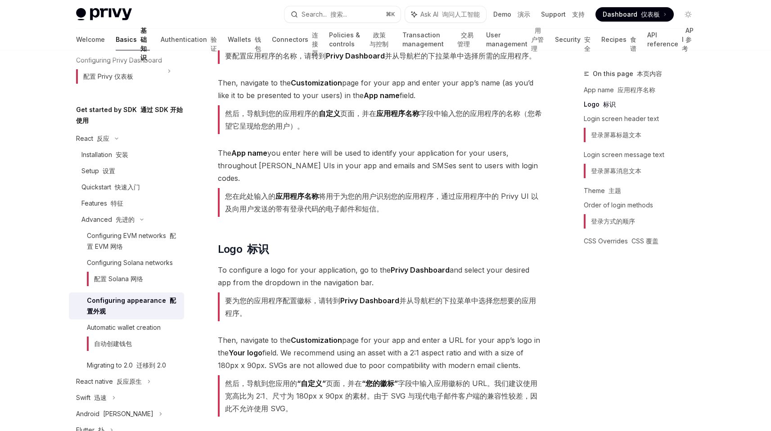
click at [416, 304] on font "要为您的应用程序配置徽标，请转到 Privy Dashboard 并从导航栏的下拉菜单中选择您想要的应用程序。" at bounding box center [380, 307] width 325 height 29
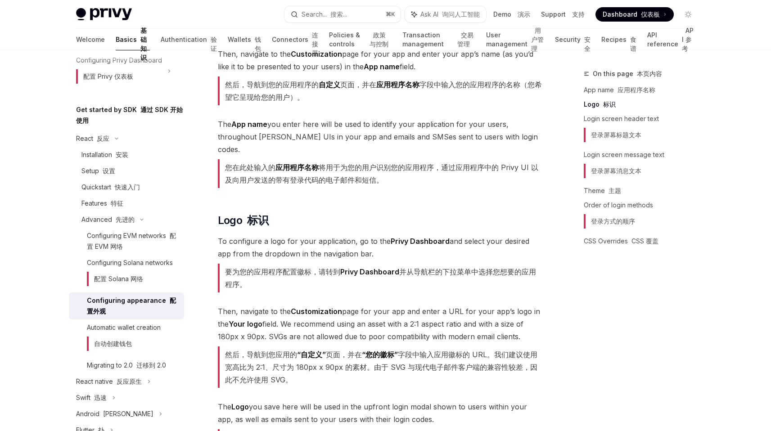
scroll to position [375, 0]
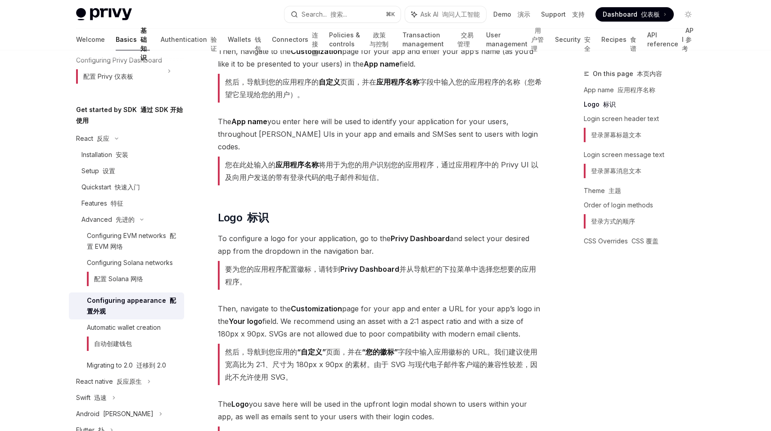
click at [406, 265] on font "要为您的应用程序配置徽标，请转到 Privy Dashboard 并从导航栏的下拉菜单中选择您想要的应用程序。" at bounding box center [380, 276] width 311 height 22
drag, startPoint x: 406, startPoint y: 259, endPoint x: 496, endPoint y: 260, distance: 90.5
click at [496, 265] on font "要为您的应用程序配置徽标，请转到 Privy Dashboard 并从导航栏的下拉菜单中选择您想要的应用程序。" at bounding box center [380, 276] width 311 height 22
click at [456, 265] on font "要为您的应用程序配置徽标，请转到 Privy Dashboard 并从导航栏的下拉菜单中选择您想要的应用程序。" at bounding box center [380, 276] width 311 height 22
drag, startPoint x: 456, startPoint y: 257, endPoint x: 510, endPoint y: 257, distance: 54.5
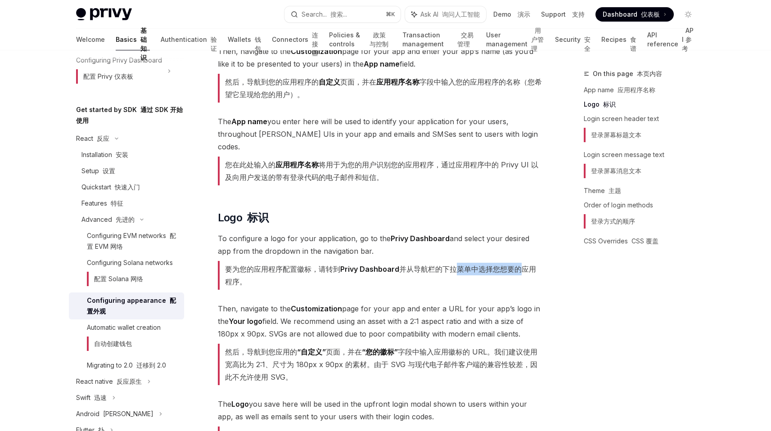
click at [510, 265] on font "要为您的应用程序配置徽标，请转到 Privy Dashboard 并从导航栏的下拉菜单中选择您想要的应用程序。" at bounding box center [380, 276] width 311 height 22
click at [402, 264] on font "要为您的应用程序配置徽标，请转到 Privy Dashboard 并从导航栏的下拉菜单中选择您想要的应用程序。" at bounding box center [380, 275] width 325 height 29
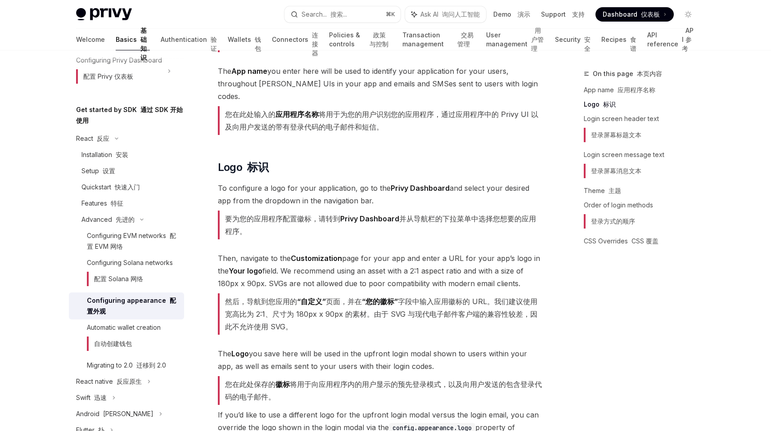
scroll to position [438, 0]
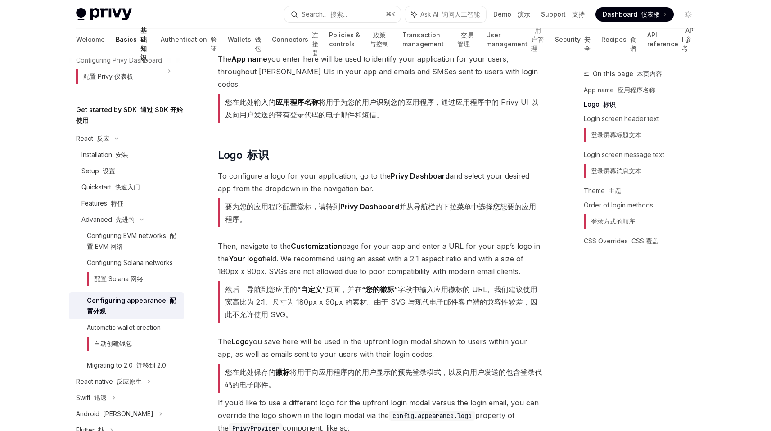
click at [231, 285] on font "然后，导航到您应用的 “自定义” 页面，并在 “您的徽标” 字段中输入应用徽标的 URL。我们建议使用宽高比为 2:1、尺寸为 180px x 90px 的素…" at bounding box center [381, 302] width 312 height 34
drag, startPoint x: 231, startPoint y: 278, endPoint x: 321, endPoint y: 280, distance: 90.5
click at [321, 285] on font "然后，导航到您应用的 “自定义” 页面，并在 “您的徽标” 字段中输入应用徽标的 URL。我们建议使用宽高比为 2:1、尺寸为 180px x 90px 的素…" at bounding box center [381, 302] width 312 height 34
click at [329, 285] on font "然后，导航到您应用的 “自定义” 页面，并在 “您的徽标” 字段中输入应用徽标的 URL。我们建议使用宽高比为 2:1、尺寸为 180px x 90px 的素…" at bounding box center [381, 302] width 312 height 34
click at [304, 285] on strong "“自定义”" at bounding box center [311, 289] width 29 height 9
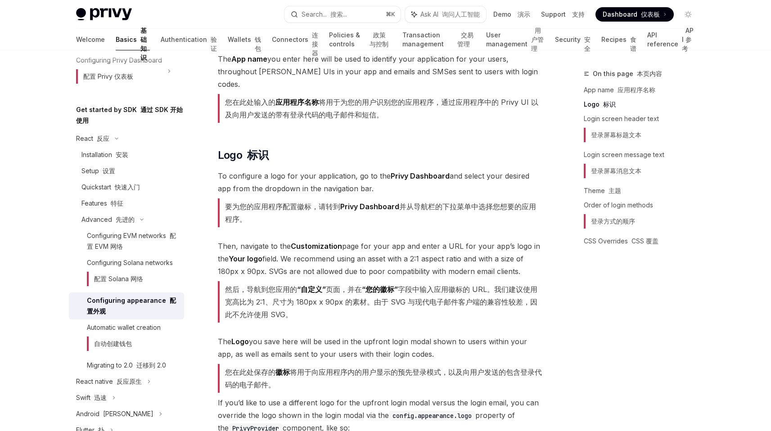
drag, startPoint x: 304, startPoint y: 275, endPoint x: 363, endPoint y: 277, distance: 59.4
click at [363, 285] on font "然后，导航到您应用的 “自定义” 页面，并在 “您的徽标” 字段中输入应用徽标的 URL。我们建议使用宽高比为 2:1、尺寸为 180px x 90px 的素…" at bounding box center [381, 302] width 312 height 34
click at [355, 285] on font "然后，导航到您应用的 “自定义” 页面，并在 “您的徽标” 字段中输入应用徽标的 URL。我们建议使用宽高比为 2:1、尺寸为 180px x 90px 的素…" at bounding box center [381, 302] width 312 height 34
drag, startPoint x: 355, startPoint y: 277, endPoint x: 496, endPoint y: 277, distance: 141.3
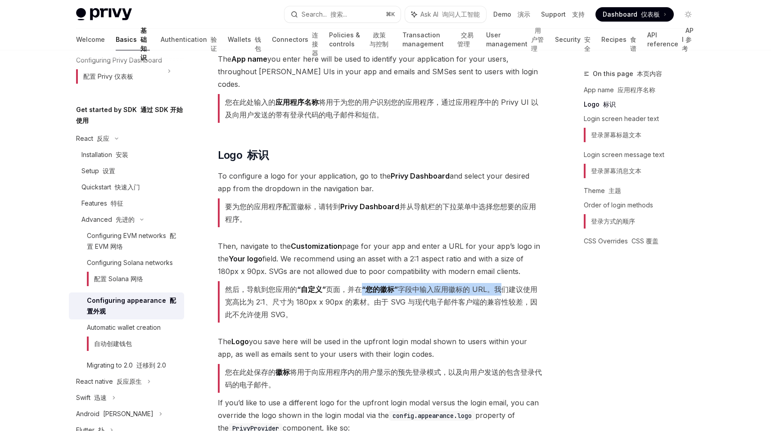
click at [496, 285] on font "然后，导航到您应用的 “自定义” 页面，并在 “您的徽标” 字段中输入应用徽标的 URL。我们建议使用宽高比为 2:1、尺寸为 180px x 90px 的素…" at bounding box center [381, 302] width 312 height 34
click at [395, 335] on span "The Logo you save here will be used in the upfront login modal shown to users w…" at bounding box center [380, 402] width 325 height 135
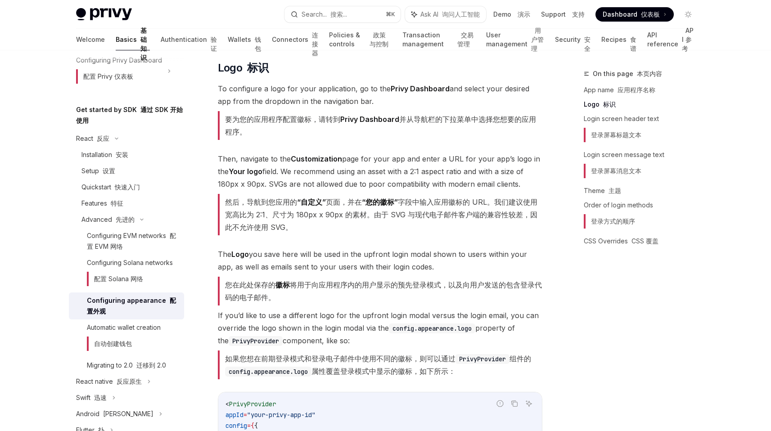
scroll to position [528, 0]
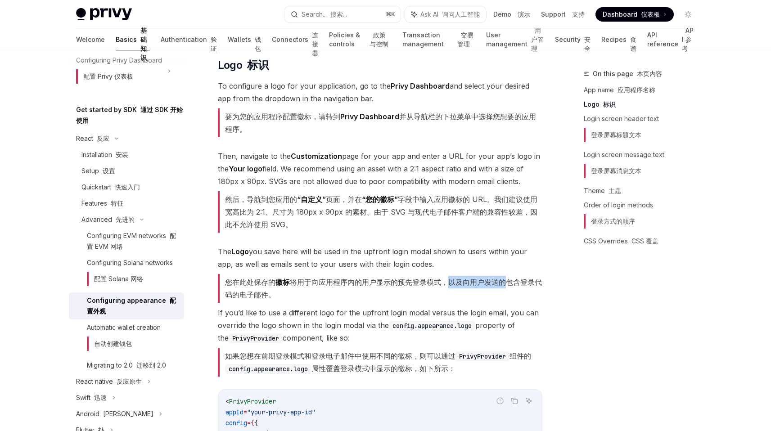
drag, startPoint x: 446, startPoint y: 267, endPoint x: 507, endPoint y: 267, distance: 61.2
click at [507, 278] on font "您在此处保存的 徽标 将用于向应用程序内的用户显示的预先登录模式，以及向用户发送的包含登录代码的电子邮件。" at bounding box center [383, 289] width 317 height 22
click at [452, 305] on span "The Logo you save here will be used in the upfront login modal shown to users w…" at bounding box center [380, 312] width 325 height 135
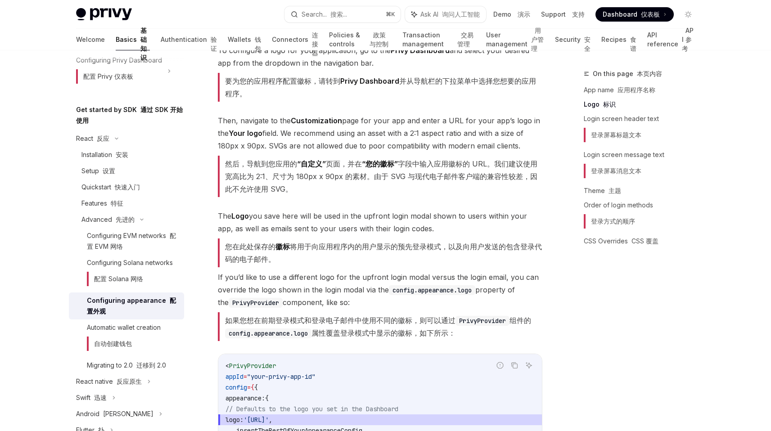
scroll to position [564, 0]
click at [230, 316] on font "如果您想在前期登录模式和登录电子邮件中使用不同的徽标，则可以通过 PrivyProvider 组件的 config.appearance.logo 属性覆盖登…" at bounding box center [378, 327] width 306 height 22
drag, startPoint x: 230, startPoint y: 307, endPoint x: 255, endPoint y: 308, distance: 24.8
click at [255, 316] on font "如果您想在前期登录模式和登录电子邮件中使用不同的徽标，则可以通过 PrivyProvider 组件的 config.appearance.logo 属性覆盖登…" at bounding box center [378, 327] width 306 height 22
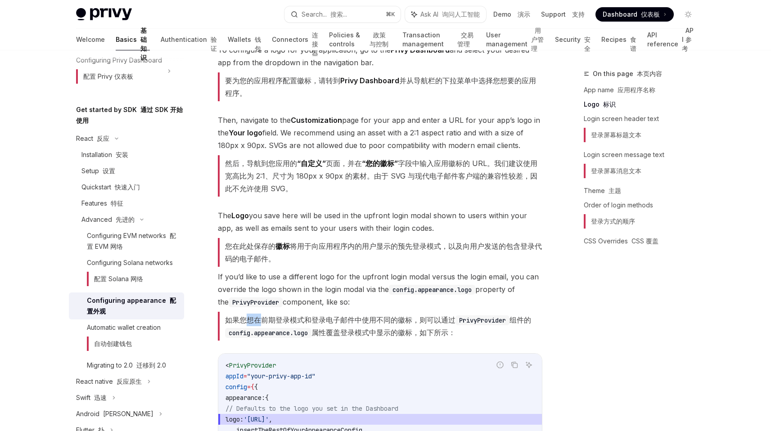
click at [255, 316] on font "如果您想在前期登录模式和登录电子邮件中使用不同的徽标，则可以通过 PrivyProvider 组件的 config.appearance.logo 属性覆盖登…" at bounding box center [378, 327] width 306 height 22
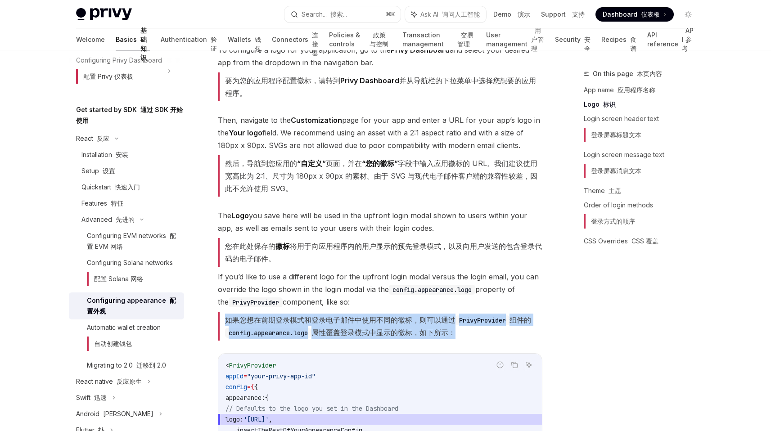
drag, startPoint x: 255, startPoint y: 308, endPoint x: 289, endPoint y: 308, distance: 34.2
click at [289, 316] on font "如果您想在前期登录模式和登录电子邮件中使用不同的徽标，则可以通过 PrivyProvider 组件的 config.appearance.logo 属性覆盖登…" at bounding box center [378, 327] width 306 height 22
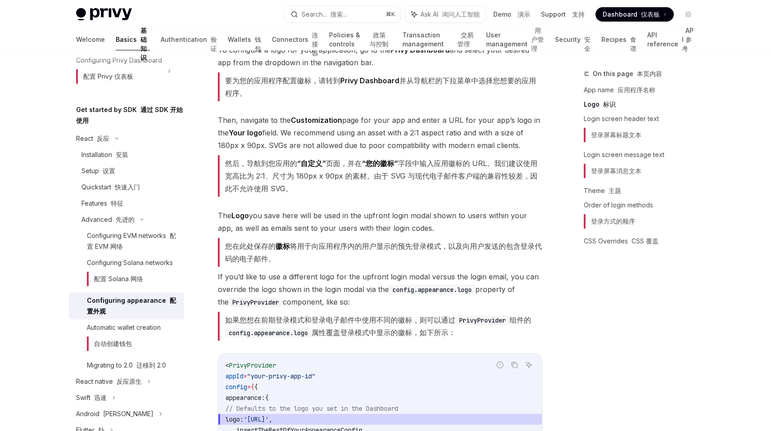
click at [258, 316] on font "如果您想在前期登录模式和登录电子邮件中使用不同的徽标，则可以通过 PrivyProvider 组件的 config.appearance.logo 属性覆盖登…" at bounding box center [378, 327] width 306 height 22
drag, startPoint x: 258, startPoint y: 308, endPoint x: 394, endPoint y: 305, distance: 136.0
click at [394, 316] on font "如果您想在前期登录模式和登录电子邮件中使用不同的徽标，则可以通过 PrivyProvider 组件的 config.appearance.logo 属性覆盖登…" at bounding box center [378, 327] width 306 height 22
click at [419, 316] on font "如果您想在前期登录模式和登录电子邮件中使用不同的徽标，则可以通过 PrivyProvider 组件的 config.appearance.logo 属性覆盖登…" at bounding box center [378, 327] width 306 height 22
drag, startPoint x: 419, startPoint y: 304, endPoint x: 516, endPoint y: 304, distance: 97.2
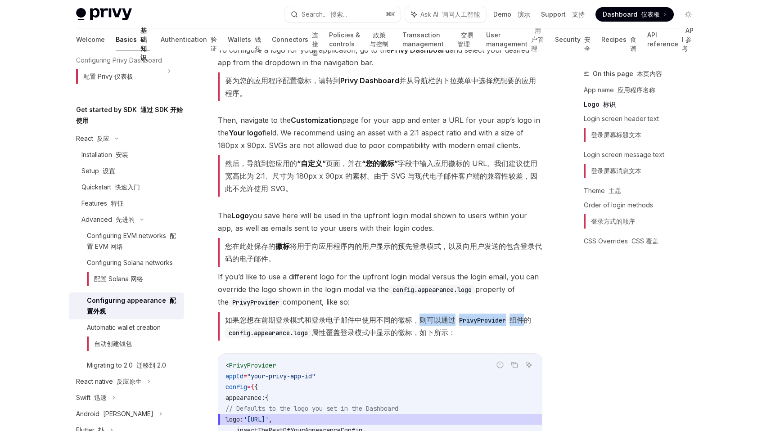
click at [517, 316] on font "如果您想在前期登录模式和登录电子邮件中使用不同的徽标，则可以通过 PrivyProvider 组件的 config.appearance.logo 属性覆盖登…" at bounding box center [378, 327] width 306 height 22
click at [477, 322] on font "如果您想在前期登录模式和登录电子邮件中使用不同的徽标，则可以通过 PrivyProvider 组件的 config.appearance.logo 属性覆盖登…" at bounding box center [380, 326] width 325 height 29
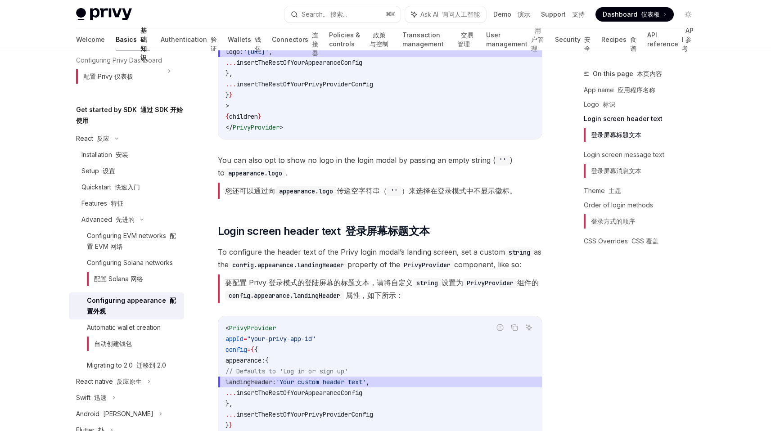
scroll to position [932, 0]
click at [223, 281] on font "要配置 Privy 登录模式的登陆屏幕的标题文本，请将自定义 string 设置为 PrivyProvider 组件的 config.appearance.l…" at bounding box center [380, 288] width 325 height 29
drag, startPoint x: 223, startPoint y: 281, endPoint x: 362, endPoint y: 284, distance: 139.1
click at [362, 284] on font "要配置 Privy 登录模式的登陆屏幕的标题文本，请将自定义 string 设置为 PrivyProvider 组件的 config.appearance.l…" at bounding box center [380, 288] width 325 height 29
click at [362, 284] on font "要配置 Privy 登录模式的登陆屏幕的标题文本，请将自定义 string 设置为 PrivyProvider 组件的 config.appearance.l…" at bounding box center [382, 289] width 314 height 22
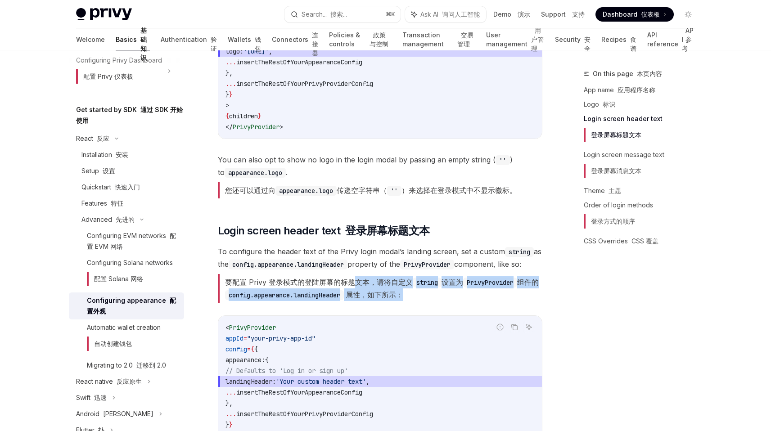
drag, startPoint x: 362, startPoint y: 284, endPoint x: 461, endPoint y: 298, distance: 100.1
click at [461, 298] on font "要配置 Privy 登录模式的登陆屏幕的标题文本，请将自定义 string 设置为 PrivyProvider 组件的 config.appearance.l…" at bounding box center [380, 288] width 325 height 29
click at [460, 298] on font "要配置 Privy 登录模式的登陆屏幕的标题文本，请将自定义 string 设置为 PrivyProvider 组件的 config.appearance.l…" at bounding box center [380, 288] width 325 height 29
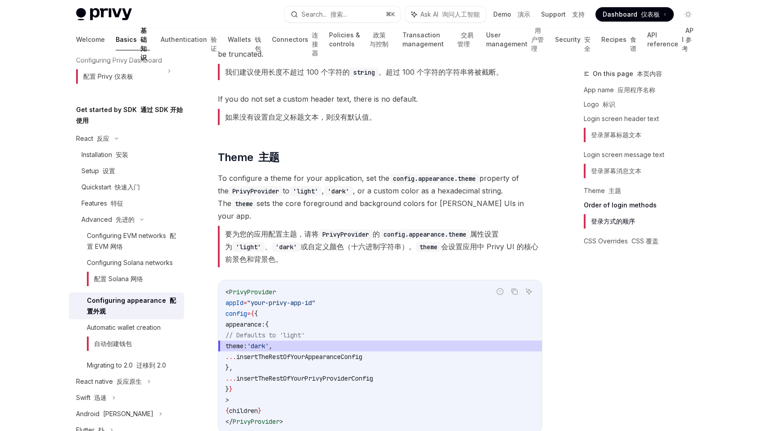
scroll to position [1796, 0]
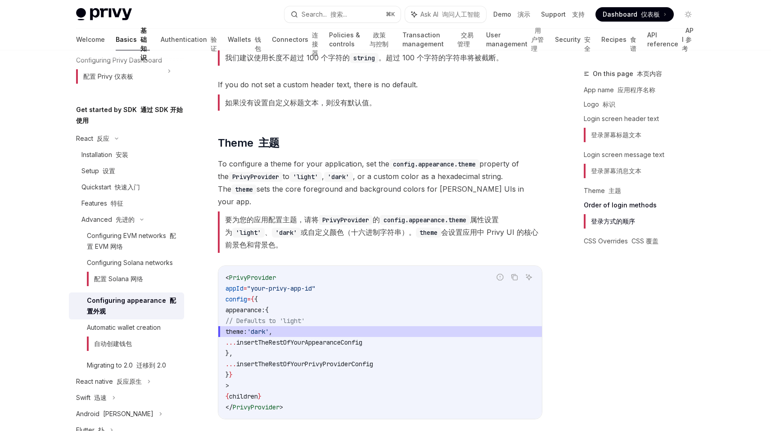
click at [269, 328] on span "'dark'" at bounding box center [258, 332] width 22 height 8
click at [382, 272] on code "< PrivyProvider appId = "your-privy-app-id" config = { { appearance: { // Defau…" at bounding box center [380, 342] width 309 height 140
drag, startPoint x: 343, startPoint y: 216, endPoint x: 491, endPoint y: 232, distance: 148.5
click at [491, 232] on font "要为您的应用配置主题，请将 [PERSON_NAME] 的 config.appearance.theme 属性设置为 'light' 、 'dark' 或自…" at bounding box center [380, 232] width 325 height 41
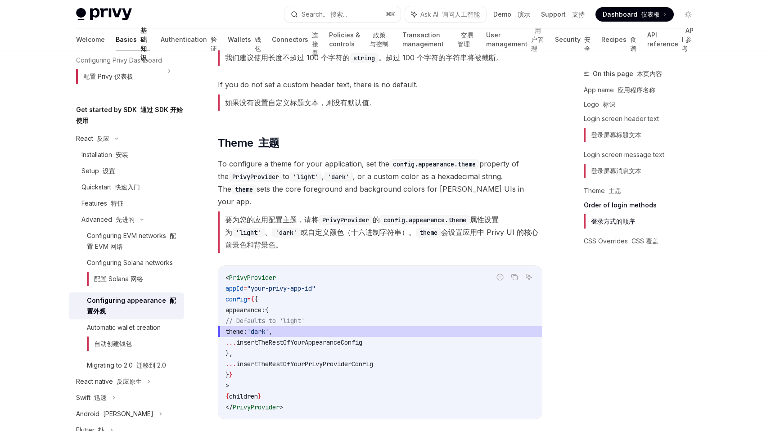
click at [413, 230] on font "要为您的应用配置主题，请将 [PERSON_NAME] 的 config.appearance.theme 属性设置为 'light' 、 'dark' 或自…" at bounding box center [380, 232] width 325 height 41
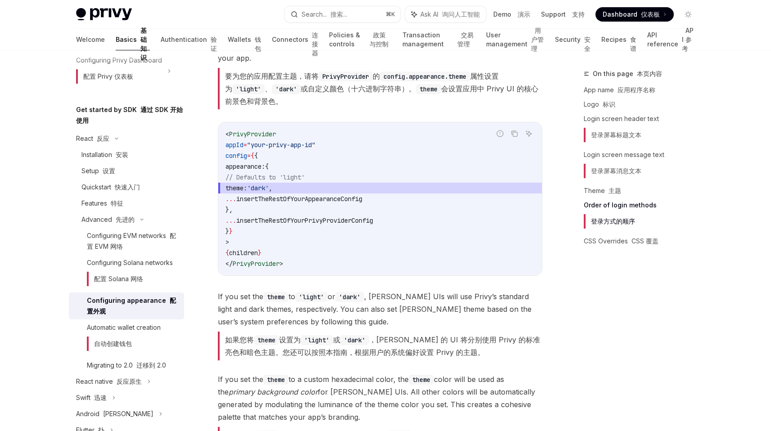
scroll to position [1940, 0]
click at [394, 334] on font "如果您将 theme 设置为 'light' 或 'dark' ，Privy 的 UI 将分别使用 Privy 的标准亮色和暗色主题。您还可以按照本指南，根据…" at bounding box center [382, 345] width 315 height 22
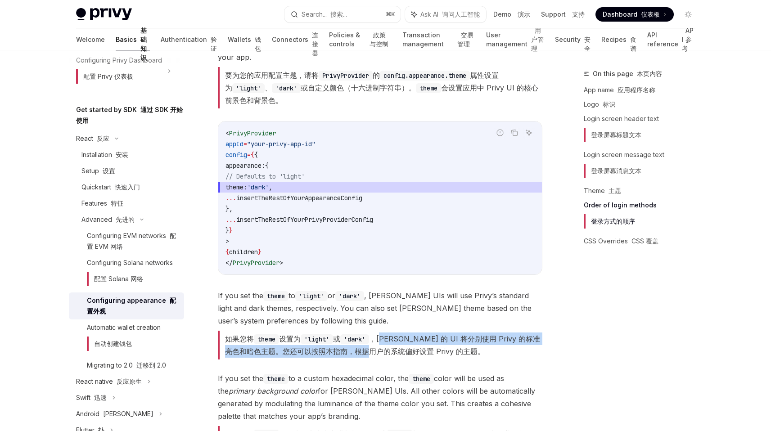
drag, startPoint x: 394, startPoint y: 328, endPoint x: 384, endPoint y: 338, distance: 14.4
click at [384, 338] on font "如果您将 theme 设置为 'light' 或 'dark' ，Privy 的 UI 将分别使用 Privy 的标准亮色和暗色主题。您还可以按照本指南，根据…" at bounding box center [382, 345] width 315 height 22
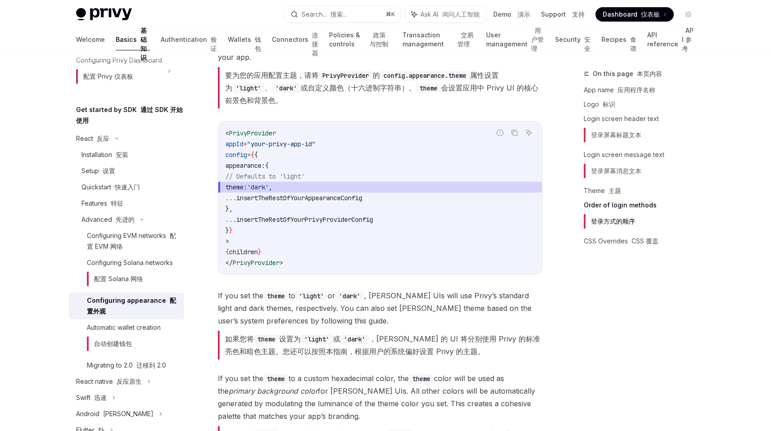
click at [348, 348] on span "If you set the theme to 'light' or 'dark' , [PERSON_NAME] UIs will use Privy’s …" at bounding box center [380, 326] width 325 height 74
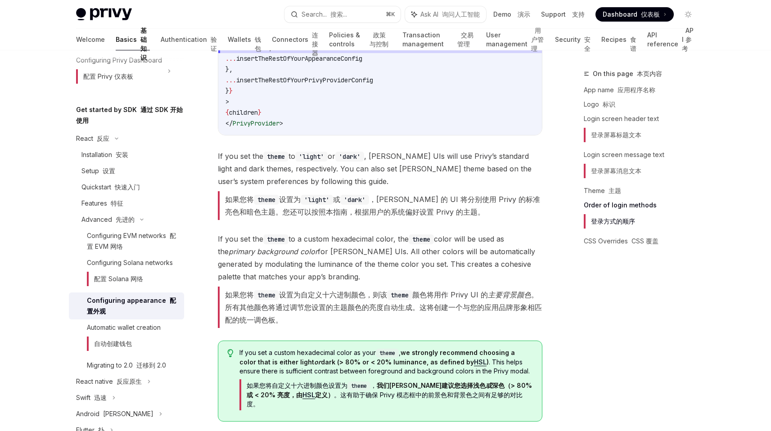
scroll to position [2083, 0]
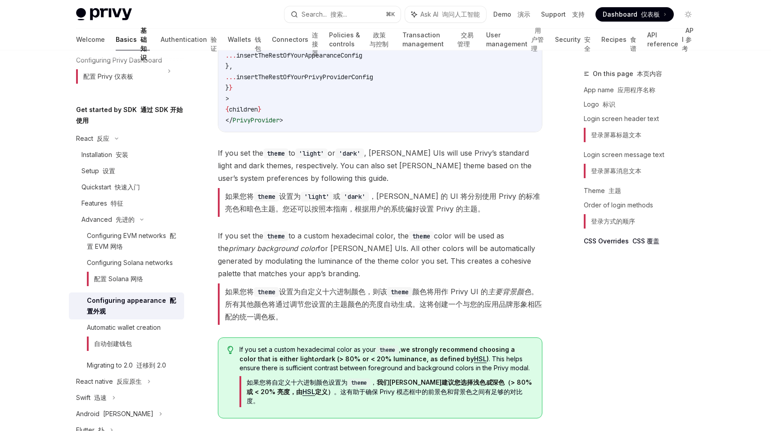
click at [230, 287] on font "如果您将 theme 设置为自定义十六进制颜色，则该 theme 颜色将用作 Privy UI 的 主要背景颜色 。所有其他颜色将通过调节您设置的主题颜色的亮…" at bounding box center [383, 304] width 317 height 34
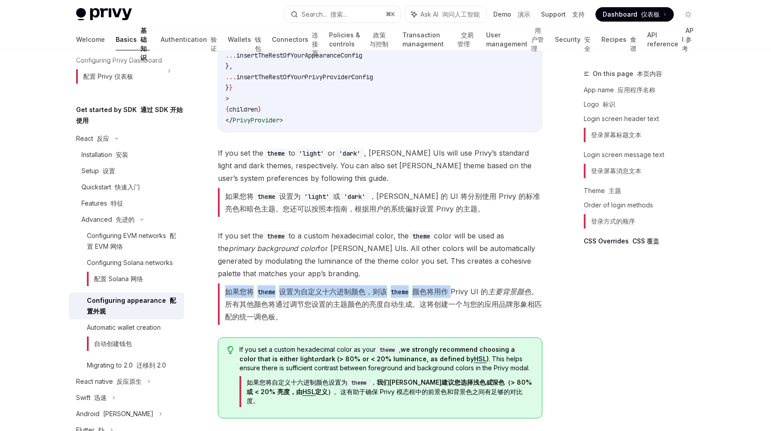
drag, startPoint x: 230, startPoint y: 277, endPoint x: 443, endPoint y: 281, distance: 213.4
click at [443, 287] on font "如果您将 theme 设置为自定义十六进制颜色，则该 theme 颜色将用作 Privy UI 的 主要背景颜色 。所有其他颜色将通过调节您设置的主题颜色的亮…" at bounding box center [383, 304] width 317 height 34
click at [380, 287] on font "如果您将 theme 设置为自定义十六进制颜色，则该 theme 颜色将用作 Privy UI 的 主要背景颜色 。所有其他颜色将通过调节您设置的主题颜色的亮…" at bounding box center [383, 304] width 317 height 34
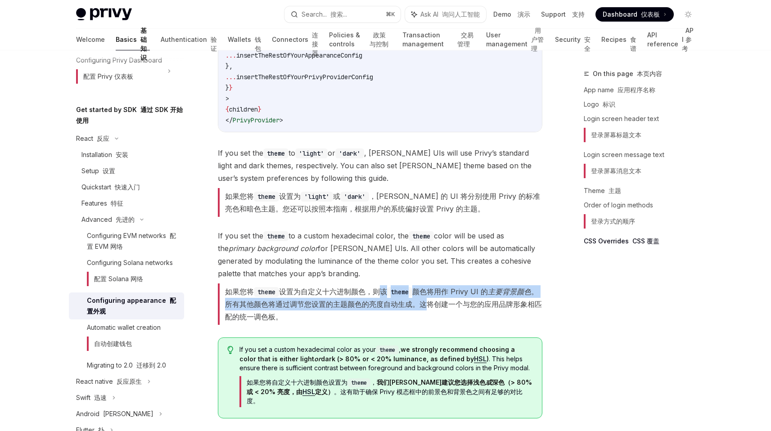
drag, startPoint x: 380, startPoint y: 279, endPoint x: 427, endPoint y: 296, distance: 50.3
click at [427, 296] on font "如果您将 theme 设置为自定义十六进制颜色，则该 theme 颜色将用作 Privy UI 的 主要背景颜色 。所有其他颜色将通过调节您设置的主题颜色的亮…" at bounding box center [380, 304] width 325 height 41
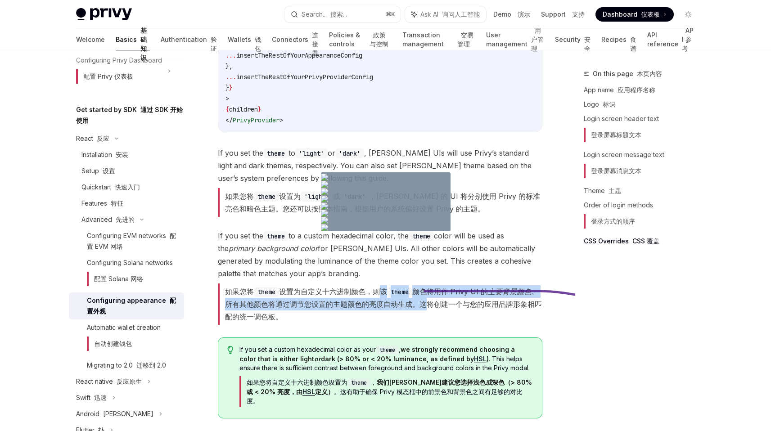
click at [323, 379] on font "如果您将自定义十六进制颜色设置为 theme ， 我们[PERSON_NAME]建议您选择浅色 或 深色（> 80% 或 < 20% 亮度，由 HSL 定义）…" at bounding box center [389, 392] width 285 height 26
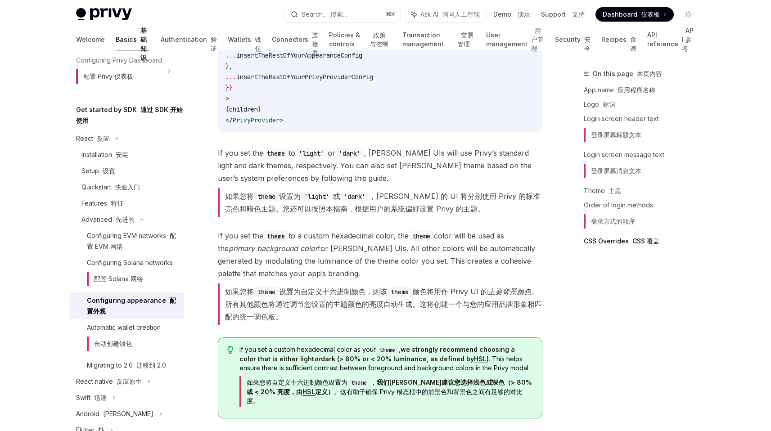
click at [256, 379] on font "如果您将自定义十六进制颜色设置为 theme ， 我们[PERSON_NAME]建议您选择浅色 或 深色（> 80% 或 < 20% 亮度，由 HSL 定义）…" at bounding box center [389, 392] width 285 height 26
drag, startPoint x: 256, startPoint y: 370, endPoint x: 344, endPoint y: 370, distance: 88.2
click at [344, 379] on font "如果您将自定义十六进制颜色设置为 theme ， 我们[PERSON_NAME]建议您选择浅色 或 深色（> 80% 或 < 20% 亮度，由 HSL 定义）…" at bounding box center [389, 392] width 285 height 26
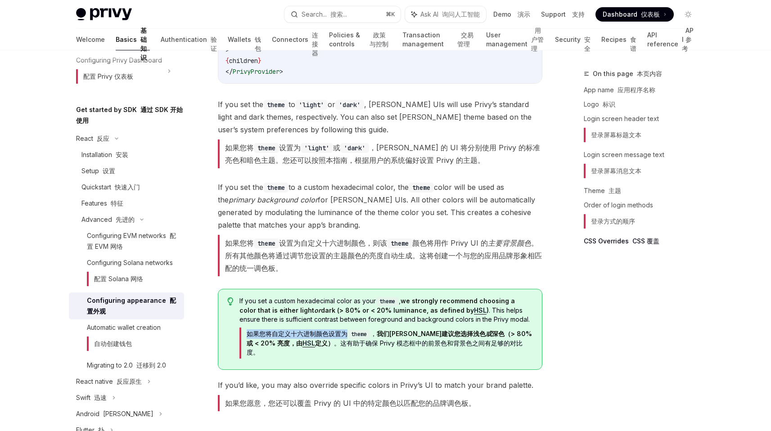
click at [332, 330] on font "如果您将自定义十六进制颜色设置为 theme ， 我们[PERSON_NAME]建议您选择浅色 或 深色（> 80% 或 < 20% 亮度，由 HSL 定义）…" at bounding box center [389, 343] width 285 height 26
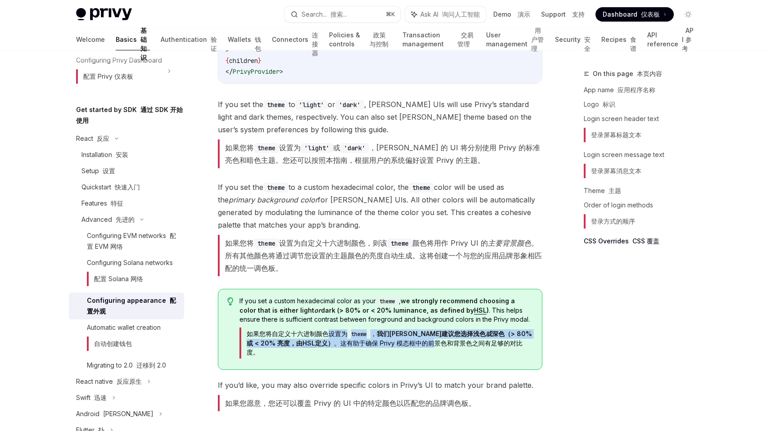
drag, startPoint x: 332, startPoint y: 321, endPoint x: 405, endPoint y: 331, distance: 73.1
click at [402, 331] on font "如果您将自定义十六进制颜色设置为 theme ， 我们[PERSON_NAME]建议您选择浅色 或 深色（> 80% 或 < 20% 亮度，由 HSL 定义）…" at bounding box center [389, 343] width 285 height 26
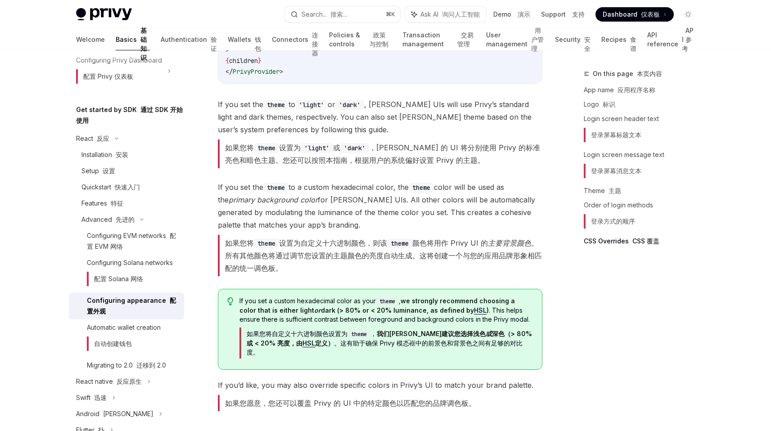
click at [364, 336] on font "如果您将自定义十六进制颜色设置为 theme ， 我们[PERSON_NAME]建议您选择浅色 或 深色（> 80% 或 < 20% 亮度，由 HSL 定义）…" at bounding box center [385, 343] width 293 height 31
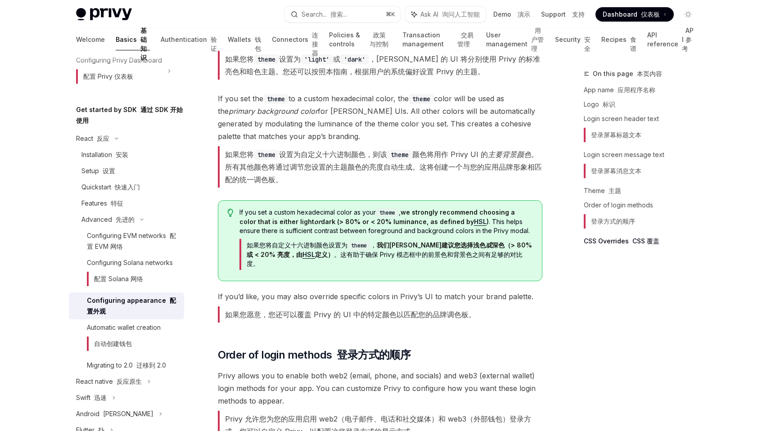
scroll to position [2241, 0]
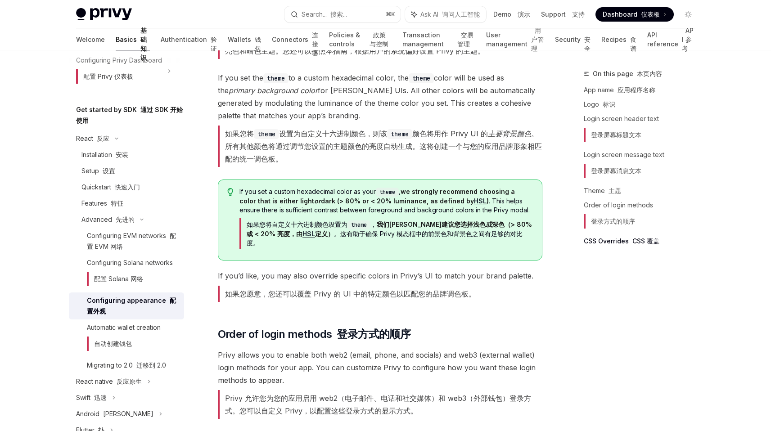
click at [236, 289] on font "如果您愿意，您还可以覆盖 Privy 的 UI 中的特定颜色以匹配您的品牌调色板。" at bounding box center [350, 293] width 251 height 9
drag, startPoint x: 236, startPoint y: 272, endPoint x: 486, endPoint y: 272, distance: 249.8
click at [486, 272] on span "If you’d like, you may also override specific colors in Privy’s UI to match you…" at bounding box center [380, 288] width 325 height 36
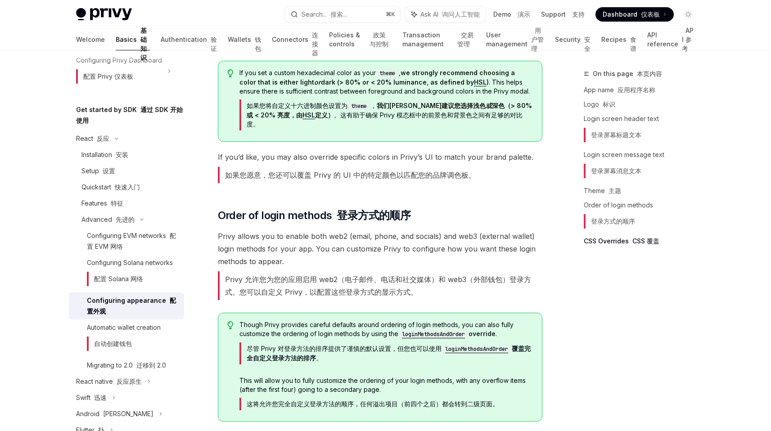
scroll to position [2364, 0]
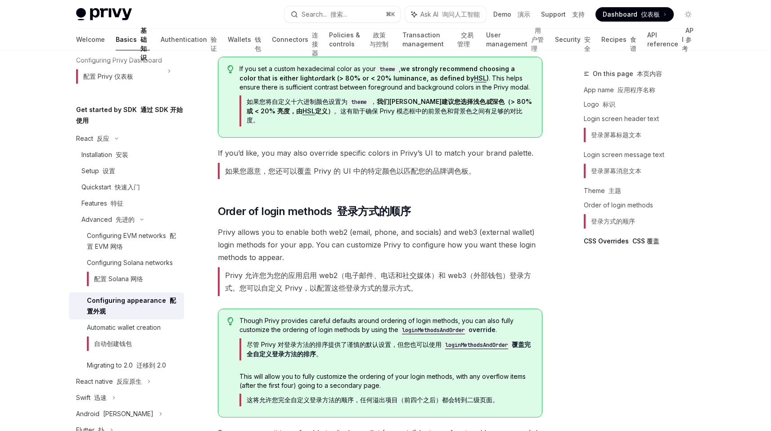
click at [243, 271] on font "Privy 允许您为您的应用启用 web2（电子邮件、电话和社交媒体）和 web3（外部钱包）登录方式。您可以自定义 Privy，以配置这些登录方式的显示方式。" at bounding box center [378, 282] width 306 height 22
drag, startPoint x: 243, startPoint y: 255, endPoint x: 351, endPoint y: 255, distance: 108.0
click at [351, 271] on font "Privy 允许您为您的应用启用 web2（电子邮件、电话和社交媒体）和 web3（外部钱包）登录方式。您可以自定义 Privy，以配置这些登录方式的显示方式。" at bounding box center [378, 282] width 306 height 22
click at [241, 271] on font "Privy 允许您为您的应用启用 web2（电子邮件、电话和社交媒体）和 web3（外部钱包）登录方式。您可以自定义 Privy，以配置这些登录方式的显示方式。" at bounding box center [378, 282] width 306 height 22
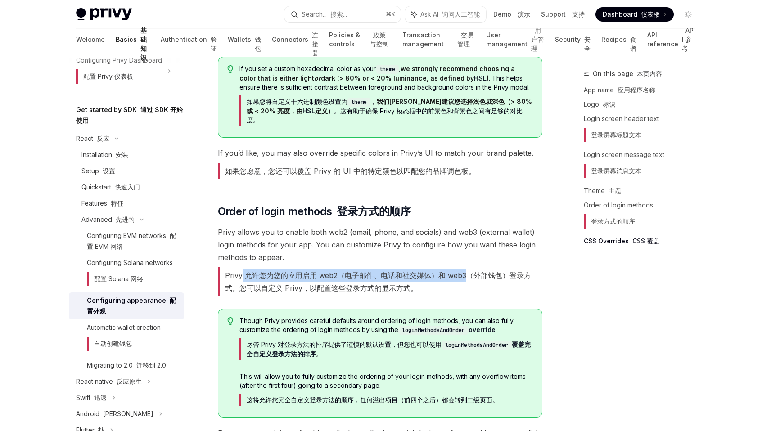
drag, startPoint x: 241, startPoint y: 252, endPoint x: 449, endPoint y: 258, distance: 208.0
click at [449, 267] on font "Privy 允许您为您的应用启用 web2（电子邮件、电话和社交媒体）和 web3（外部钱包）登录方式。您可以自定义 Privy，以配置这些登录方式的显示方式。" at bounding box center [380, 281] width 325 height 29
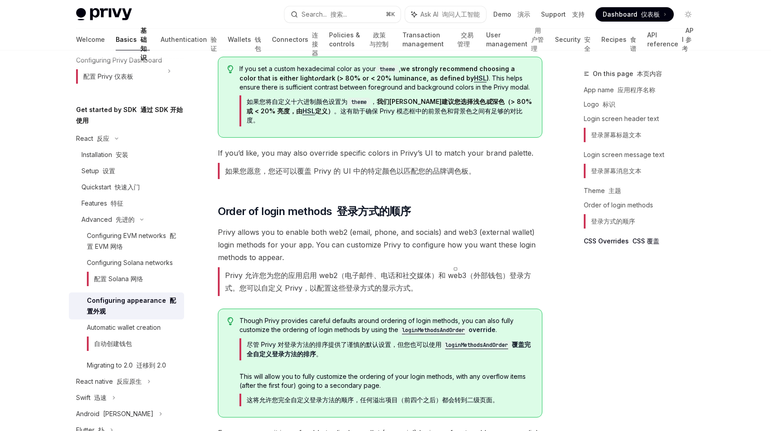
click at [449, 271] on font "Privy 允许您为您的应用启用 web2（电子邮件、电话和社交媒体）和 web3（外部钱包）登录方式。您可以自定义 Privy，以配置这些登录方式的显示方式。" at bounding box center [378, 282] width 306 height 22
drag, startPoint x: 449, startPoint y: 257, endPoint x: 319, endPoint y: 266, distance: 129.9
click at [319, 271] on font "Privy 允许您为您的应用启用 web2（电子邮件、电话和社交媒体）和 web3（外部钱包）登录方式。您可以自定义 Privy，以配置这些登录方式的显示方式。" at bounding box center [378, 282] width 306 height 22
drag, startPoint x: 319, startPoint y: 266, endPoint x: 482, endPoint y: 266, distance: 162.9
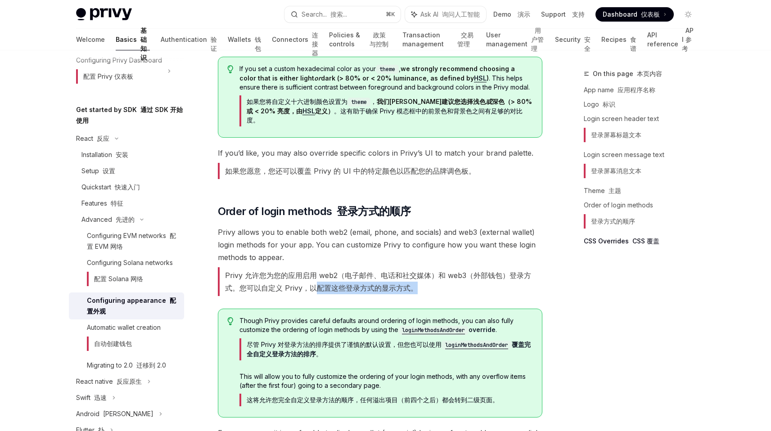
click at [482, 267] on font "Privy 允许您为您的应用启用 web2（电子邮件、电话和社交媒体）和 web3（外部钱包）登录方式。您可以自定义 Privy，以配置这些登录方式的显示方式。" at bounding box center [380, 281] width 325 height 29
click at [344, 341] on font "尽管 Privy 对登录方法的排序提供了谨慎的默认设置，但您也可以使用 loginMethodsAndOrder 覆盖完全自定义登录方法的排序 。" at bounding box center [389, 349] width 284 height 17
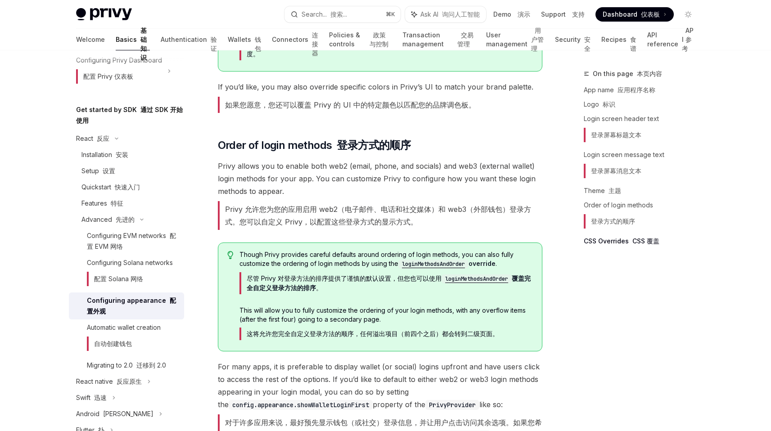
scroll to position [2452, 0]
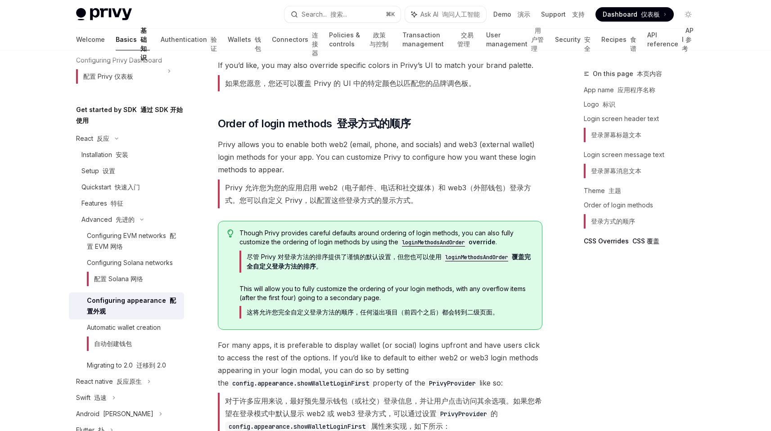
click at [251, 253] on font "尽管 Privy 对登录方法的排序提供了谨慎的默认设置，但您也可以使用 loginMethodsAndOrder 覆盖完全自定义登录方法的排序 。" at bounding box center [389, 261] width 284 height 17
drag, startPoint x: 251, startPoint y: 235, endPoint x: 392, endPoint y: 237, distance: 140.9
click at [392, 253] on font "尽管 Privy 对登录方法的排序提供了谨慎的默认设置，但您也可以使用 loginMethodsAndOrder 覆盖完全自定义登录方法的排序 。" at bounding box center [389, 261] width 284 height 17
click at [401, 253] on font "尽管 Privy 对登录方法的排序提供了谨慎的默认设置，但您也可以使用 loginMethodsAndOrder 覆盖完全自定义登录方法的排序 。" at bounding box center [389, 261] width 284 height 17
drag, startPoint x: 401, startPoint y: 235, endPoint x: 518, endPoint y: 239, distance: 116.7
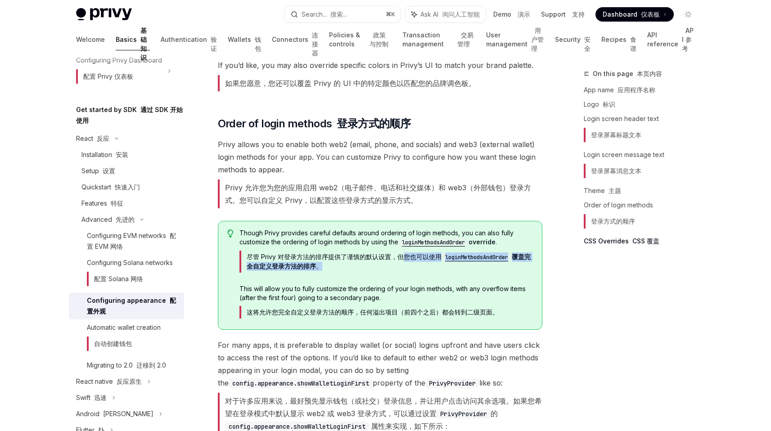
click at [518, 251] on font "尽管 Privy 对登录方法的排序提供了谨慎的默认设置，但您也可以使用 loginMethodsAndOrder 覆盖完全自定义登录方法的排序 。" at bounding box center [385, 262] width 293 height 22
click at [421, 257] on div "Though [PERSON_NAME] provides careful defaults around ordering of login methods…" at bounding box center [385, 276] width 293 height 94
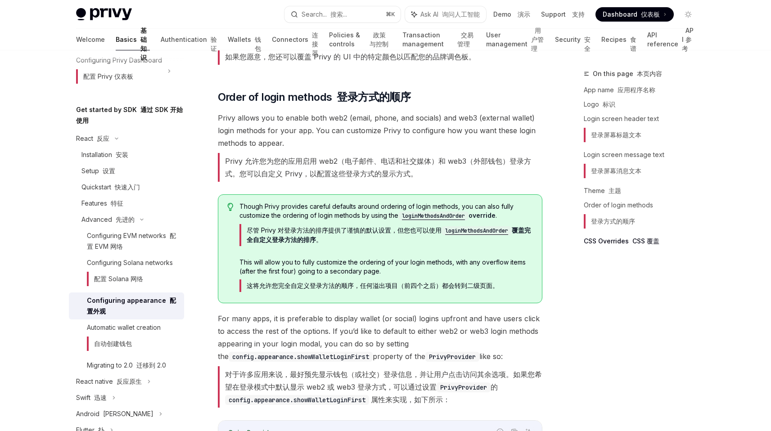
scroll to position [2487, 0]
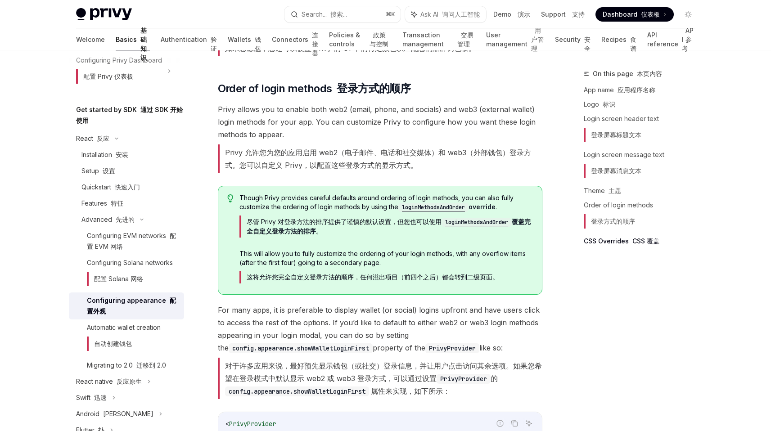
click at [249, 273] on font "这将允许您完全自定义登录方法的顺序，任何溢出项目（前四个之后）都会转到二级页面。" at bounding box center [373, 277] width 252 height 8
drag, startPoint x: 249, startPoint y: 253, endPoint x: 376, endPoint y: 255, distance: 127.4
click at [376, 273] on font "这将允许您完全自定义登录方法的顺序，任何溢出项目（前四个之后）都会转到二级页面。" at bounding box center [373, 277] width 252 height 8
click at [359, 273] on font "这将允许您完全自定义登录方法的顺序，任何溢出项目（前四个之后）都会转到二级页面。" at bounding box center [373, 277] width 252 height 8
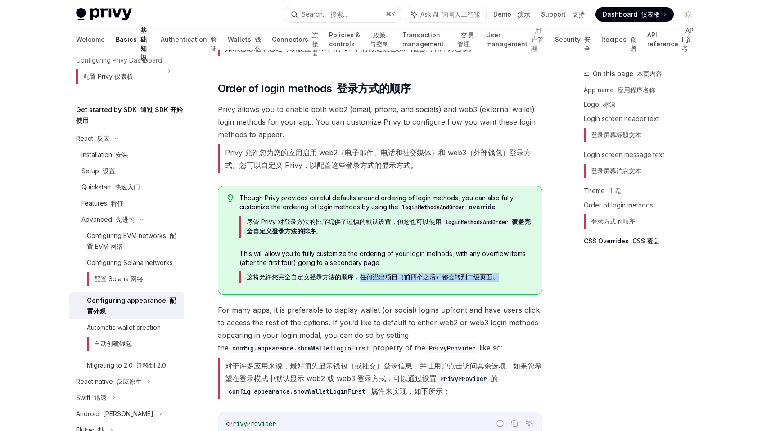
drag, startPoint x: 359, startPoint y: 255, endPoint x: 509, endPoint y: 255, distance: 149.9
click at [509, 255] on span "This will allow you to fully customize the ordering of your login methods, with…" at bounding box center [385, 268] width 293 height 38
drag, startPoint x: 509, startPoint y: 255, endPoint x: 376, endPoint y: 255, distance: 132.3
click at [376, 255] on span "This will allow you to fully customize the ordering of your login methods, with…" at bounding box center [385, 268] width 293 height 38
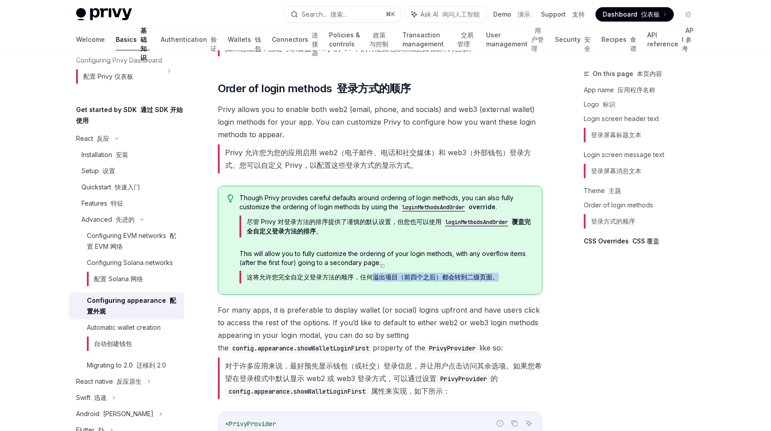
click at [376, 273] on font "这将允许您完全自定义登录方法的顺序，任何溢出项目（前四个之后）都会转到二级页面。" at bounding box center [373, 277] width 252 height 8
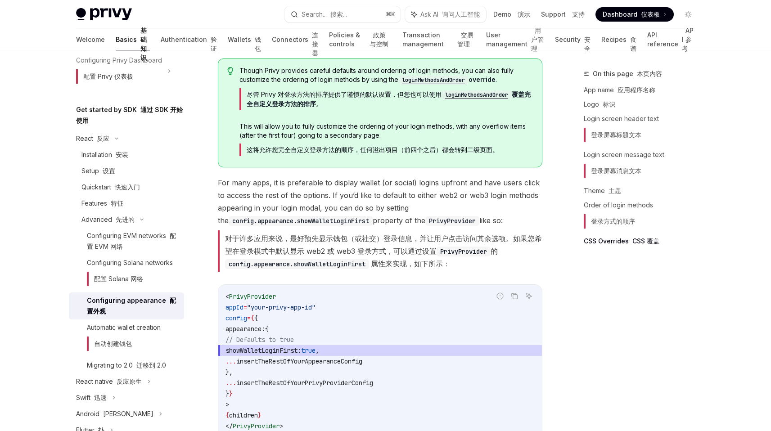
scroll to position [2623, 0]
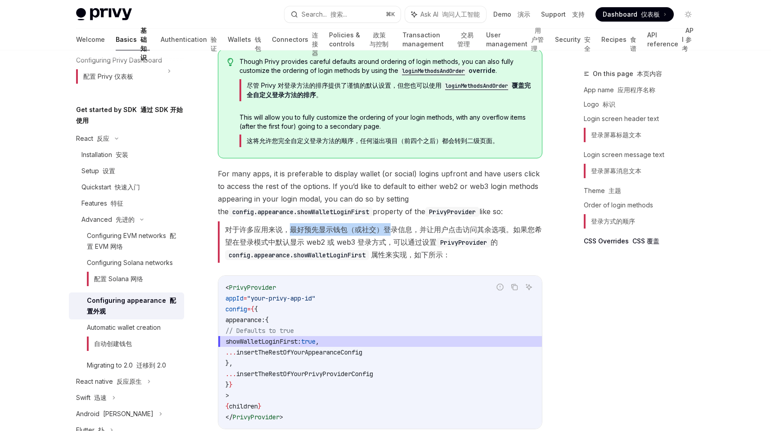
drag, startPoint x: 292, startPoint y: 204, endPoint x: 391, endPoint y: 204, distance: 99.5
click at [391, 225] on font "对于许多应用来说，最好预先显示钱包（或社交）登录信息，并让用户点击访问其余选项。如果您希望在登录模式中默认显示 web2 或 web3 登录方式，可以通过设置…" at bounding box center [383, 242] width 317 height 34
click at [350, 225] on font "对于许多应用来说，最好预先显示钱包（或社交）登录信息，并让用户点击访问其余选项。如果您希望在登录模式中默认显示 web2 或 web3 登录方式，可以通过设置…" at bounding box center [383, 242] width 317 height 34
drag, startPoint x: 350, startPoint y: 208, endPoint x: 387, endPoint y: 208, distance: 37.4
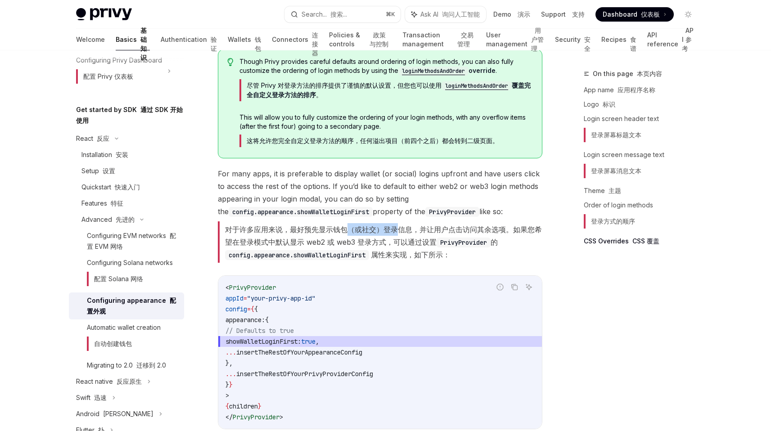
click at [387, 225] on font "对于许多应用来说，最好预先显示钱包（或社交）登录信息，并让用户点击访问其余选项。如果您希望在登录模式中默认显示 web2 或 web3 登录方式，可以通过设置…" at bounding box center [383, 242] width 317 height 34
click at [379, 225] on font "对于许多应用来说，最好预先显示钱包（或社交）登录信息，并让用户点击访问其余选项。如果您希望在登录模式中默认显示 web2 或 web3 登录方式，可以通过设置…" at bounding box center [383, 242] width 317 height 34
drag, startPoint x: 379, startPoint y: 208, endPoint x: 333, endPoint y: 208, distance: 46.4
click at [333, 225] on font "对于许多应用来说，最好预先显示钱包（或社交）登录信息，并让用户点击访问其余选项。如果您希望在登录模式中默认显示 web2 或 web3 登录方式，可以通过设置…" at bounding box center [383, 242] width 317 height 34
click at [385, 225] on font "对于许多应用来说，最好预先显示钱包（或社交）登录信息，并让用户点击访问其余选项。如果您希望在登录模式中默认显示 web2 或 web3 登录方式，可以通过设置…" at bounding box center [383, 242] width 317 height 34
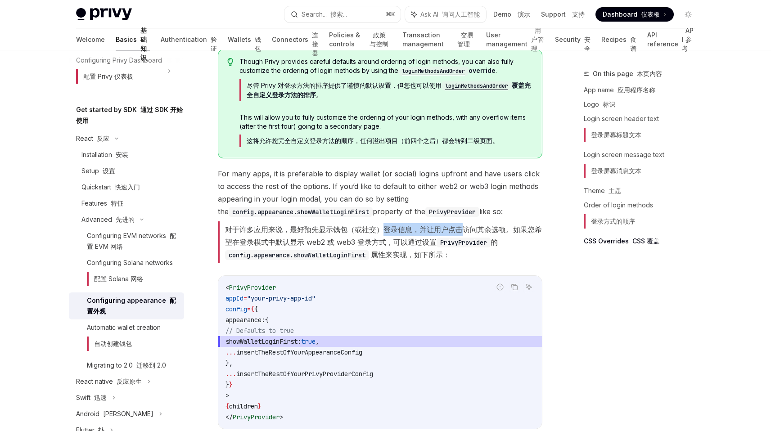
drag, startPoint x: 385, startPoint y: 208, endPoint x: 457, endPoint y: 208, distance: 72.5
click at [457, 225] on font "对于许多应用来说，最好预先显示钱包（或社交）登录信息，并让用户点击访问其余选项。如果您希望在登录模式中默认显示 web2 或 web3 登录方式，可以通过设置…" at bounding box center [383, 242] width 317 height 34
click at [423, 225] on font "对于许多应用来说，最好预先显示钱包（或社交）登录信息，并让用户点击访问其余选项。如果您希望在登录模式中默认显示 web2 或 web3 登录方式，可以通过设置…" at bounding box center [383, 242] width 317 height 34
drag, startPoint x: 423, startPoint y: 208, endPoint x: 489, endPoint y: 208, distance: 66.2
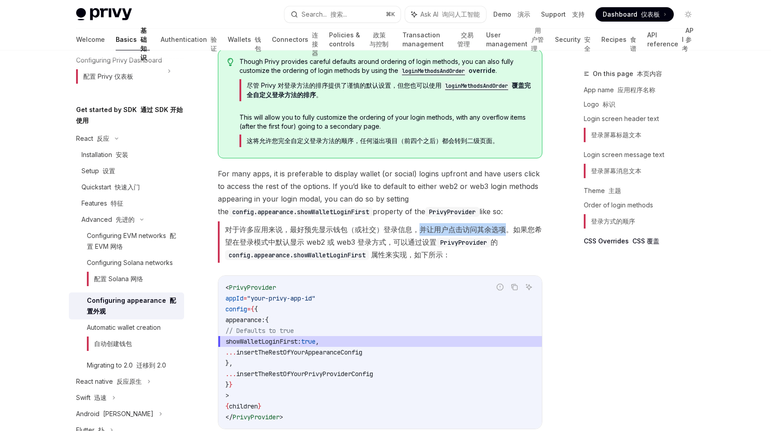
click at [489, 225] on font "对于许多应用来说，最好预先显示钱包（或社交）登录信息，并让用户点击访问其余选项。如果您希望在登录模式中默认显示 web2 或 web3 登录方式，可以通过设置…" at bounding box center [383, 242] width 317 height 34
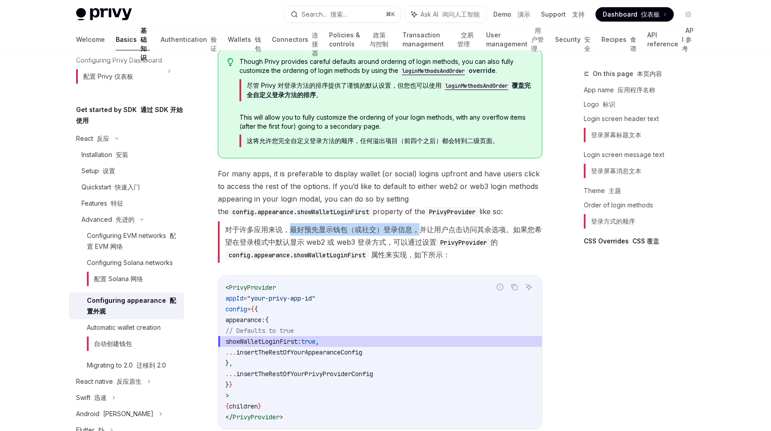
drag, startPoint x: 289, startPoint y: 209, endPoint x: 417, endPoint y: 209, distance: 128.7
click at [417, 225] on font "对于许多应用来说，最好预先显示钱包（或社交）登录信息，并让用户点击访问其余选项。如果您希望在登录模式中默认显示 web2 或 web3 登录方式，可以通过设置…" at bounding box center [383, 242] width 317 height 34
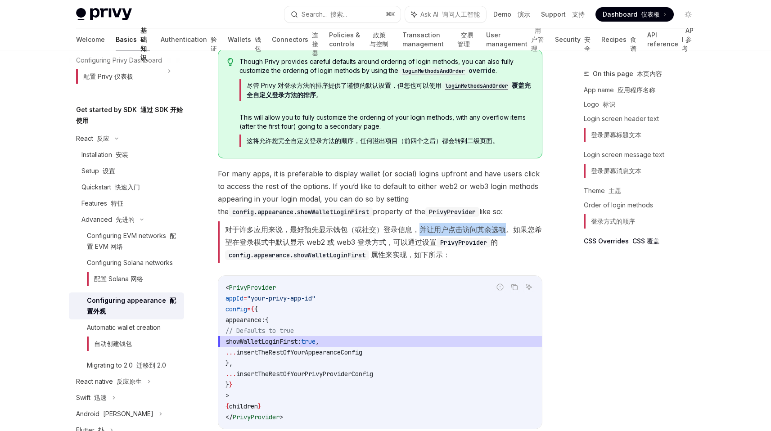
drag, startPoint x: 417, startPoint y: 209, endPoint x: 501, endPoint y: 209, distance: 83.3
click at [501, 225] on font "对于许多应用来说，最好预先显示钱包（或社交）登录信息，并让用户点击访问其余选项。如果您希望在登录模式中默认显示 web2 或 web3 登录方式，可以通过设置…" at bounding box center [383, 242] width 317 height 34
click at [500, 225] on font "对于许多应用来说，最好预先显示钱包（或社交）登录信息，并让用户点击访问其余选项。如果您希望在登录模式中默认显示 web2 或 web3 登录方式，可以通过设置…" at bounding box center [383, 242] width 317 height 34
drag, startPoint x: 420, startPoint y: 209, endPoint x: 509, endPoint y: 209, distance: 89.6
click at [509, 225] on font "对于许多应用来说，最好预先显示钱包（或社交）登录信息，并让用户点击访问其余选项。如果您希望在登录模式中默认显示 web2 或 web3 登录方式，可以通过设置…" at bounding box center [383, 242] width 317 height 34
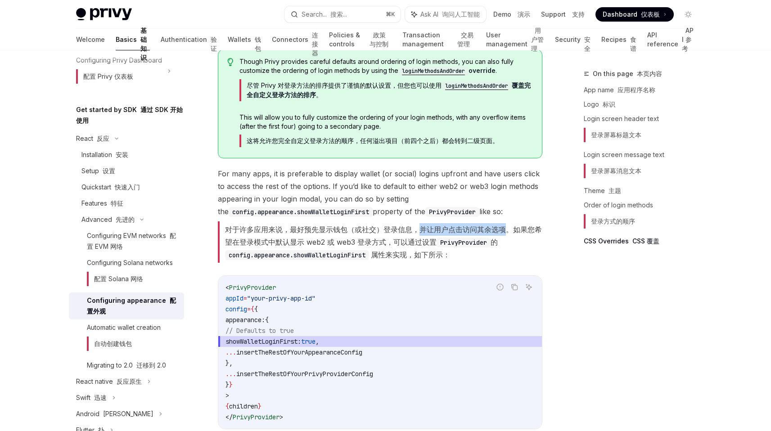
click at [509, 225] on font "对于许多应用来说，最好预先显示钱包（或社交）登录信息，并让用户点击访问其余选项。如果您希望在登录模式中默认显示 web2 或 web3 登录方式，可以通过设置…" at bounding box center [383, 242] width 317 height 34
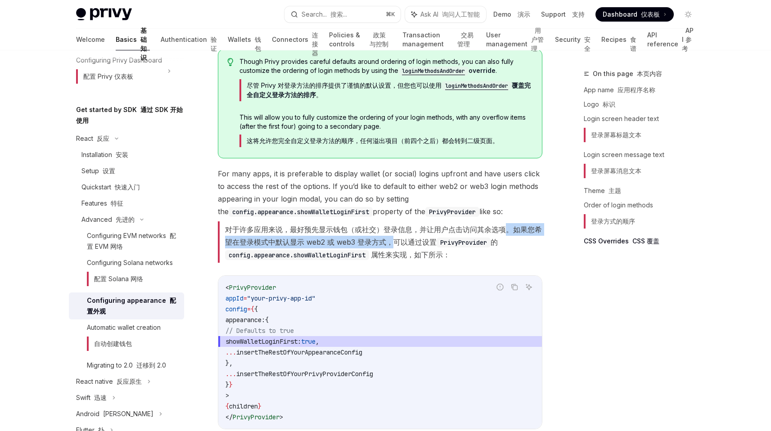
drag, startPoint x: 509, startPoint y: 209, endPoint x: 384, endPoint y: 216, distance: 124.8
click at [385, 225] on font "对于许多应用来说，最好预先显示钱包（或社交）登录信息，并让用户点击访问其余选项。如果您希望在登录模式中默认显示 web2 或 web3 登录方式，可以通过设置…" at bounding box center [383, 242] width 317 height 34
click at [384, 225] on font "对于许多应用来说，最好预先显示钱包（或社交）登录信息，并让用户点击访问其余选项。如果您希望在登录模式中默认显示 web2 或 web3 登录方式，可以通过设置…" at bounding box center [383, 242] width 317 height 34
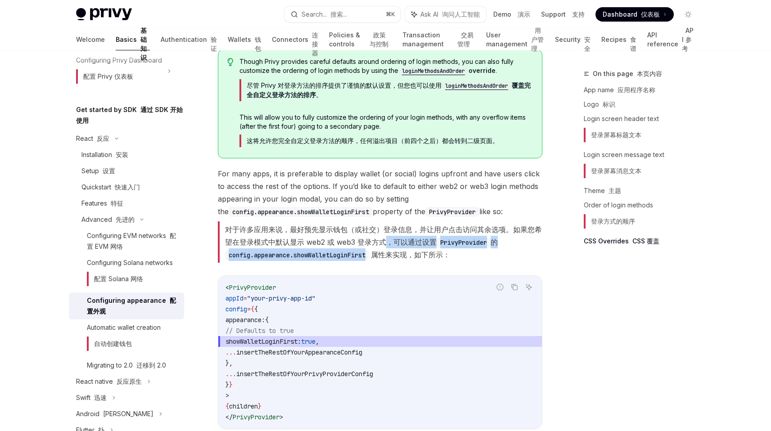
drag, startPoint x: 384, startPoint y: 216, endPoint x: 352, endPoint y: 230, distance: 35.3
click at [352, 230] on font "对于许多应用来说，最好预先显示钱包（或社交）登录信息，并让用户点击访问其余选项。如果您希望在登录模式中默认显示 web2 或 web3 登录方式，可以通过设置…" at bounding box center [383, 242] width 317 height 34
click at [352, 250] on code "config.appearance.showWalletLoginFirst" at bounding box center [297, 255] width 144 height 10
drag, startPoint x: 352, startPoint y: 230, endPoint x: 238, endPoint y: 237, distance: 114.6
click at [238, 250] on code "config.appearance.showWalletLoginFirst" at bounding box center [297, 255] width 144 height 10
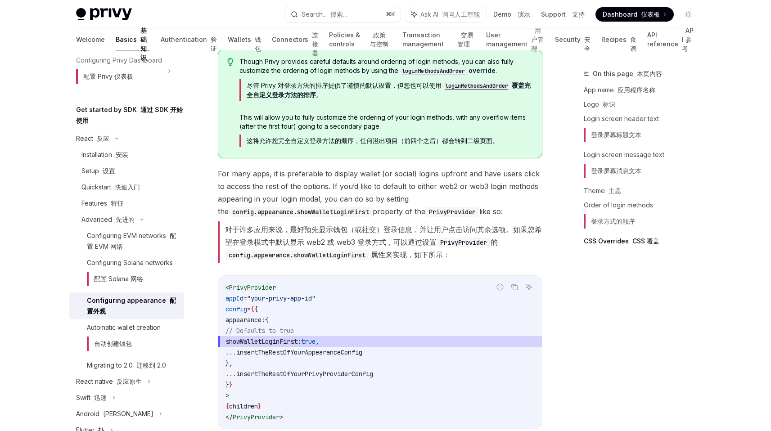
click at [375, 244] on span "For many apps, it is preferable to display wallet (or social) logins upfront an…" at bounding box center [380, 216] width 325 height 99
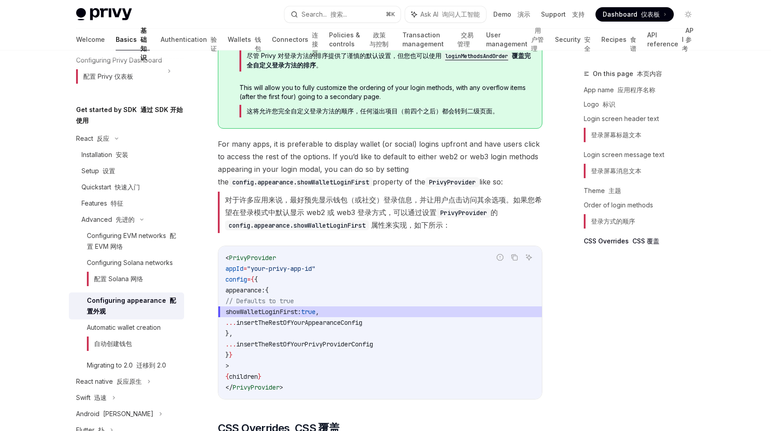
click at [297, 307] on span "showWalletLoginFirst: true ," at bounding box center [380, 312] width 309 height 11
click at [297, 308] on span "showWalletLoginFirst:" at bounding box center [264, 312] width 76 height 8
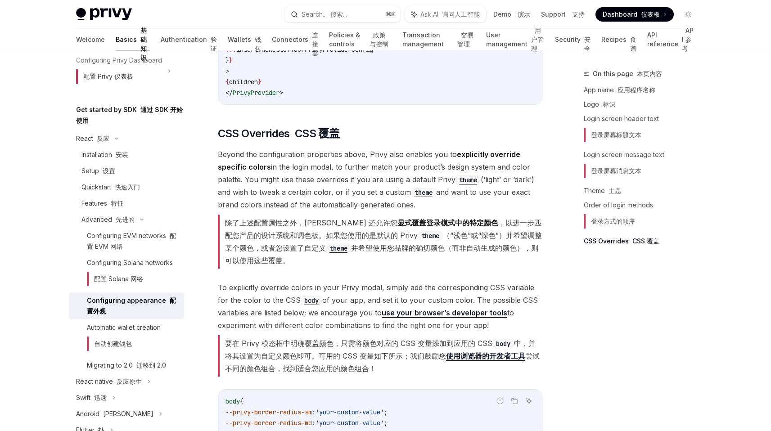
scroll to position [2976, 0]
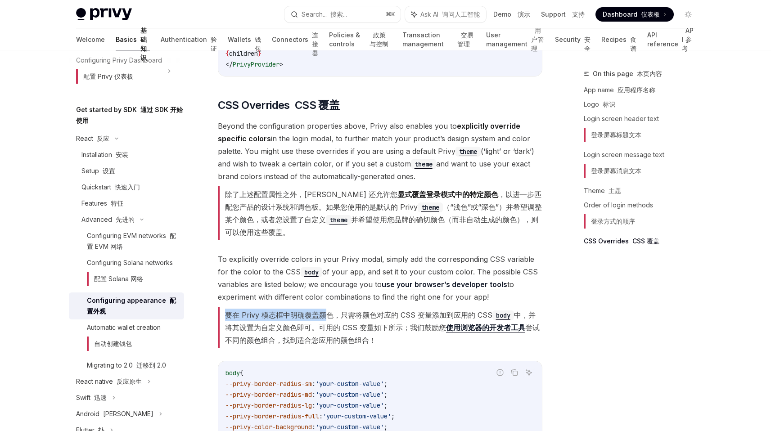
drag, startPoint x: 226, startPoint y: 294, endPoint x: 330, endPoint y: 294, distance: 104.9
click at [330, 311] on font "要在 Privy 模态框中明确覆盖颜色，只需将颜色对应的 CSS 变量添加到应用的 CSS body 中，并将​​其设置为自定义颜色即可。可用的 CSS 变量…" at bounding box center [382, 328] width 315 height 34
click at [230, 311] on font "要在 Privy 模态框中明确覆盖颜色，只需将颜色对应的 CSS 变量添加到应用的 CSS body 中，并将​​其设置为自定义颜色即可。可用的 CSS 变量…" at bounding box center [382, 328] width 315 height 34
drag, startPoint x: 230, startPoint y: 290, endPoint x: 337, endPoint y: 299, distance: 107.1
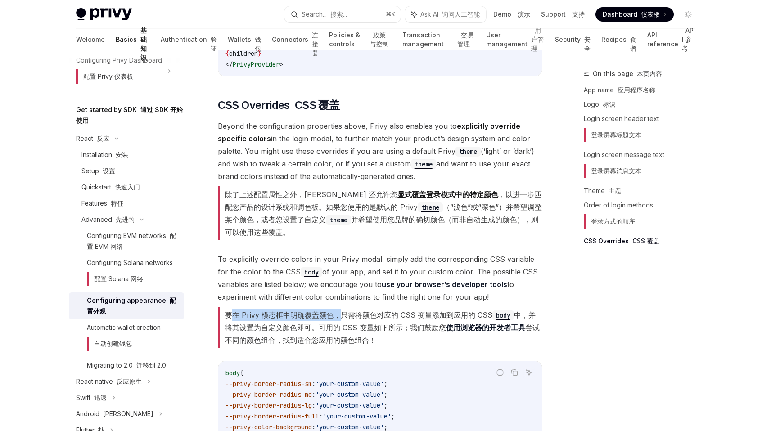
click at [334, 307] on font "要在 Privy 模态框中明确覆盖颜色，只需将颜色对应的 CSS 变量添加到应用的 CSS body 中，并将​​其设置为自定义颜色即可。可用的 CSS 变量…" at bounding box center [380, 327] width 325 height 41
click at [337, 307] on font "要在 Privy 模态框中明确覆盖颜色，只需将颜色对应的 CSS 变量添加到应用的 CSS body 中，并将​​其设置为自定义颜色即可。可用的 CSS 变量…" at bounding box center [380, 327] width 325 height 41
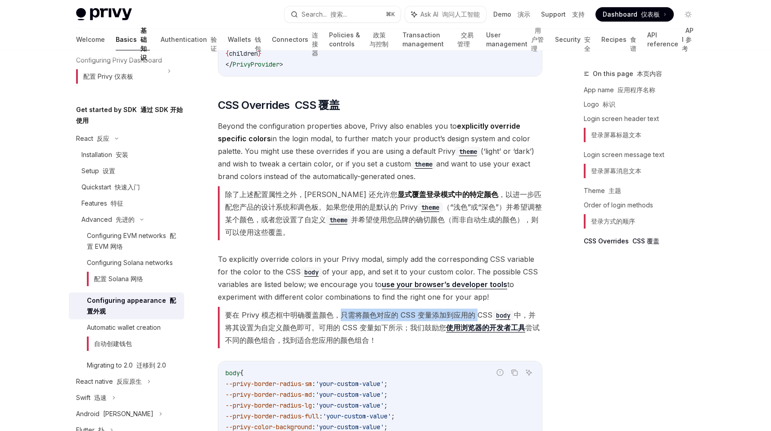
drag, startPoint x: 337, startPoint y: 296, endPoint x: 475, endPoint y: 296, distance: 138.6
click at [477, 311] on font "要在 Privy 模态框中明确覆盖颜色，只需将颜色对应的 CSS 变量添加到应用的 CSS body 中，并将​​其设置为自定义颜色即可。可用的 CSS 变量…" at bounding box center [382, 328] width 315 height 34
click at [475, 311] on font "要在 Privy 模态框中明确覆盖颜色，只需将颜色对应的 CSS 变量添加到应用的 CSS body 中，并将​​其设置为自定义颜色即可。可用的 CSS 变量…" at bounding box center [382, 328] width 315 height 34
click at [345, 311] on font "要在 Privy 模态框中明确覆盖颜色，只需将颜色对应的 CSS 变量添加到应用的 CSS body 中，并将​​其设置为自定义颜色即可。可用的 CSS 变量…" at bounding box center [382, 328] width 315 height 34
drag, startPoint x: 345, startPoint y: 293, endPoint x: 459, endPoint y: 292, distance: 113.4
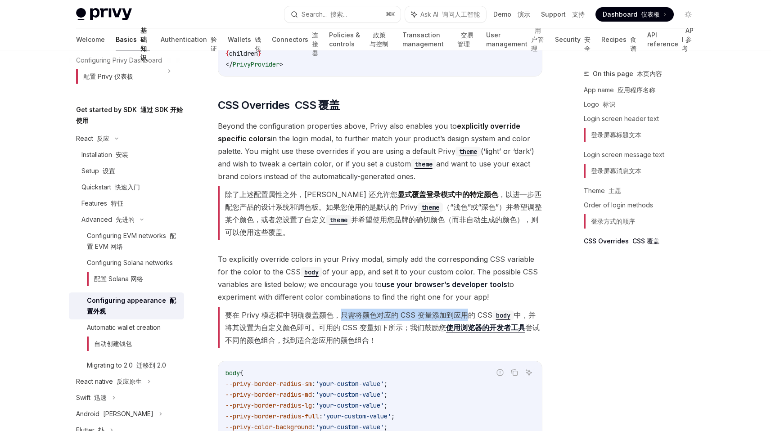
click at [459, 311] on font "要在 Privy 模态框中明确覆盖颜色，只需将颜色对应的 CSS 变量添加到应用的 CSS body 中，并将​​其设置为自定义颜色即可。可用的 CSS 变量…" at bounding box center [382, 328] width 315 height 34
click at [375, 311] on font "要在 Privy 模态框中明确覆盖颜色，只需将颜色对应的 CSS 变量添加到应用的 CSS body 中，并将​​其设置为自定义颜色即可。可用的 CSS 变量…" at bounding box center [382, 328] width 315 height 34
drag, startPoint x: 375, startPoint y: 292, endPoint x: 490, endPoint y: 291, distance: 114.8
click at [491, 311] on font "要在 Privy 模态框中明确覆盖颜色，只需将颜色对应的 CSS 变量添加到应用的 CSS body 中，并将​​其设置为自定义颜色即可。可用的 CSS 变量…" at bounding box center [382, 328] width 315 height 34
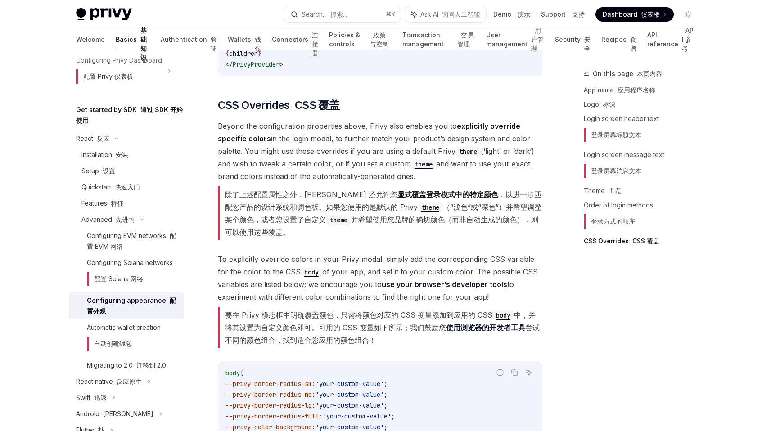
click at [490, 311] on font "要在 Privy 模态框中明确覆盖颜色，只需将颜色对应的 CSS 变量添加到应用的 CSS body 中，并将​​其设置为自定义颜色即可。可用的 CSS 变量…" at bounding box center [382, 328] width 315 height 34
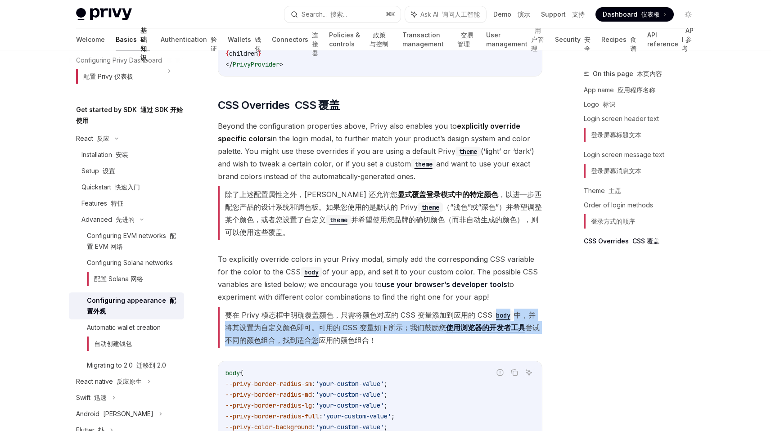
drag, startPoint x: 490, startPoint y: 291, endPoint x: 311, endPoint y: 323, distance: 182.0
click at [311, 323] on font "要在 Privy 模态框中明确覆盖颜色，只需将颜色对应的 CSS 变量添加到应用的 CSS body 中，并将​​其设置为自定义颜色即可。可用的 CSS 变量…" at bounding box center [380, 327] width 325 height 41
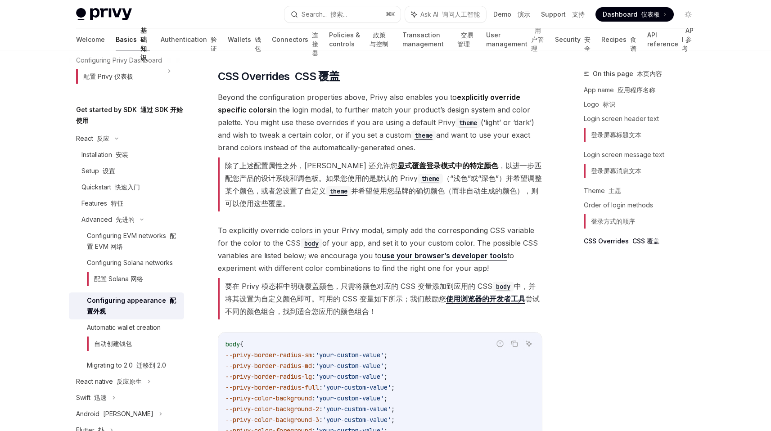
scroll to position [3015, 0]
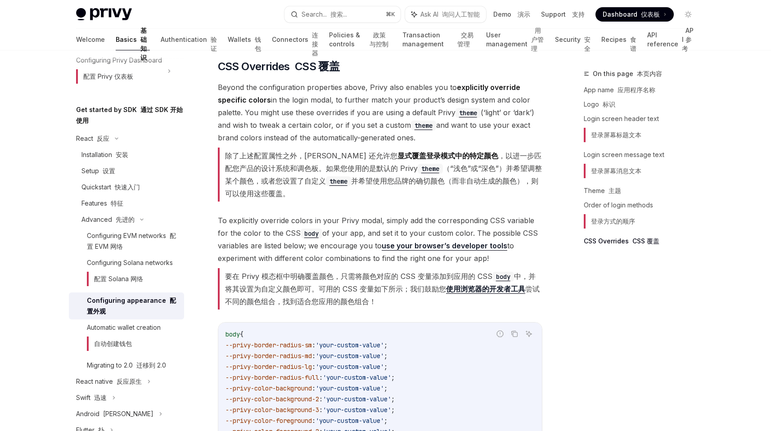
click at [322, 272] on font "要在 Privy 模态框中明确覆盖颜色，只需将颜色对应的 CSS 变量添加到应用的 CSS body 中，并将​​其设置为自定义颜色即可。可用的 CSS 变量…" at bounding box center [382, 289] width 315 height 34
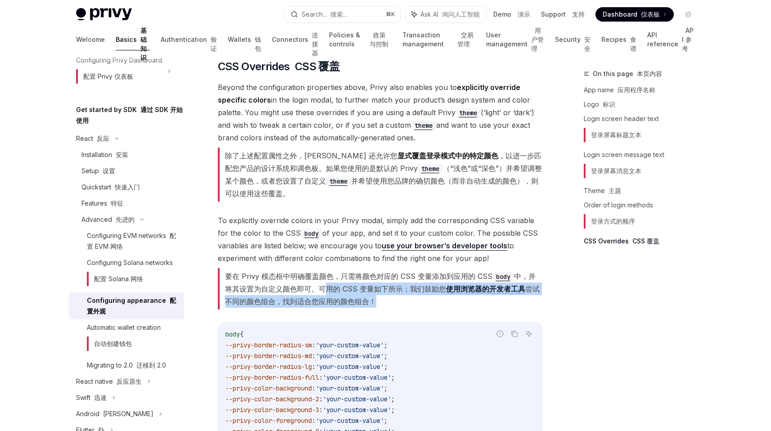
drag, startPoint x: 322, startPoint y: 265, endPoint x: 406, endPoint y: 274, distance: 84.2
click at [409, 273] on font "要在 Privy 模态框中明确覆盖颜色，只需将颜色对应的 CSS 变量添加到应用的 CSS body 中，并将​​其设置为自定义颜色即可。可用的 CSS 变量…" at bounding box center [380, 288] width 325 height 41
click at [406, 274] on font "要在 Privy 模态框中明确覆盖颜色，只需将颜色对应的 CSS 变量添加到应用的 CSS body 中，并将​​其设置为自定义颜色即可。可用的 CSS 变量…" at bounding box center [380, 288] width 325 height 41
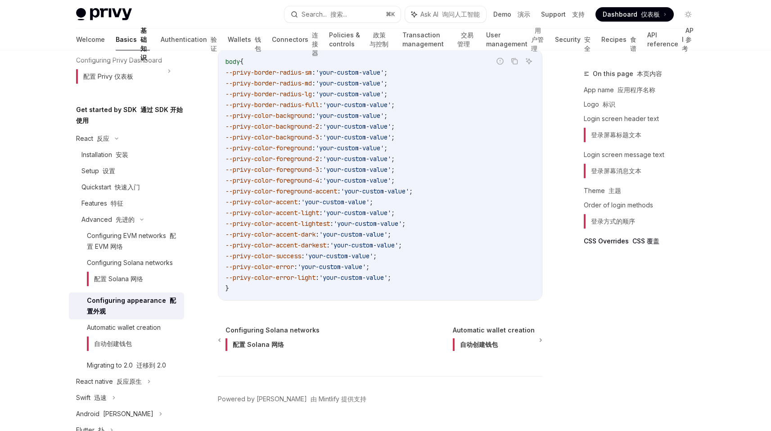
scroll to position [3270, 0]
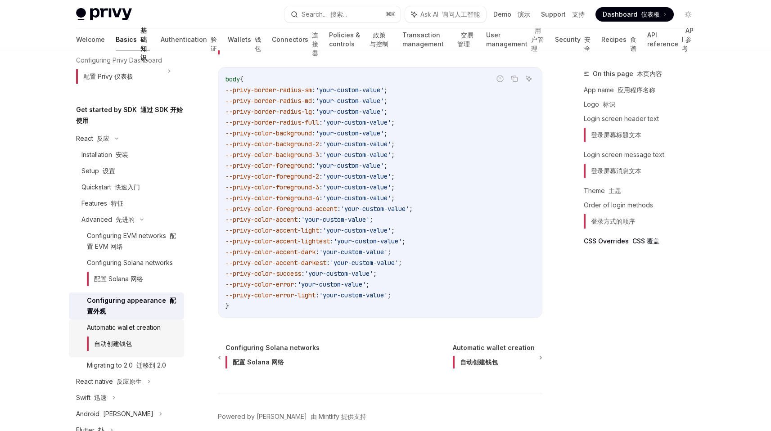
click at [122, 351] on font "自动创建钱包" at bounding box center [109, 344] width 45 height 14
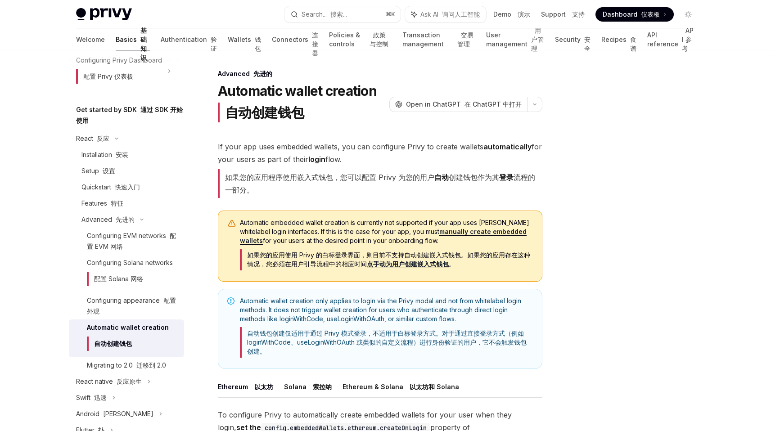
click at [299, 257] on font "如果您的应用使用 Privy 的白标登录界面，则目前不支持自动创建嵌入式钱包。如果您的应用存在这种情况，您必须在用户引导流程中的相应时间 点手动为用户创建嵌入…" at bounding box center [388, 259] width 283 height 17
drag, startPoint x: 299, startPoint y: 257, endPoint x: 365, endPoint y: 257, distance: 66.2
click at [365, 257] on font "如果您的应用使用 Privy 的白标登录界面，则目前不支持自动创建嵌入式钱包。如果您的应用存在这种情况，您必须在用户引导流程中的相应时间 点手动为用户创建嵌入…" at bounding box center [388, 259] width 283 height 17
drag, startPoint x: 365, startPoint y: 257, endPoint x: 474, endPoint y: 257, distance: 108.5
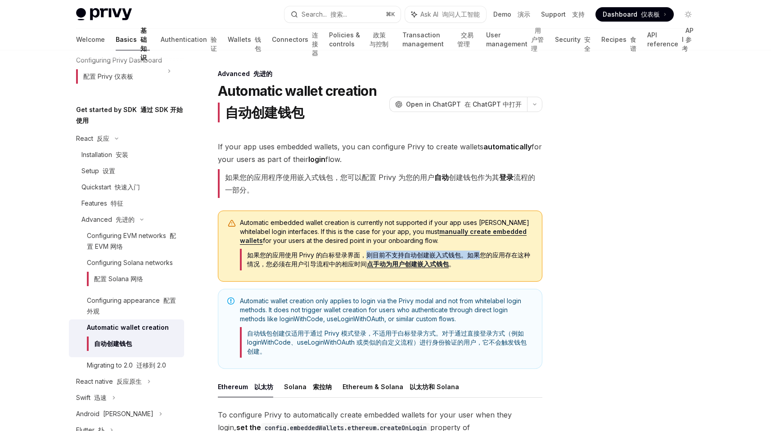
click at [474, 257] on font "如果您的应用使用 Privy 的白标登录界面，则目前不支持自动创建嵌入式钱包。如果您的应用存在这种情况，您必须在用户引导流程中的相应时间 点手动为用户创建嵌入…" at bounding box center [388, 259] width 283 height 17
click at [479, 291] on div "Automatic wallet creation only applies to login via the Privy modal and not fro…" at bounding box center [380, 329] width 325 height 80
click at [470, 295] on div "Automatic wallet creation only applies to login via the Privy modal and not fro…" at bounding box center [380, 329] width 325 height 80
drag, startPoint x: 355, startPoint y: 265, endPoint x: 454, endPoint y: 270, distance: 99.1
click at [454, 270] on font "如果您的应用使用 Privy 的白标登录界面，则目前不支持自动创建嵌入式钱包。如果您的应用存在这种情况，您必须在用户引导流程中的相应时间 点手动为用户创建嵌入…" at bounding box center [386, 260] width 293 height 22
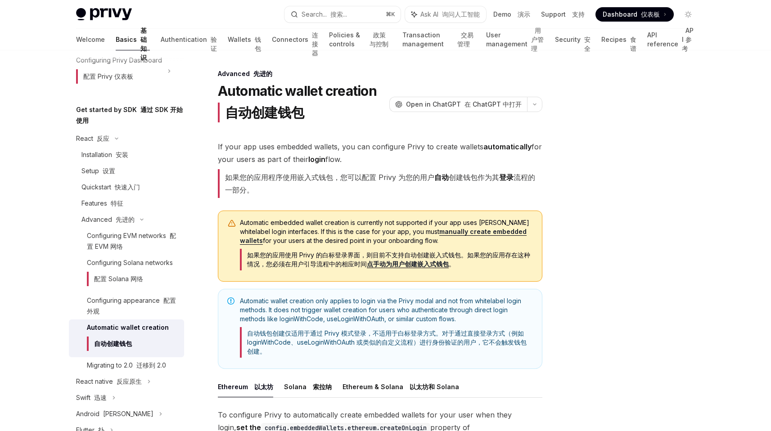
click at [474, 276] on div "Automatic embedded wallet creation is currently not supported if your app uses …" at bounding box center [380, 246] width 325 height 71
click at [279, 338] on font "自动钱包创建仅适用于通过 Privy 模式登录，不适用于白标登录方式。对于通过直接登录方式（例如 loginWithCode、useLoginWithOAut…" at bounding box center [386, 342] width 293 height 31
drag, startPoint x: 279, startPoint y: 338, endPoint x: 349, endPoint y: 338, distance: 70.7
click at [349, 338] on font "自动钱包创建仅适用于通过 Privy 模式登录，不适用于白标登录方式。对于通过直接登录方式（例如 loginWithCode、useLoginWithOAut…" at bounding box center [386, 342] width 293 height 31
click at [302, 336] on font "自动钱包创建仅适用于通过 Privy 模式登录，不适用于白标登录方式。对于通过直接登录方式（例如 loginWithCode、useLoginWithOAut…" at bounding box center [387, 342] width 280 height 26
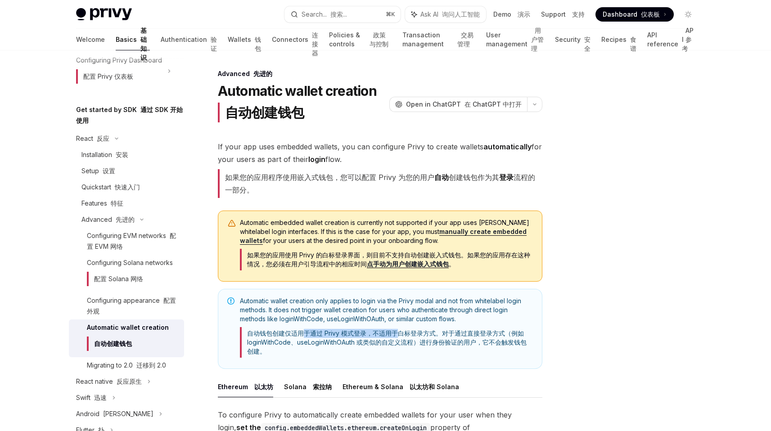
drag, startPoint x: 302, startPoint y: 336, endPoint x: 388, endPoint y: 336, distance: 86.4
click at [388, 336] on font "自动钱包创建仅适用于通过 Privy 模式登录，不适用于白标登录方式。对于通过直接登录方式（例如 loginWithCode、useLoginWithOAut…" at bounding box center [387, 342] width 280 height 26
click at [379, 336] on font "自动钱包创建仅适用于通过 Privy 模式登录，不适用于白标登录方式。对于通过直接登录方式（例如 loginWithCode、useLoginWithOAut…" at bounding box center [387, 342] width 280 height 26
drag, startPoint x: 379, startPoint y: 336, endPoint x: 435, endPoint y: 336, distance: 56.7
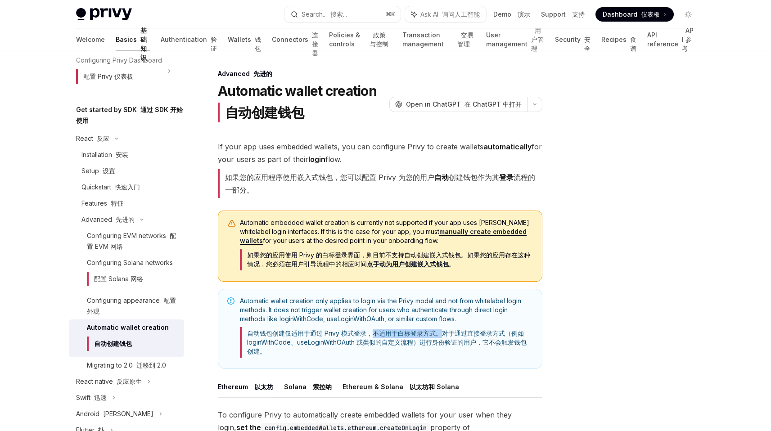
click at [435, 336] on font "自动钱包创建仅适用于通过 Privy 模式登录，不适用于白标登录方式。对于通过直接登录方式（例如 loginWithCode、useLoginWithOAut…" at bounding box center [387, 342] width 280 height 26
drag, startPoint x: 442, startPoint y: 335, endPoint x: 486, endPoint y: 335, distance: 43.2
click at [486, 335] on font "自动钱包创建仅适用于通过 Privy 模式登录，不适用于白标登录方式。对于通过直接登录方式（例如 loginWithCode、useLoginWithOAut…" at bounding box center [387, 342] width 280 height 26
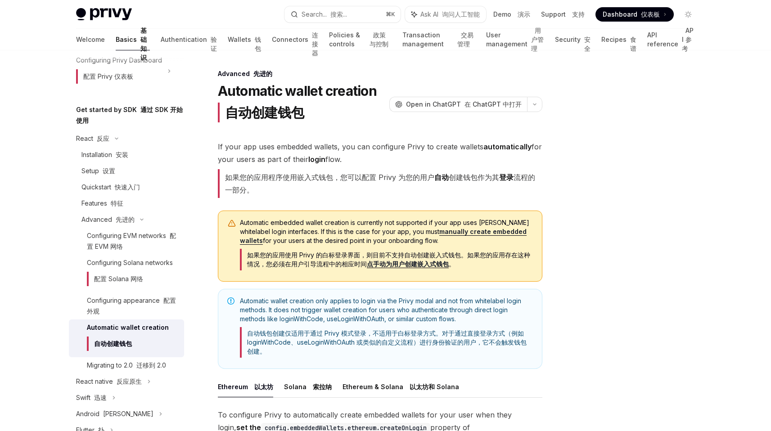
click at [445, 333] on font "自动钱包创建仅适用于通过 Privy 模式登录，不适用于白标登录方式。对于通过直接登录方式（例如 loginWithCode、useLoginWithOAut…" at bounding box center [387, 342] width 280 height 26
drag, startPoint x: 445, startPoint y: 333, endPoint x: 328, endPoint y: 341, distance: 117.3
click at [328, 341] on font "自动钱包创建仅适用于通过 Privy 模式登录，不适用于白标登录方式。对于通过直接登录方式（例如 loginWithCode、useLoginWithOAut…" at bounding box center [387, 342] width 280 height 26
click at [328, 340] on font "自动钱包创建仅适用于通过 Privy 模式登录，不适用于白标登录方式。对于通过直接登录方式（例如 loginWithCode、useLoginWithOAut…" at bounding box center [387, 342] width 280 height 26
drag, startPoint x: 328, startPoint y: 340, endPoint x: 392, endPoint y: 340, distance: 63.5
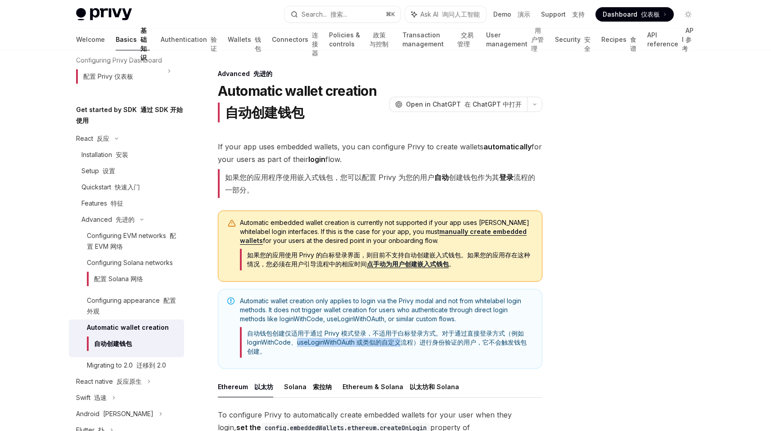
click at [392, 340] on font "自动钱包创建仅适用于通过 Privy 模式登录，不适用于白标登录方式。对于通过直接登录方式（例如 loginWithCode、useLoginWithOAut…" at bounding box center [387, 342] width 280 height 26
click at [346, 340] on font "自动钱包创建仅适用于通过 Privy 模式登录，不适用于白标登录方式。对于通过直接登录方式（例如 loginWithCode、useLoginWithOAut…" at bounding box center [387, 342] width 280 height 26
drag, startPoint x: 346, startPoint y: 340, endPoint x: 424, endPoint y: 340, distance: 77.9
click at [424, 340] on font "自动钱包创建仅适用于通过 Privy 模式登录，不适用于白标登录方式。对于通过直接登录方式（例如 loginWithCode、useLoginWithOAut…" at bounding box center [387, 342] width 280 height 26
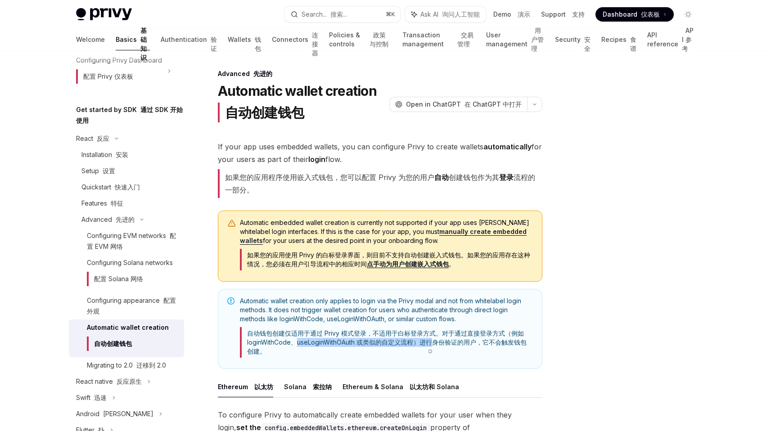
click at [424, 340] on font "自动钱包创建仅适用于通过 Privy 模式登录，不适用于白标登录方式。对于通过直接登录方式（例如 loginWithCode、useLoginWithOAut…" at bounding box center [387, 342] width 280 height 26
drag, startPoint x: 424, startPoint y: 340, endPoint x: 516, endPoint y: 355, distance: 93.5
click at [516, 355] on font "自动钱包创建仅适用于通过 Privy 模式登录，不适用于白标登录方式。对于通过直接登录方式（例如 loginWithCode、useLoginWithOAut…" at bounding box center [386, 342] width 293 height 31
click at [514, 355] on font "自动钱包创建仅适用于通过 Privy 模式登录，不适用于白标登录方式。对于通过直接登录方式（例如 loginWithCode、useLoginWithOAut…" at bounding box center [386, 342] width 293 height 31
click at [468, 361] on span "Automatic wallet creation only applies to login via the Privy modal and not fro…" at bounding box center [386, 329] width 293 height 65
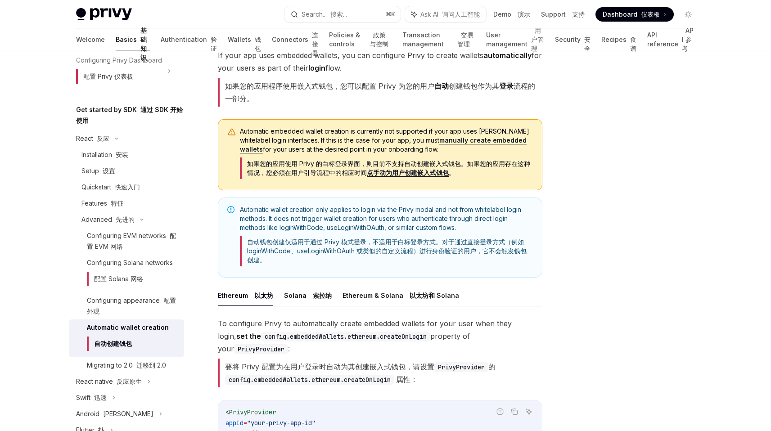
scroll to position [95, 0]
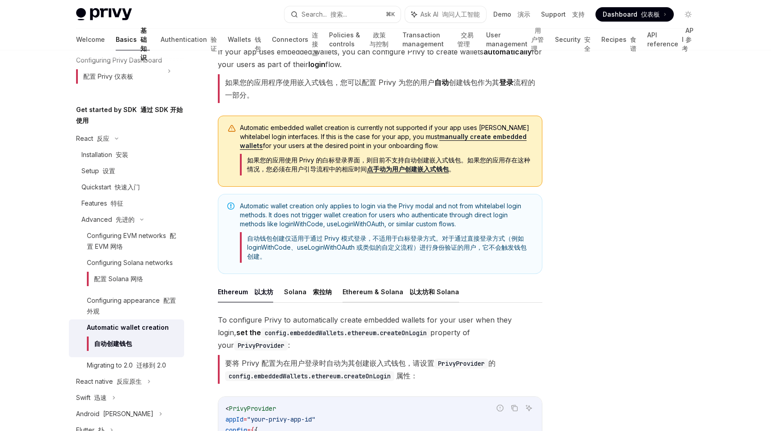
click at [365, 294] on button "Ethereum & Solana 以太坊和 Solana" at bounding box center [401, 291] width 117 height 21
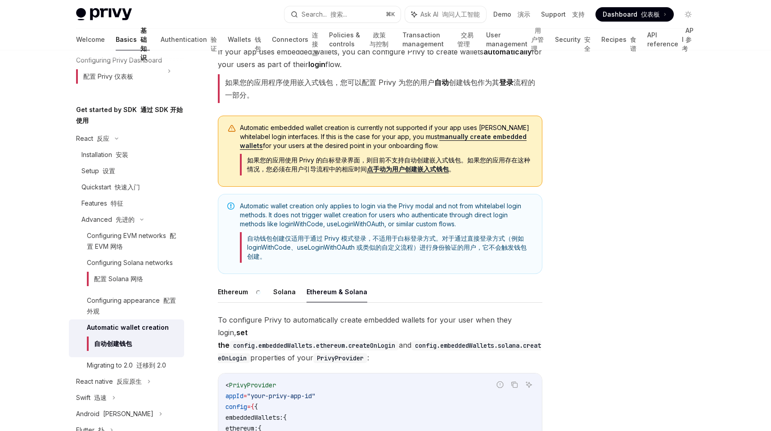
click at [312, 294] on ul "Ethereum Solana Ethereum & Solana" at bounding box center [380, 292] width 325 height 22
click at [290, 294] on button "Solana [PERSON_NAME]纳" at bounding box center [308, 291] width 48 height 21
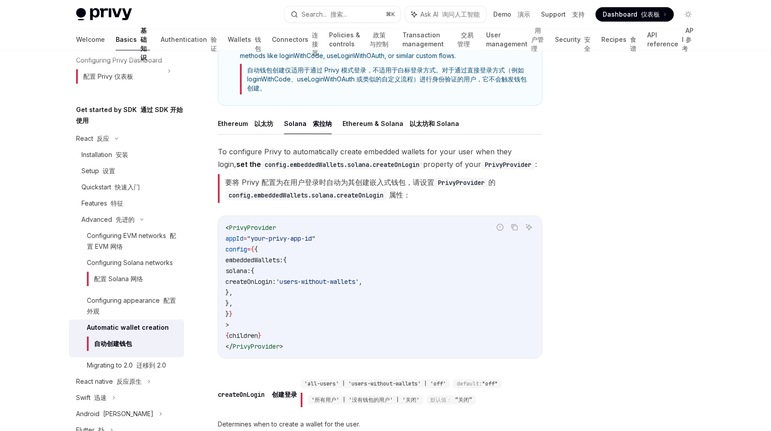
scroll to position [264, 0]
click at [276, 281] on span "createOnLogin:" at bounding box center [251, 281] width 50 height 8
drag, startPoint x: 295, startPoint y: 281, endPoint x: 442, endPoint y: 281, distance: 146.7
click at [442, 281] on code "< PrivyProvider appId = "your-privy-app-id" config = { { embeddedWallets: { sol…" at bounding box center [380, 287] width 309 height 130
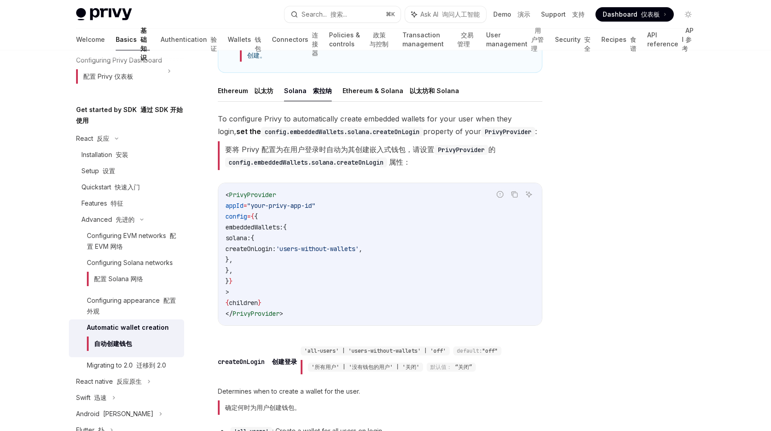
scroll to position [282, 0]
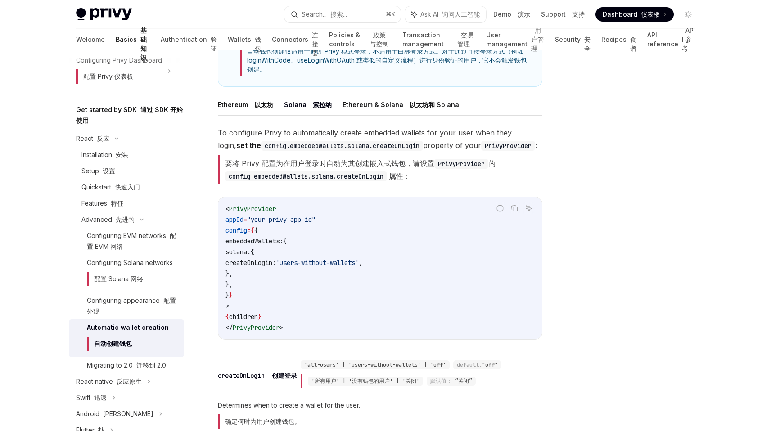
click at [262, 98] on button "Ethereum 以太坊" at bounding box center [245, 104] width 55 height 21
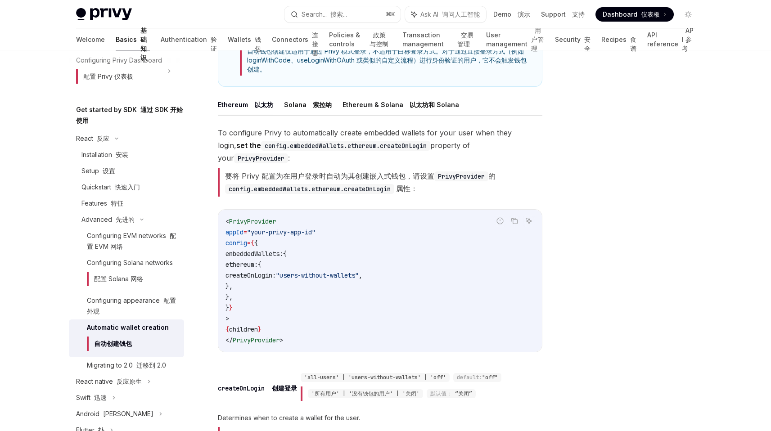
click at [309, 104] on font at bounding box center [311, 105] width 4 height 8
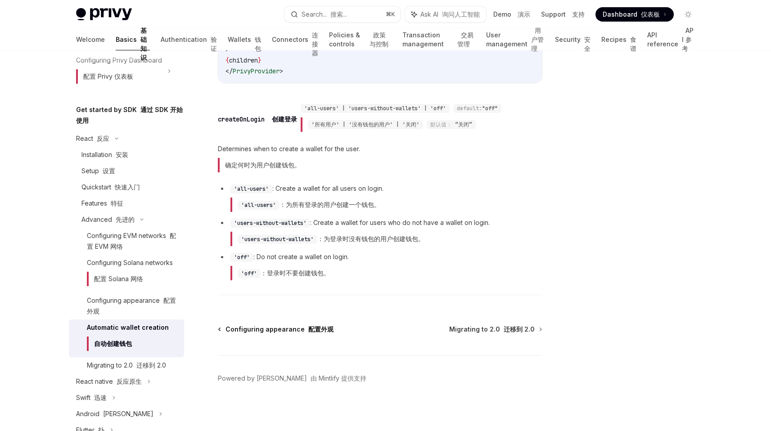
scroll to position [548, 0]
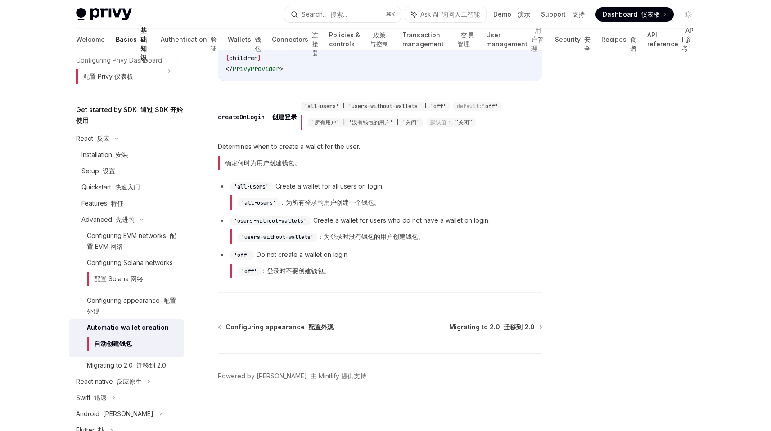
drag, startPoint x: 325, startPoint y: 262, endPoint x: 380, endPoint y: 262, distance: 55.8
click at [380, 262] on li "'off' : Do not create a wallet on login. 'off' ：登录时不要创建钱包。" at bounding box center [380, 265] width 325 height 32
click at [379, 262] on li "'off' : Do not create a wallet on login. 'off' ：登录时不要创建钱包。" at bounding box center [380, 265] width 325 height 32
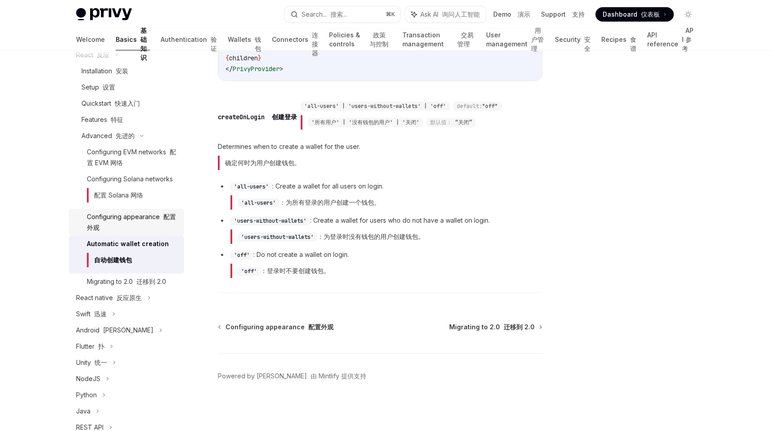
scroll to position [191, 0]
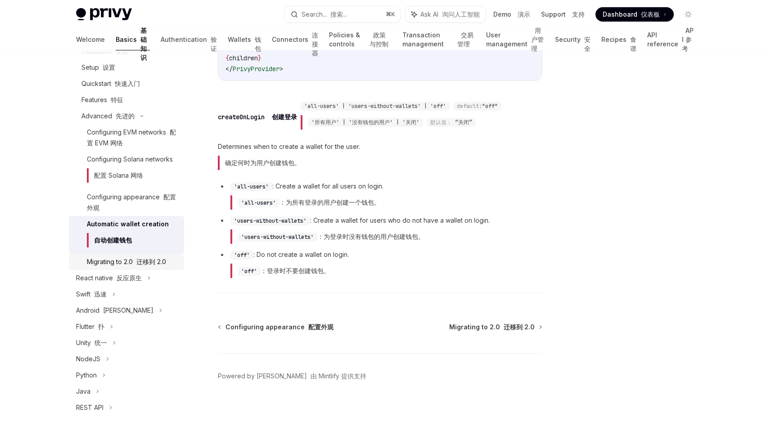
click at [132, 267] on div "Migrating to 2.0 迁移到 2.0" at bounding box center [126, 262] width 79 height 11
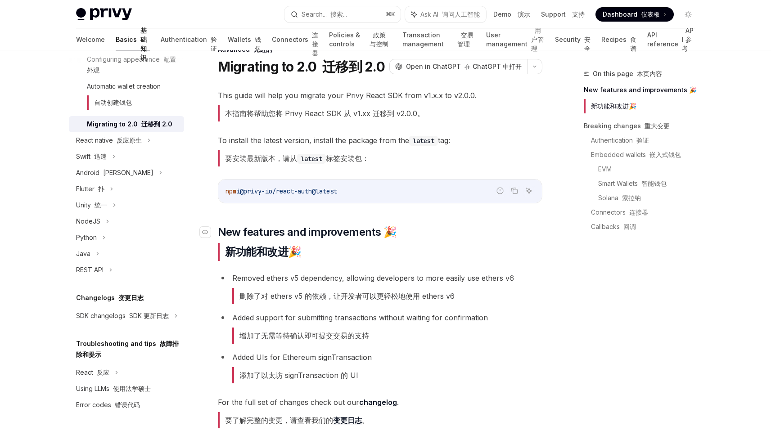
scroll to position [36, 0]
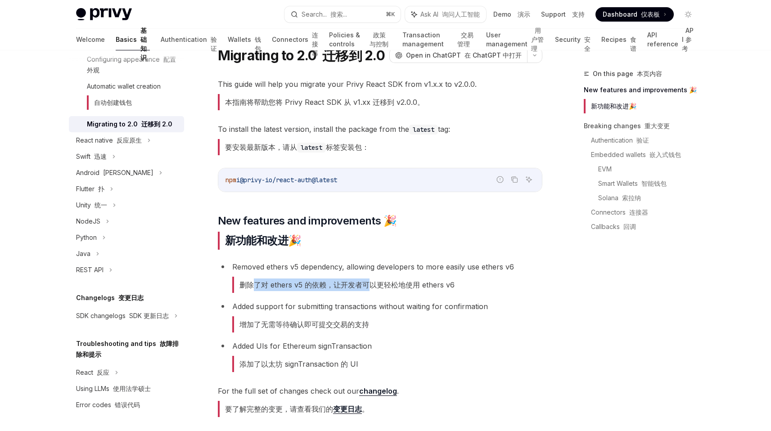
drag, startPoint x: 256, startPoint y: 288, endPoint x: 371, endPoint y: 287, distance: 114.8
click at [371, 287] on font "删除了对 ethers v5 的依赖，让开发者可以更轻松地使用 ethers v6" at bounding box center [346, 284] width 215 height 9
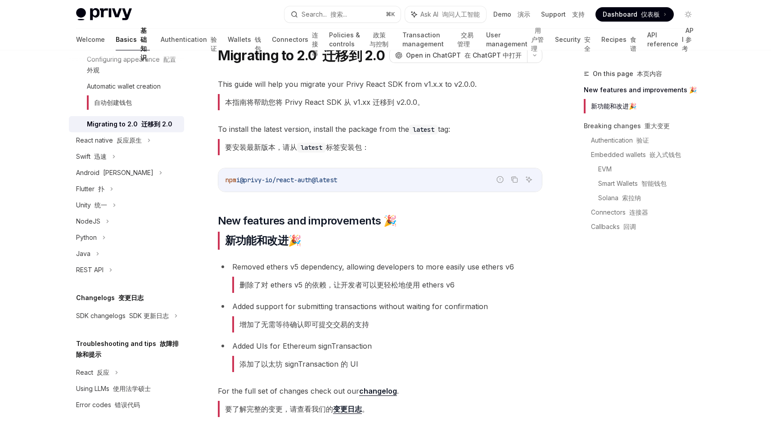
click at [340, 325] on font "增加了无需等待确认即可提交交易的支持" at bounding box center [304, 324] width 130 height 9
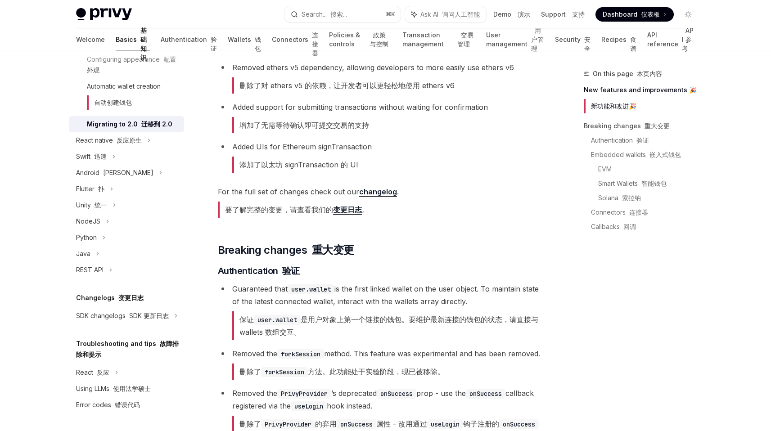
scroll to position [290, 0]
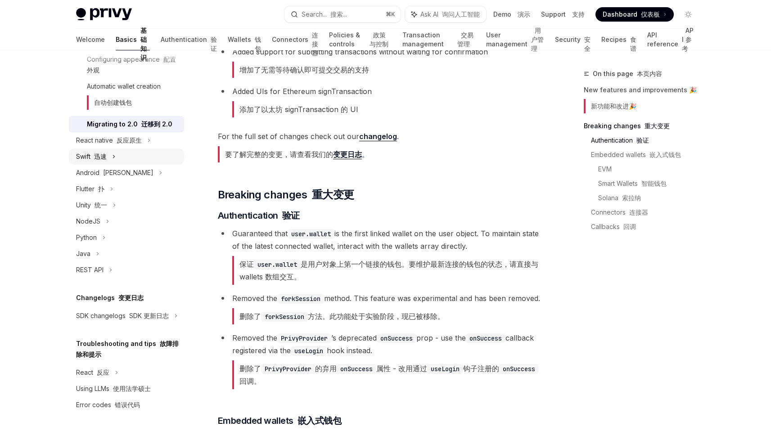
click at [126, 163] on div "Swift 迅速" at bounding box center [126, 157] width 115 height 16
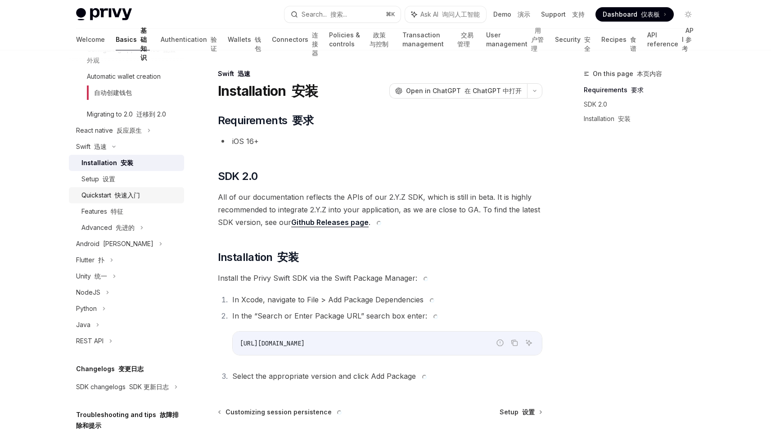
click at [136, 199] on font "快速入门" at bounding box center [127, 195] width 25 height 8
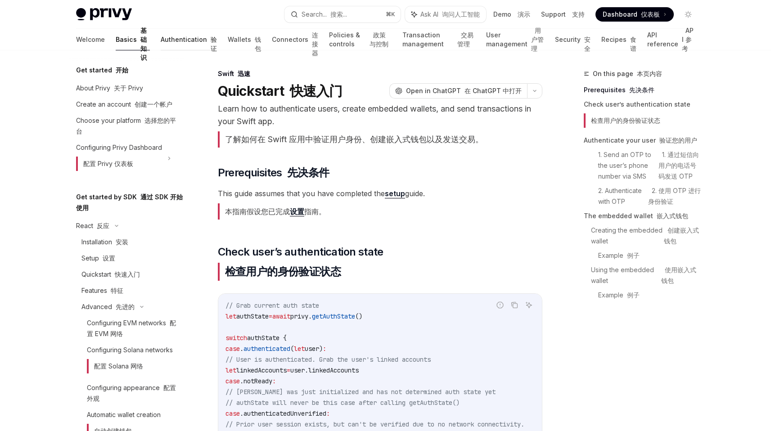
click at [163, 45] on link "Authentication 验证" at bounding box center [189, 40] width 56 height 22
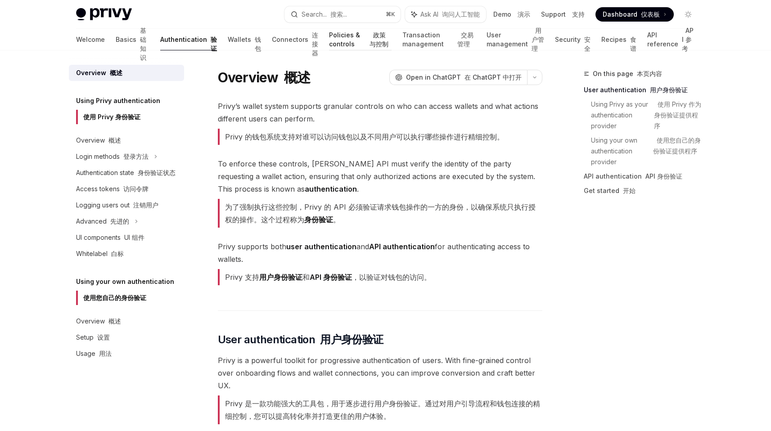
click at [329, 41] on link "Policies & controls 政策与控制" at bounding box center [360, 40] width 63 height 22
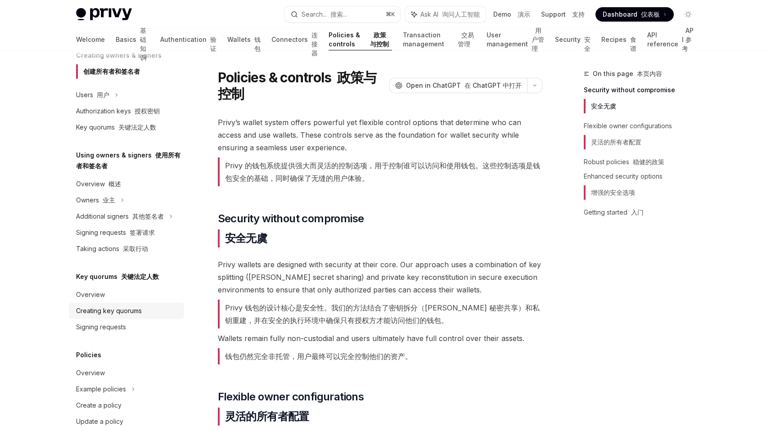
scroll to position [266, 0]
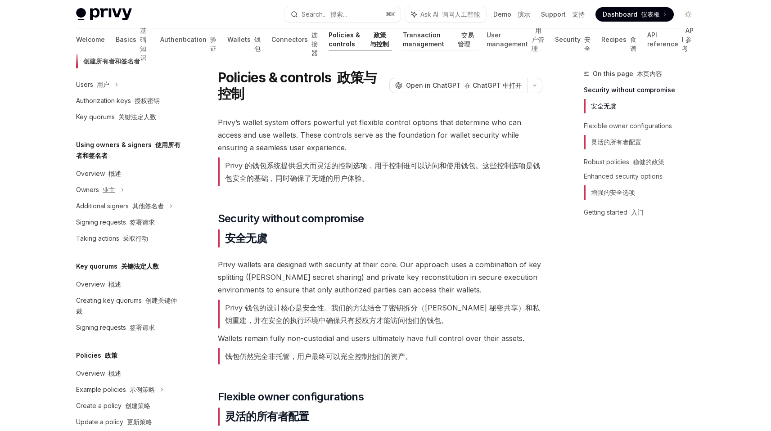
click at [403, 49] on link "Transaction management 交易管理" at bounding box center [439, 40] width 73 height 22
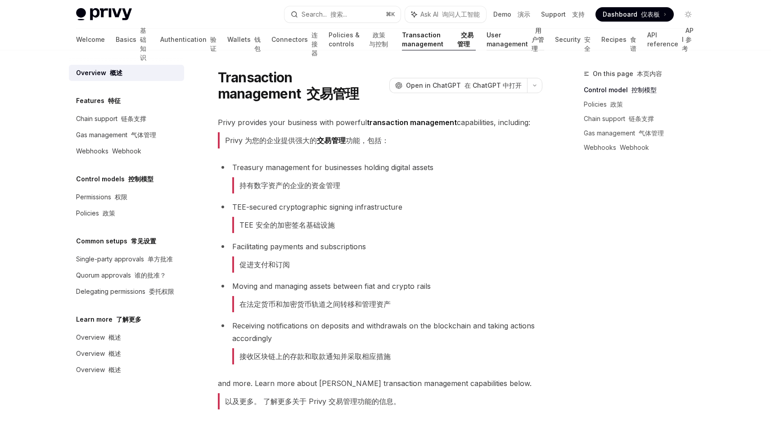
click at [505, 36] on link "User management 用户管理" at bounding box center [516, 40] width 58 height 22
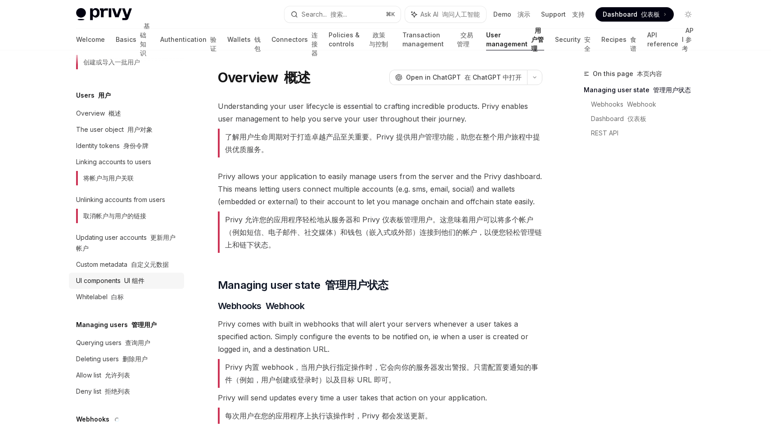
scroll to position [219, 0]
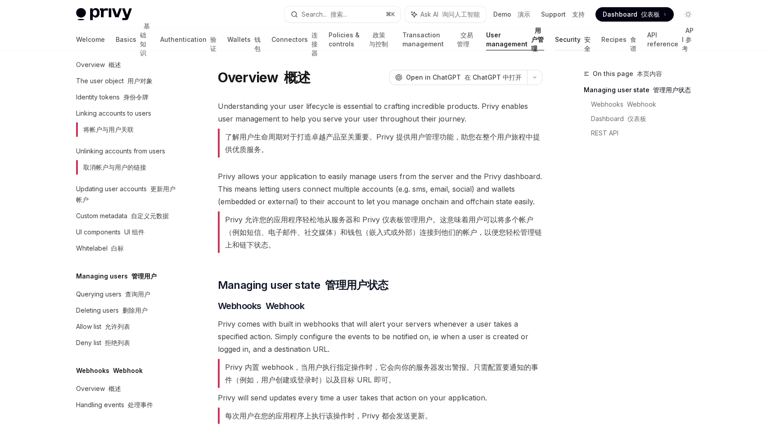
click at [567, 43] on link "Security 安全" at bounding box center [573, 40] width 36 height 22
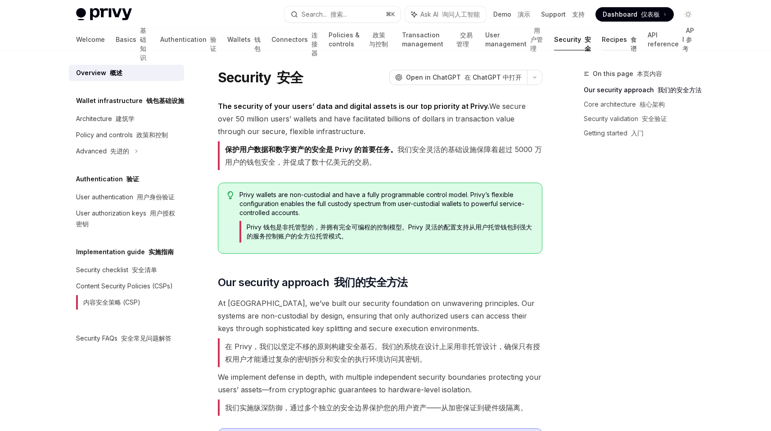
click at [612, 49] on link "Recipes 食谱" at bounding box center [619, 40] width 35 height 22
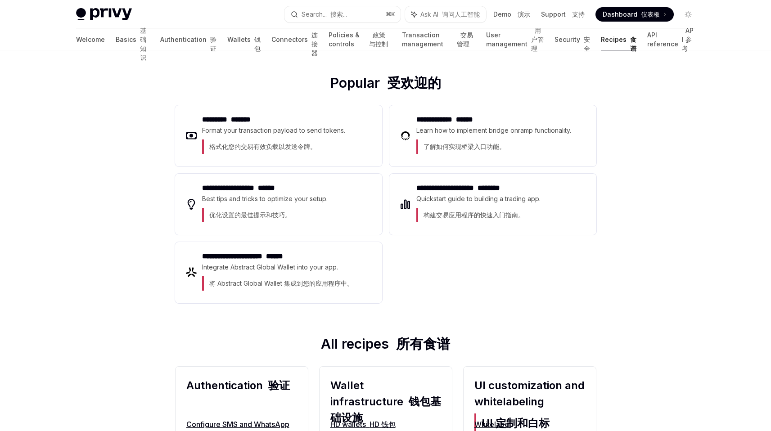
scroll to position [59, 0]
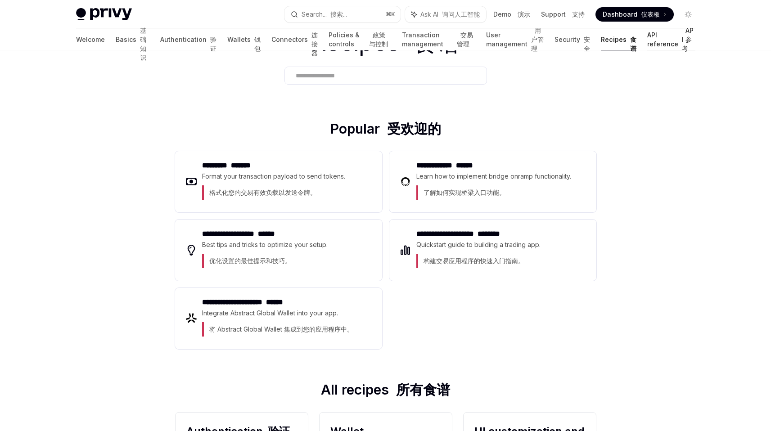
click at [663, 36] on link "API reference API 参考" at bounding box center [671, 40] width 48 height 22
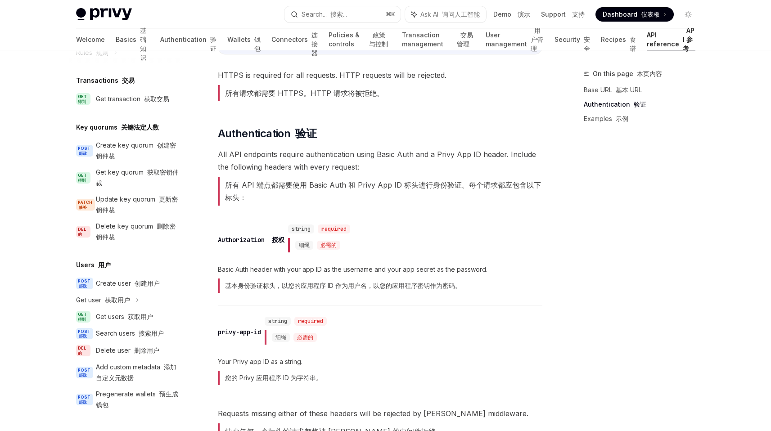
scroll to position [541, 0]
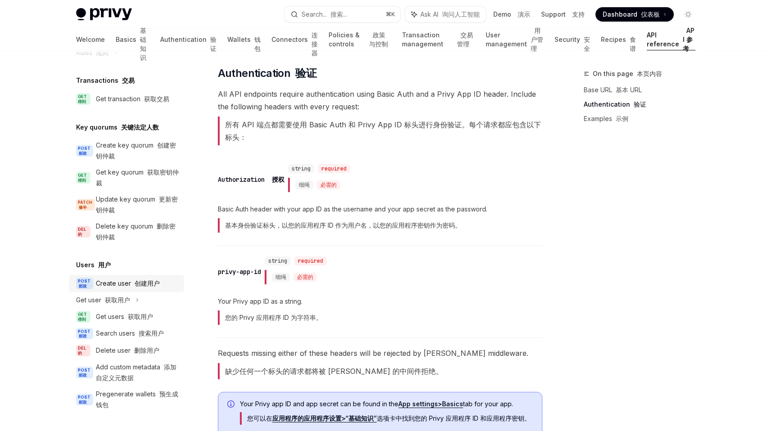
click at [128, 280] on div "Create user 创建用户" at bounding box center [128, 283] width 64 height 11
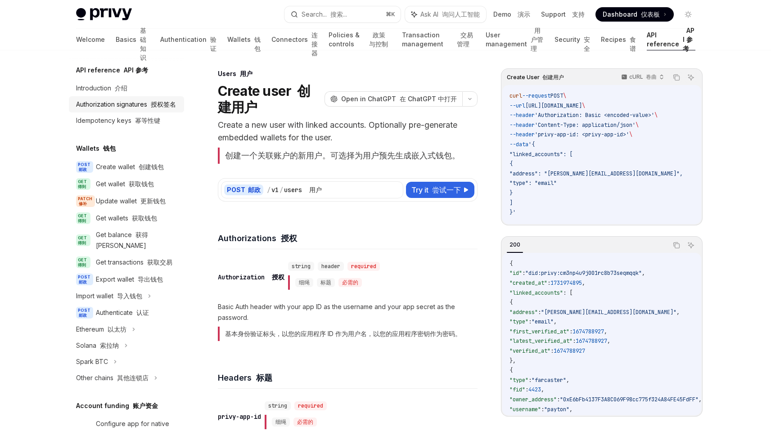
click at [123, 105] on div "Authorization signatures 授权签名" at bounding box center [126, 104] width 100 height 11
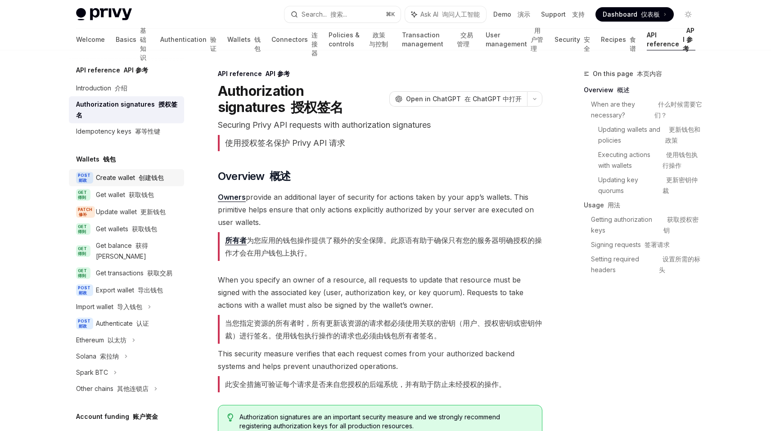
click at [131, 182] on div "Create wallet 创建钱包" at bounding box center [130, 177] width 68 height 11
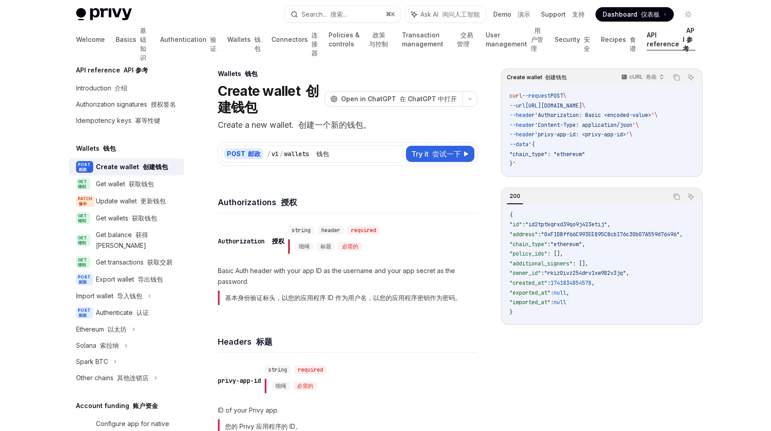
click at [588, 33] on div "Welcome Basics 基础知识 Authentication 验证 Wallets 钱包 Connectors 连接器 Policies & cont…" at bounding box center [385, 40] width 619 height 22
click at [566, 42] on link "Security 安全" at bounding box center [573, 40] width 36 height 22
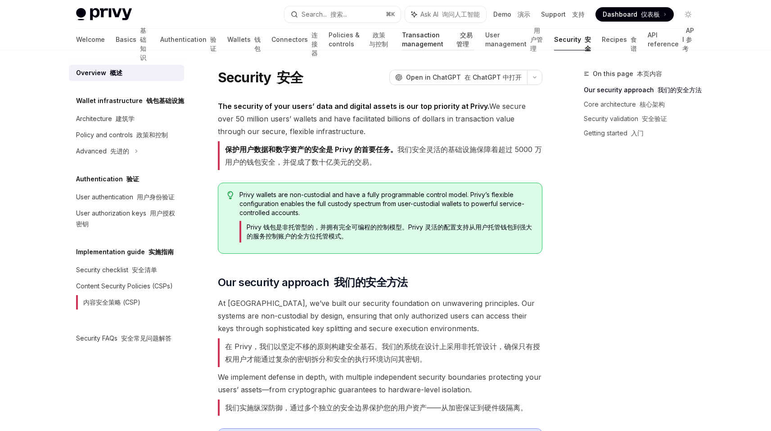
click at [456, 40] on font "交易管理" at bounding box center [465, 40] width 18 height 18
type textarea "*"
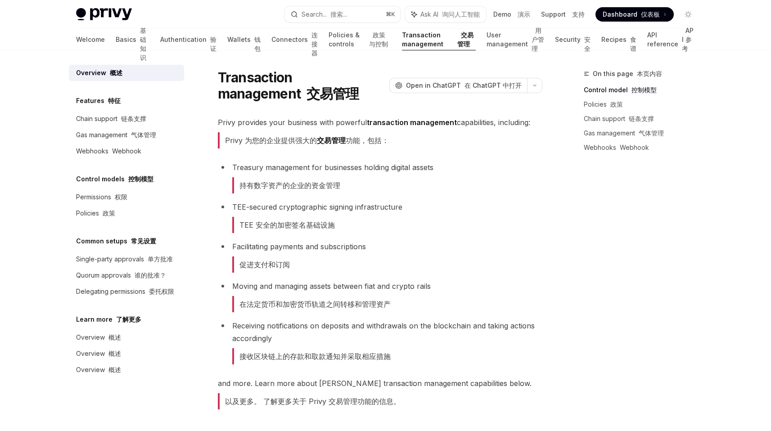
click at [306, 218] on font "TEE 安全的加密签名基础设施" at bounding box center [283, 225] width 103 height 16
click at [310, 230] on font "TEE 安全的加密签名基础设施" at bounding box center [283, 225] width 103 height 16
click at [396, 232] on li "TEE-secured cryptographic signing infrastructure TEE 安全的加密签名基础设施" at bounding box center [380, 219] width 325 height 36
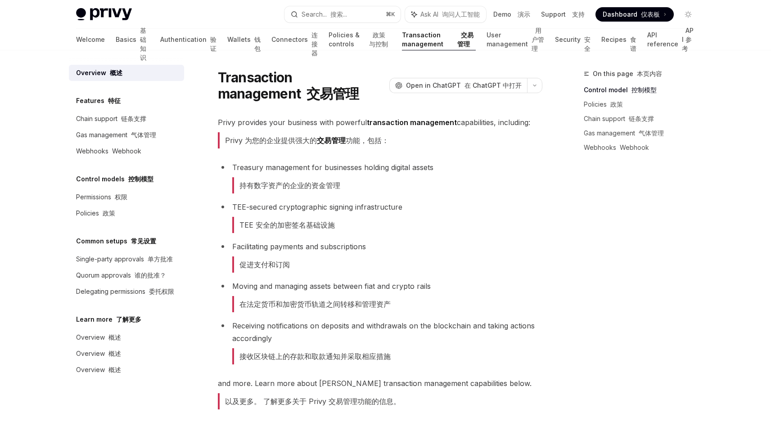
click at [396, 232] on li "TEE-secured cryptographic signing infrastructure TEE 安全的加密签名基础设施" at bounding box center [380, 219] width 325 height 36
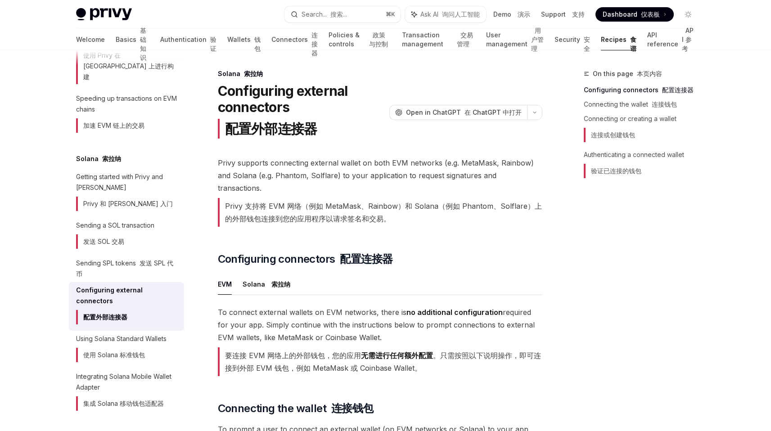
click at [106, 14] on img at bounding box center [104, 14] width 56 height 13
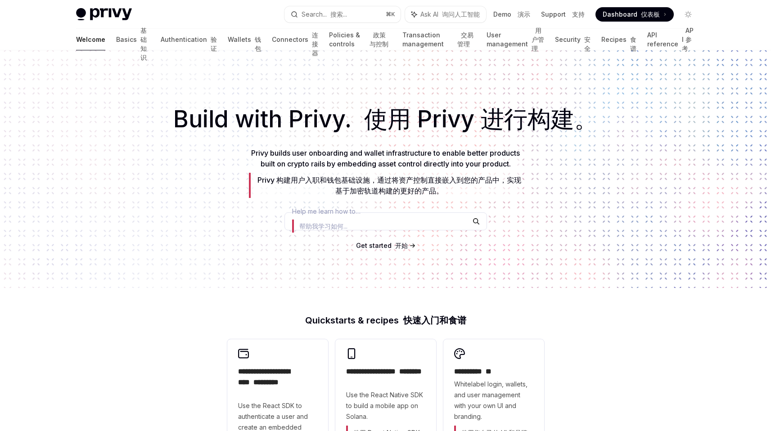
click at [649, 11] on font "仪表板" at bounding box center [650, 14] width 19 height 8
click at [302, 23] on div "Privy Docs home page Search... 搜索... ⌘ K Ask AI 询问人工智能 Demo 演示 Support 支持 Dashb…" at bounding box center [385, 14] width 619 height 29
click at [357, 13] on button "Search... 搜索... ⌘ K" at bounding box center [342, 14] width 116 height 16
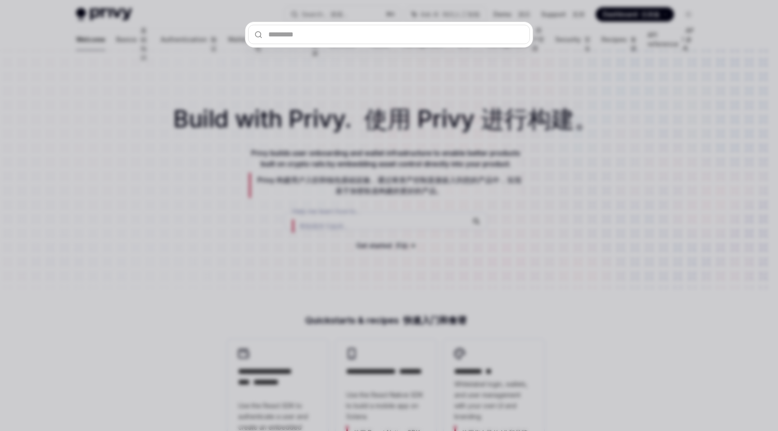
click at [304, 61] on div at bounding box center [389, 215] width 778 height 431
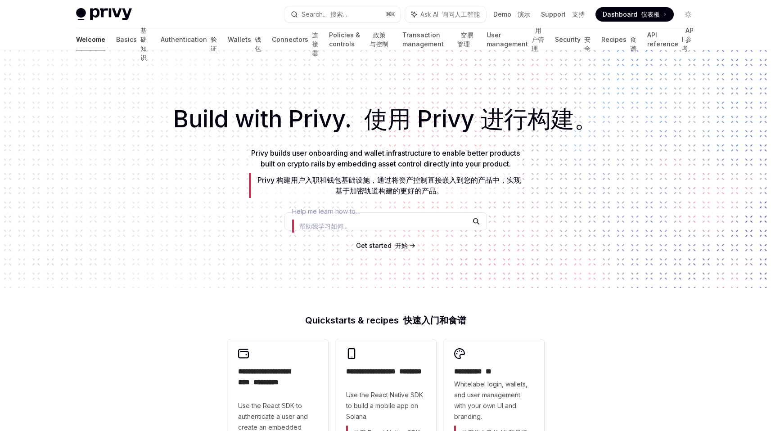
click at [104, 22] on div "Privy Docs home page Search... 搜索... ⌘ K Ask AI 询问人工智能 Demo 演示 Support 支持 Dashb…" at bounding box center [385, 14] width 619 height 29
click at [104, 16] on img at bounding box center [104, 14] width 56 height 13
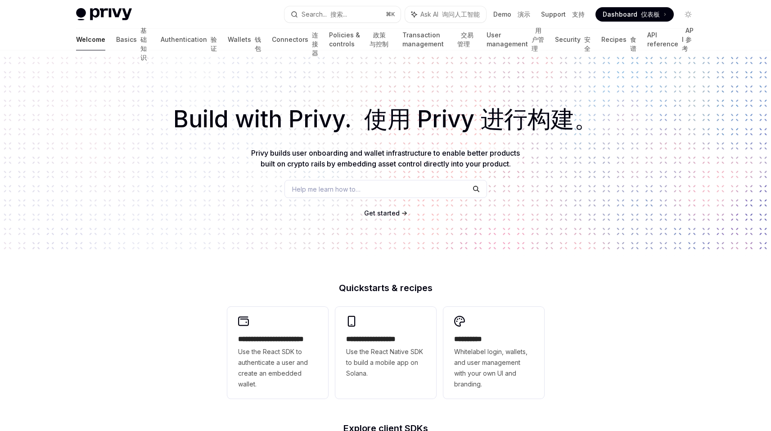
type textarea "*"
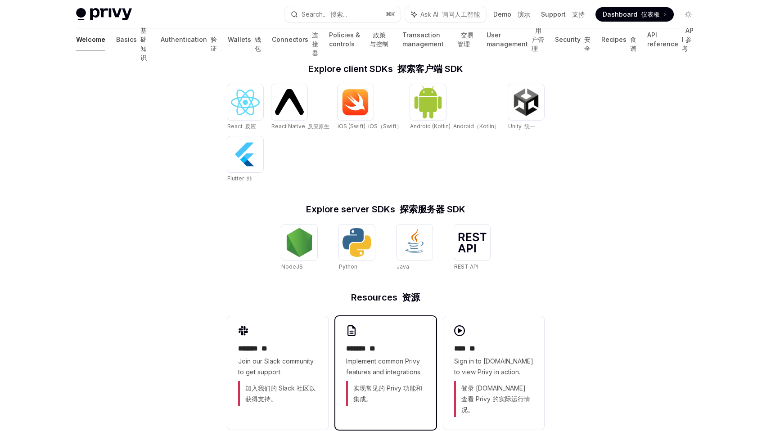
scroll to position [456, 0]
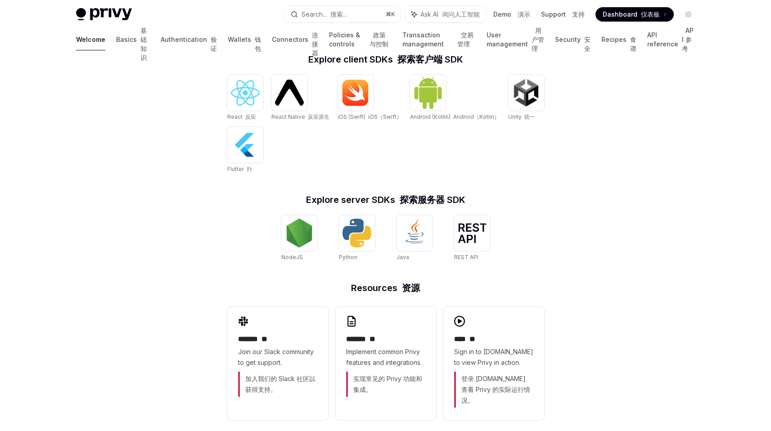
click at [558, 269] on div "**********" at bounding box center [386, 151] width 346 height 582
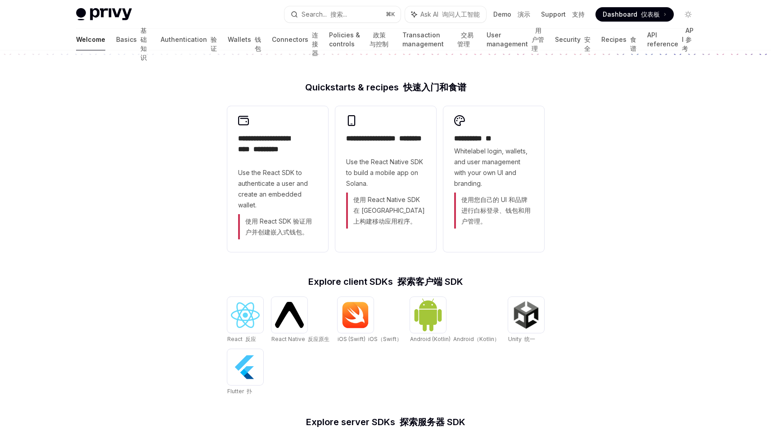
scroll to position [0, 0]
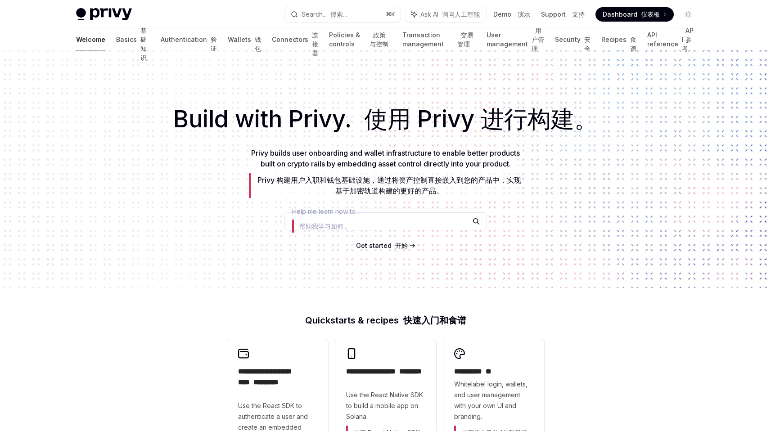
click at [582, 239] on div "Build with Privy. 使用 Privy 进行构建。 Privy builds user onboarding and wallet infras…" at bounding box center [385, 169] width 771 height 238
